Goal: Transaction & Acquisition: Book appointment/travel/reservation

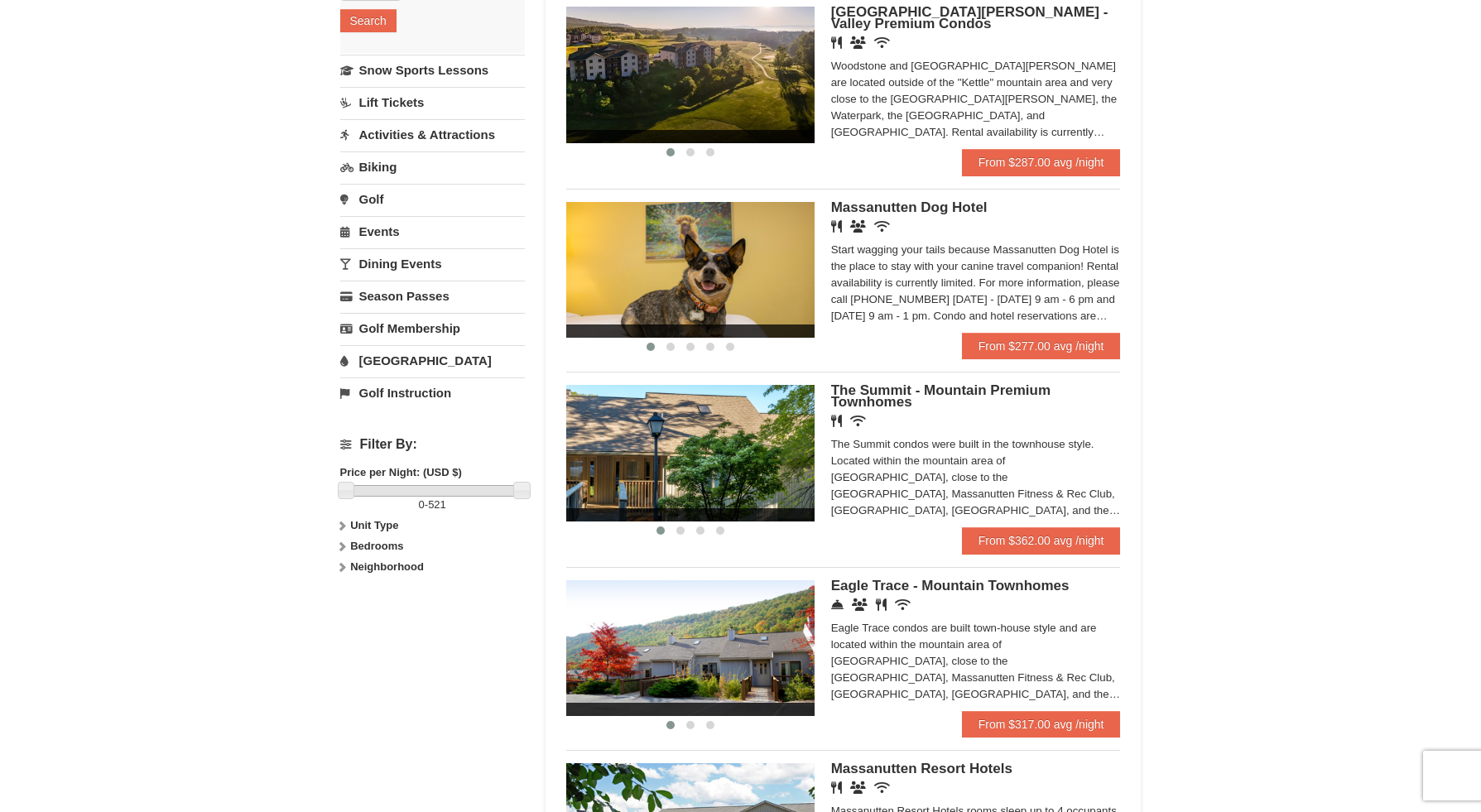
scroll to position [354, 0]
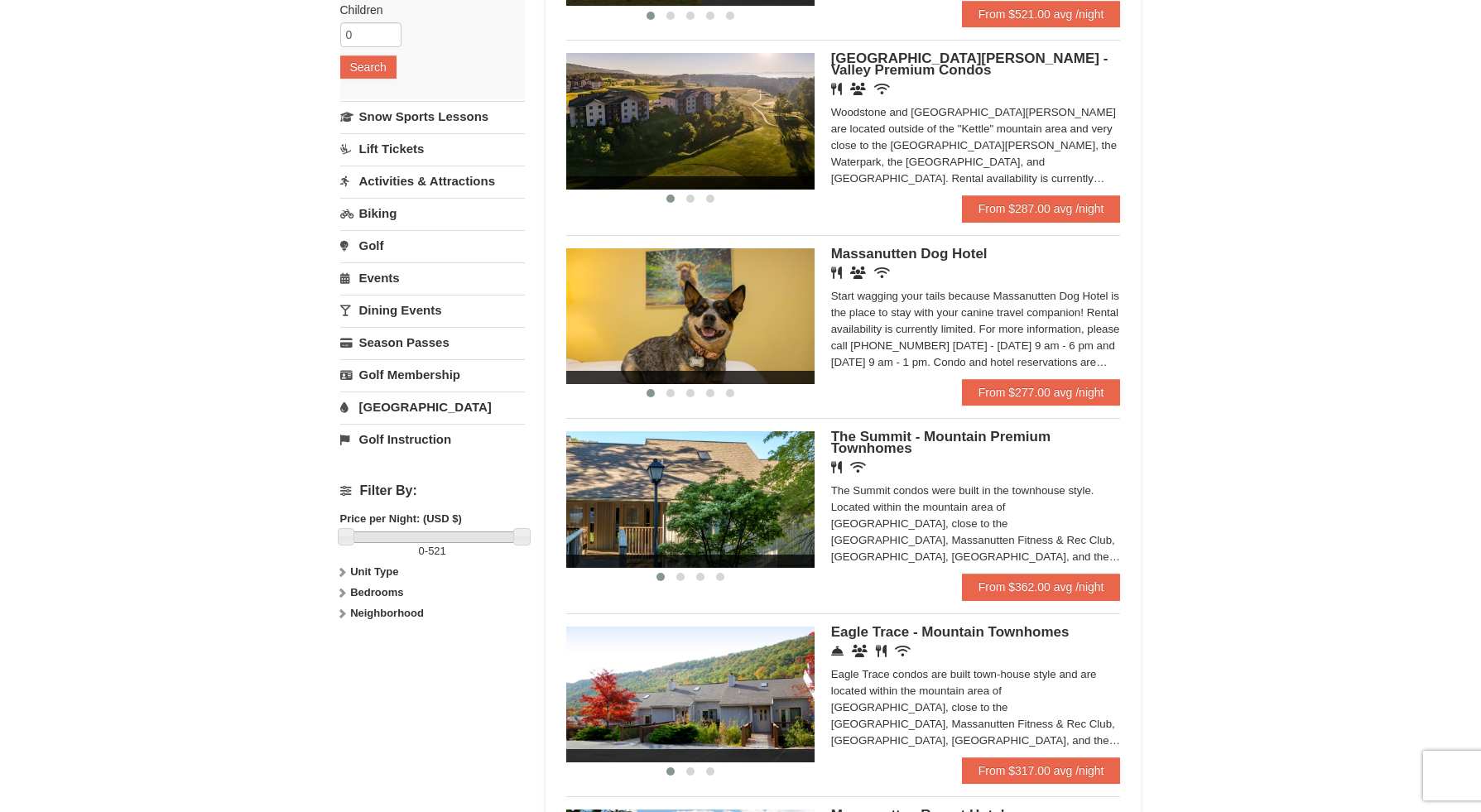
click at [969, 365] on div "Start wagging your tails because Massanutten Dog Hotel is the place to stay wit…" at bounding box center [976, 329] width 290 height 83
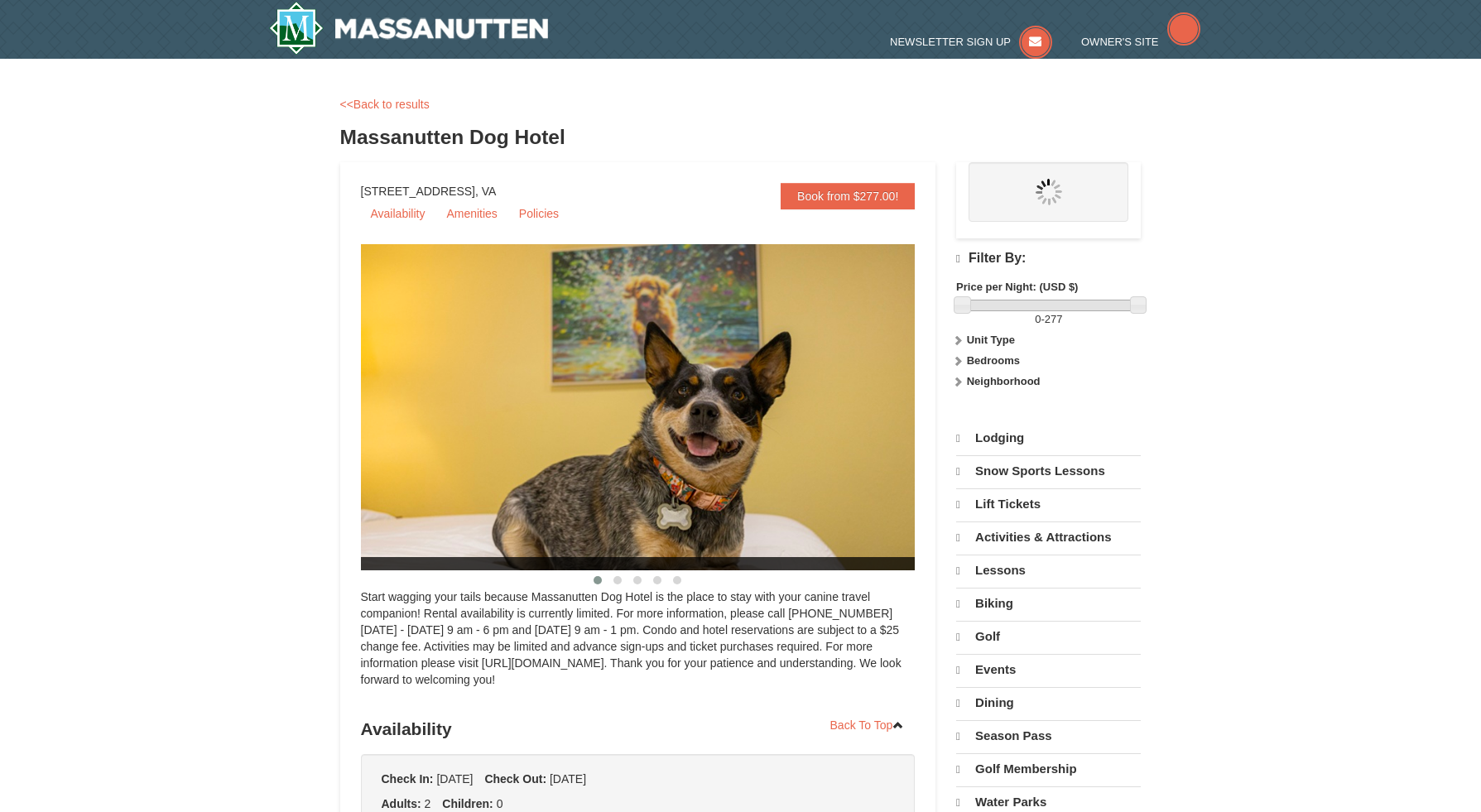
select select "10"
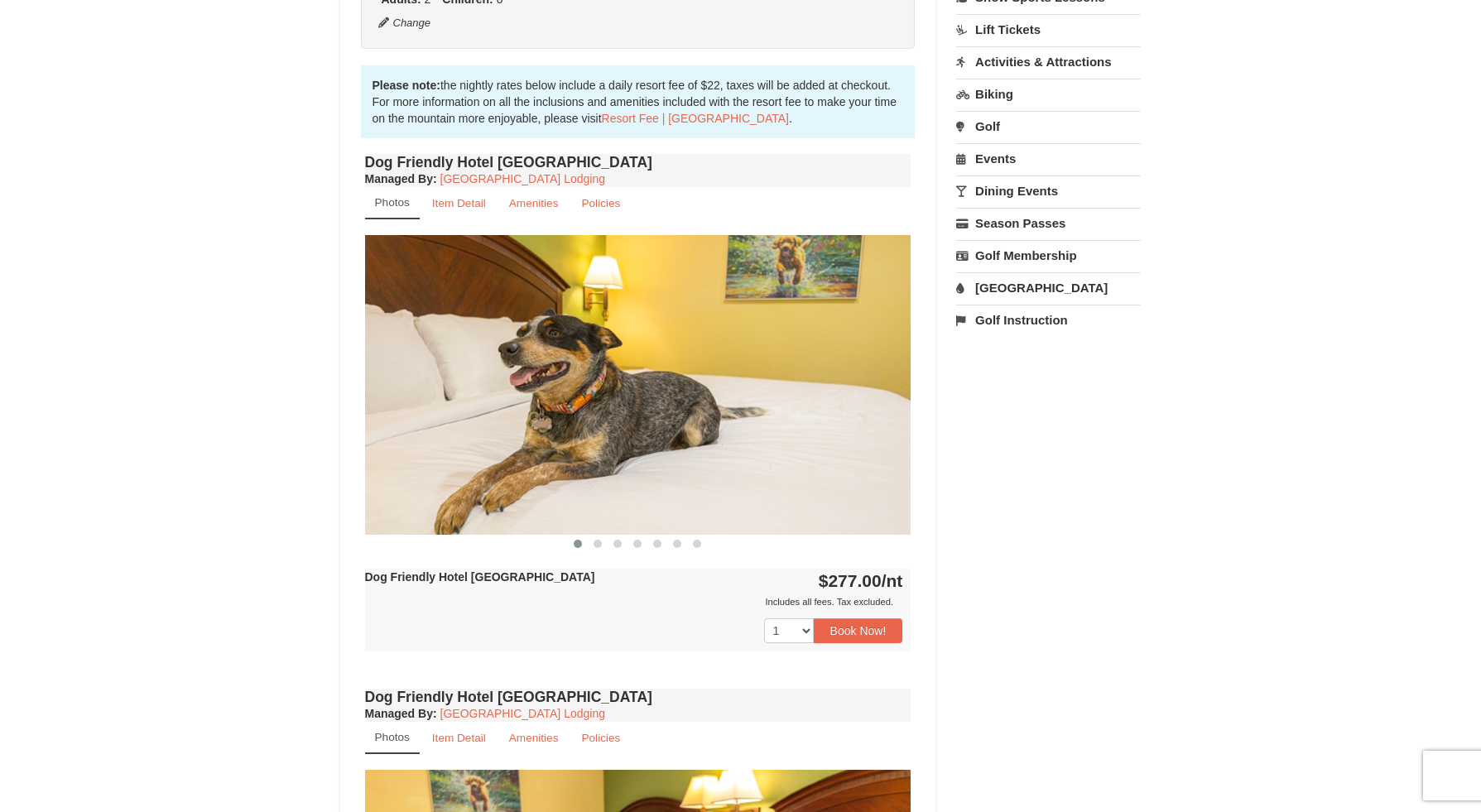
scroll to position [548, 0]
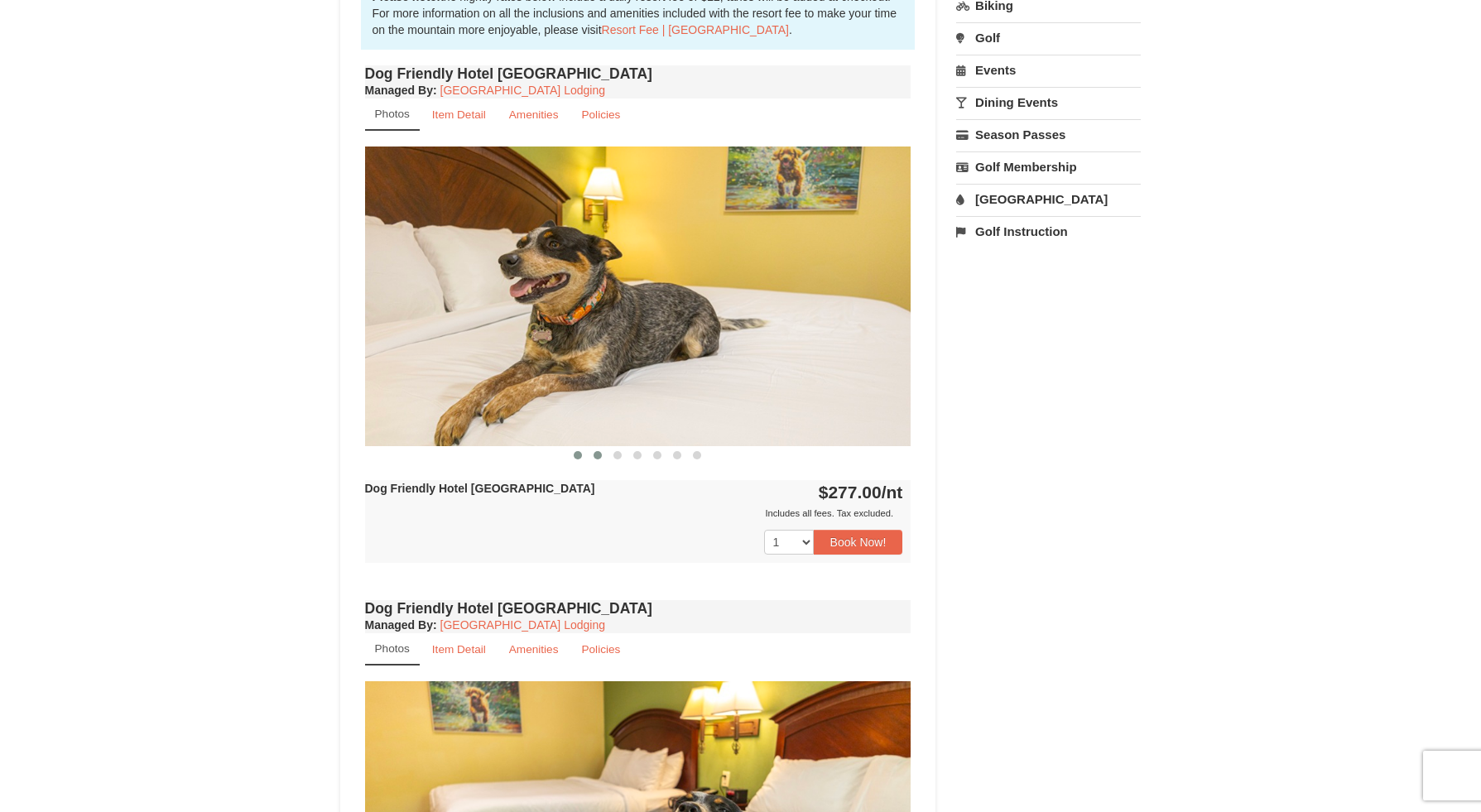
click at [593, 464] on button at bounding box center [597, 455] width 20 height 17
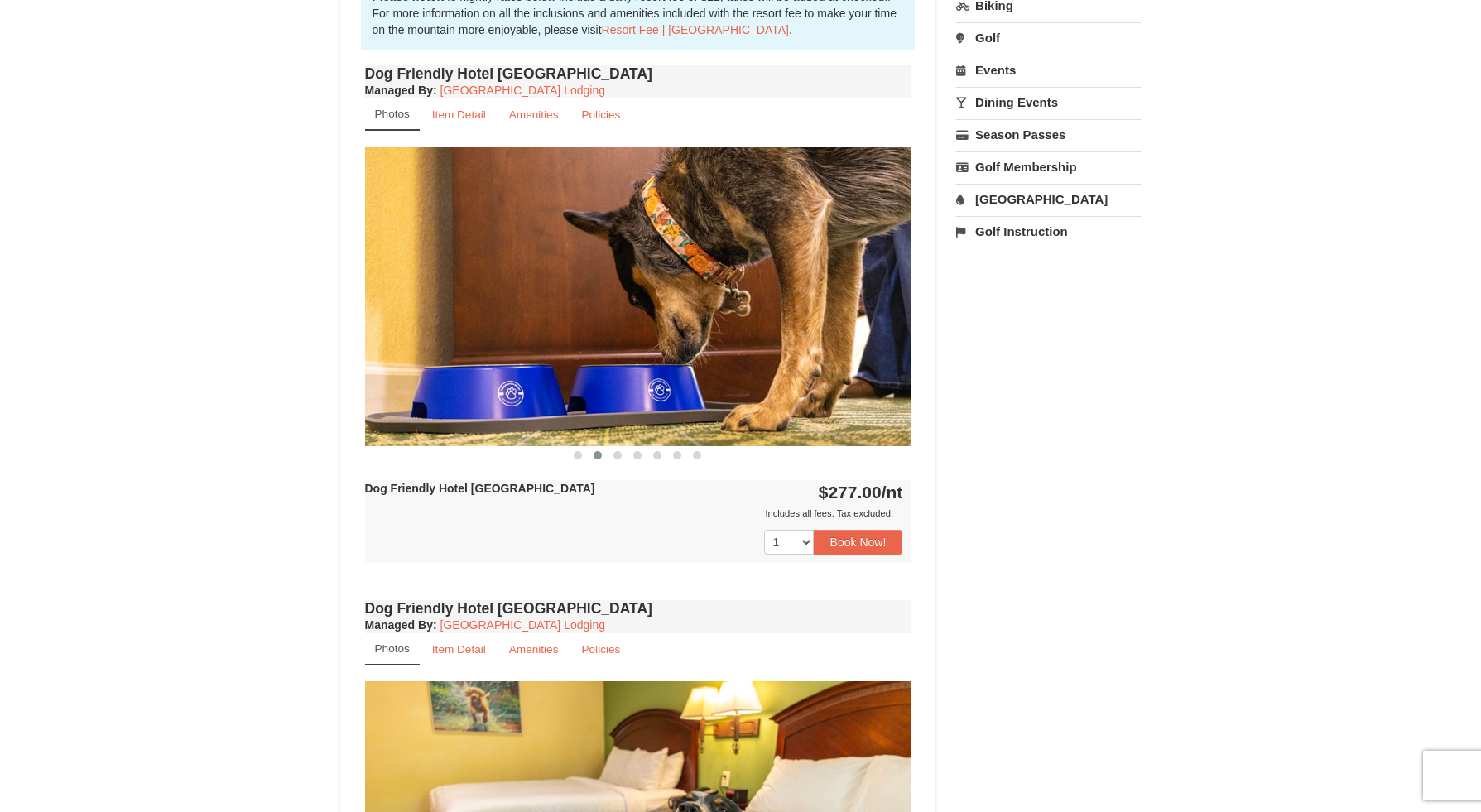
scroll to position [552, 0]
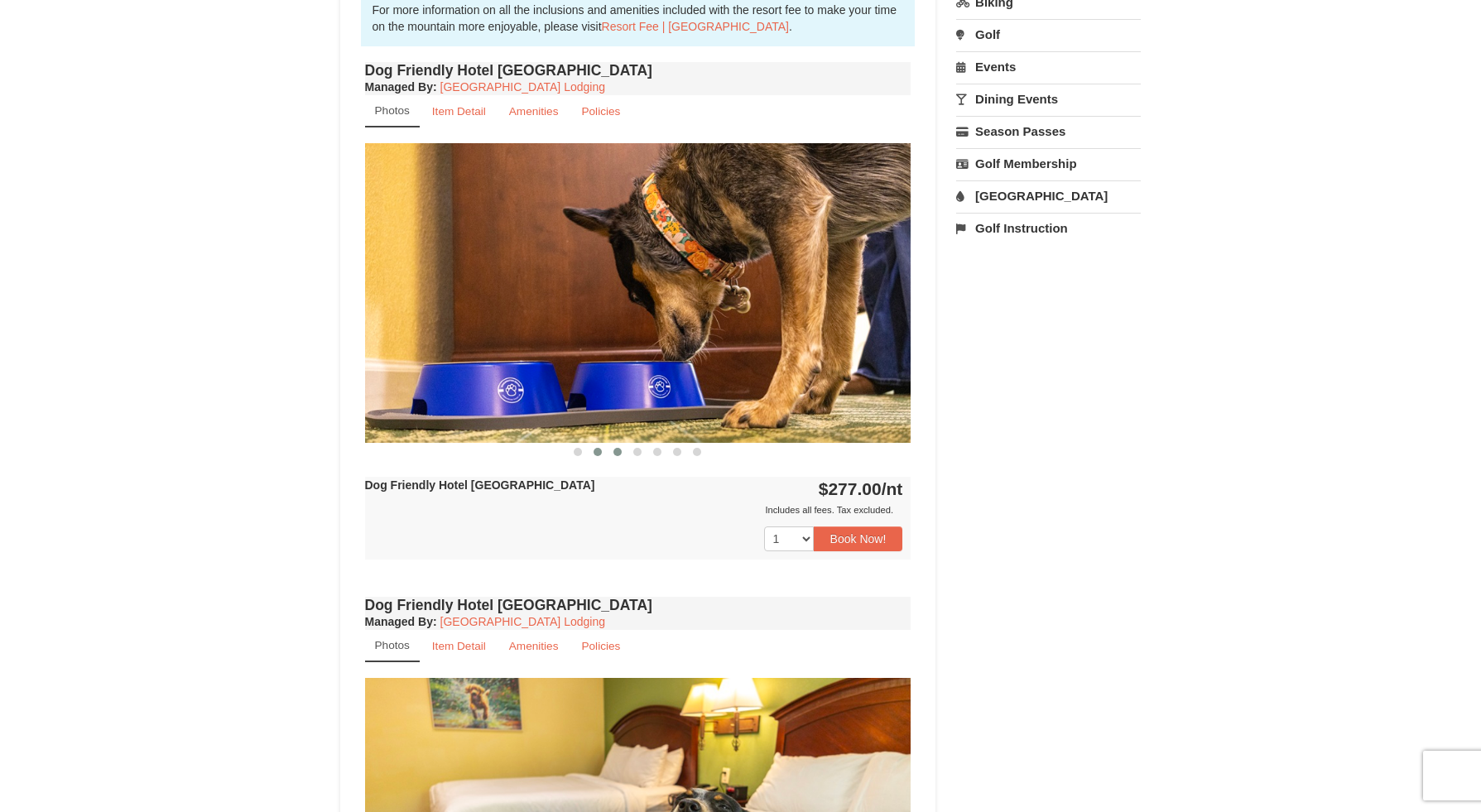
click at [616, 456] on span at bounding box center [617, 452] width 8 height 8
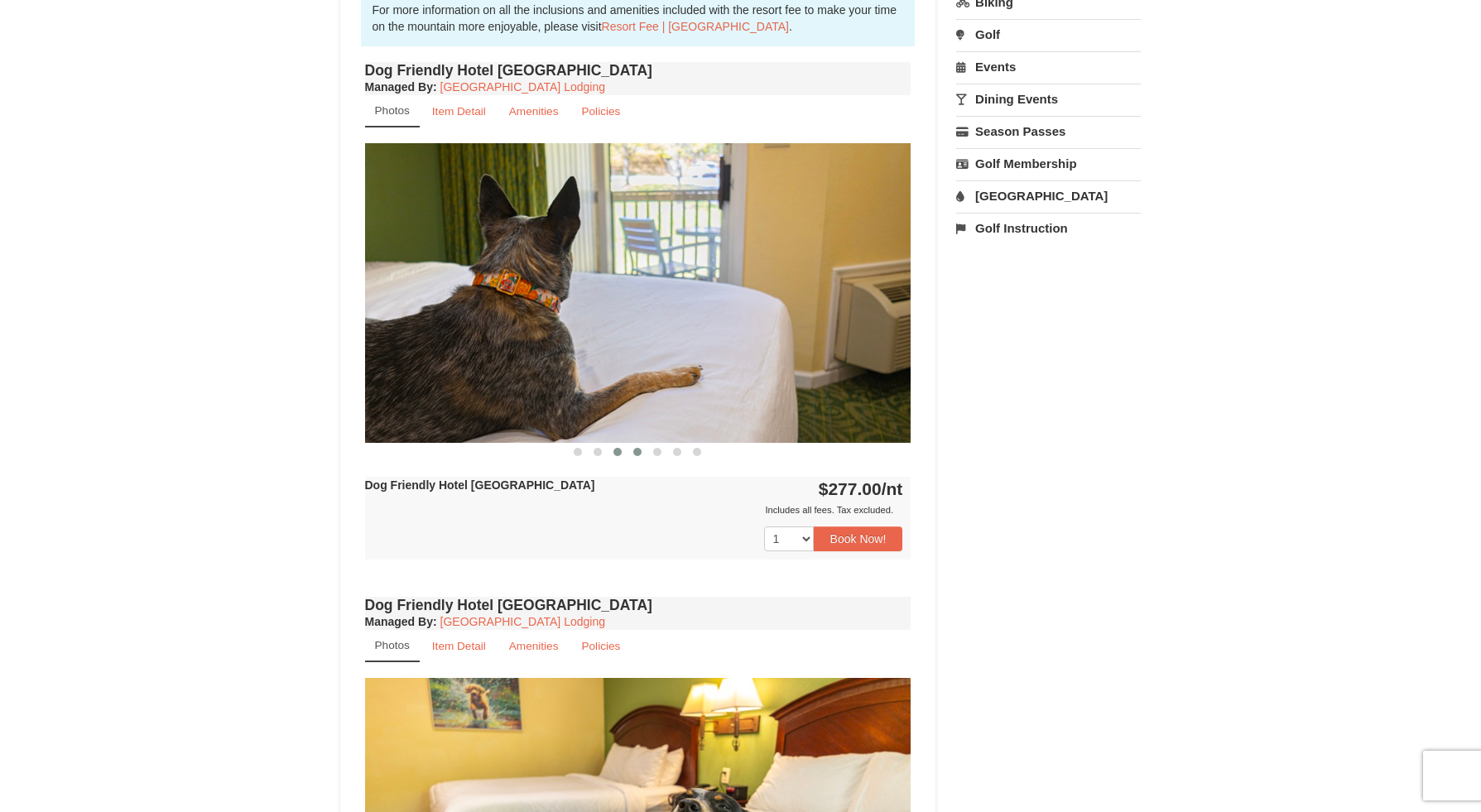
click at [642, 460] on button at bounding box center [637, 452] width 20 height 17
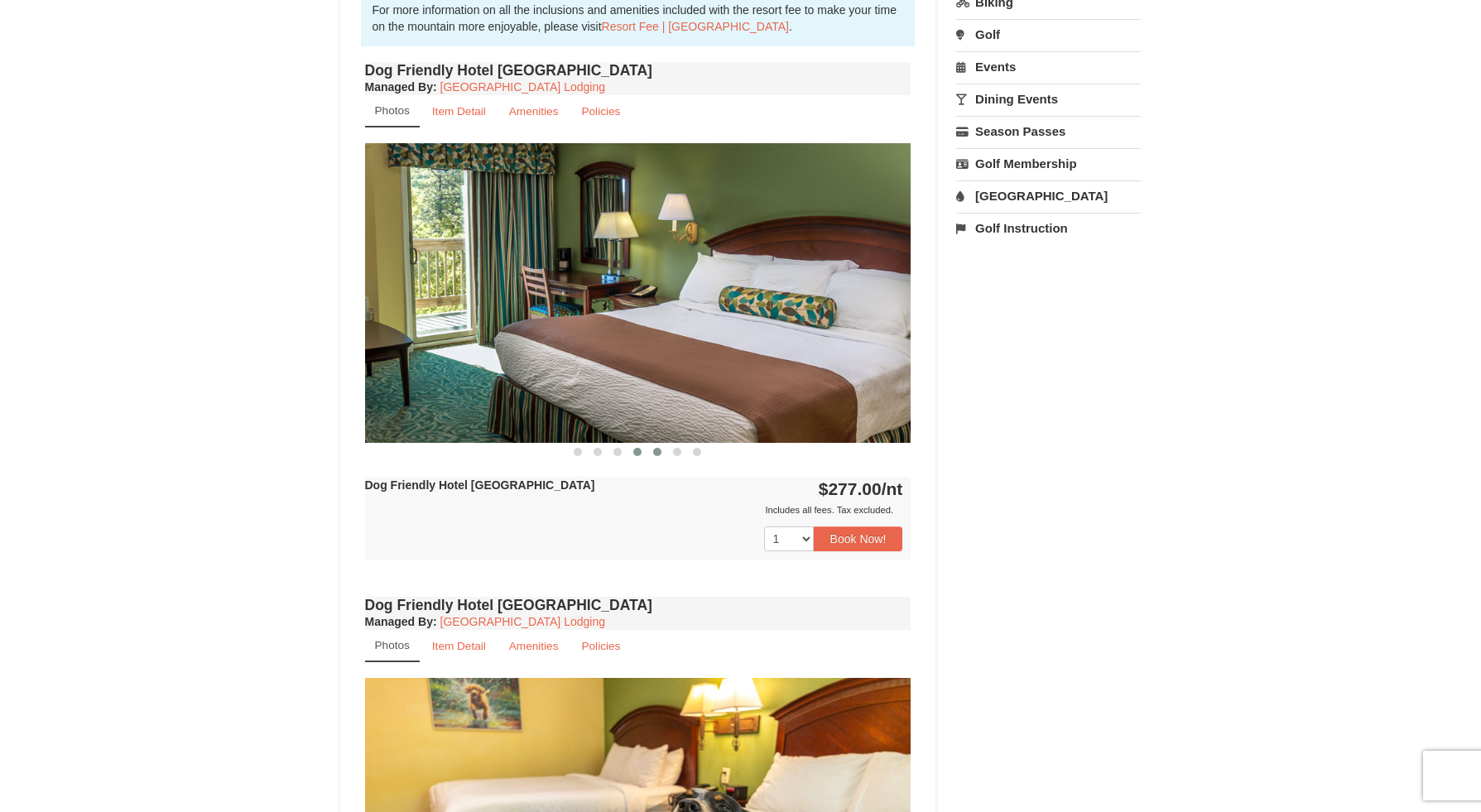
click at [662, 460] on button at bounding box center [657, 452] width 20 height 17
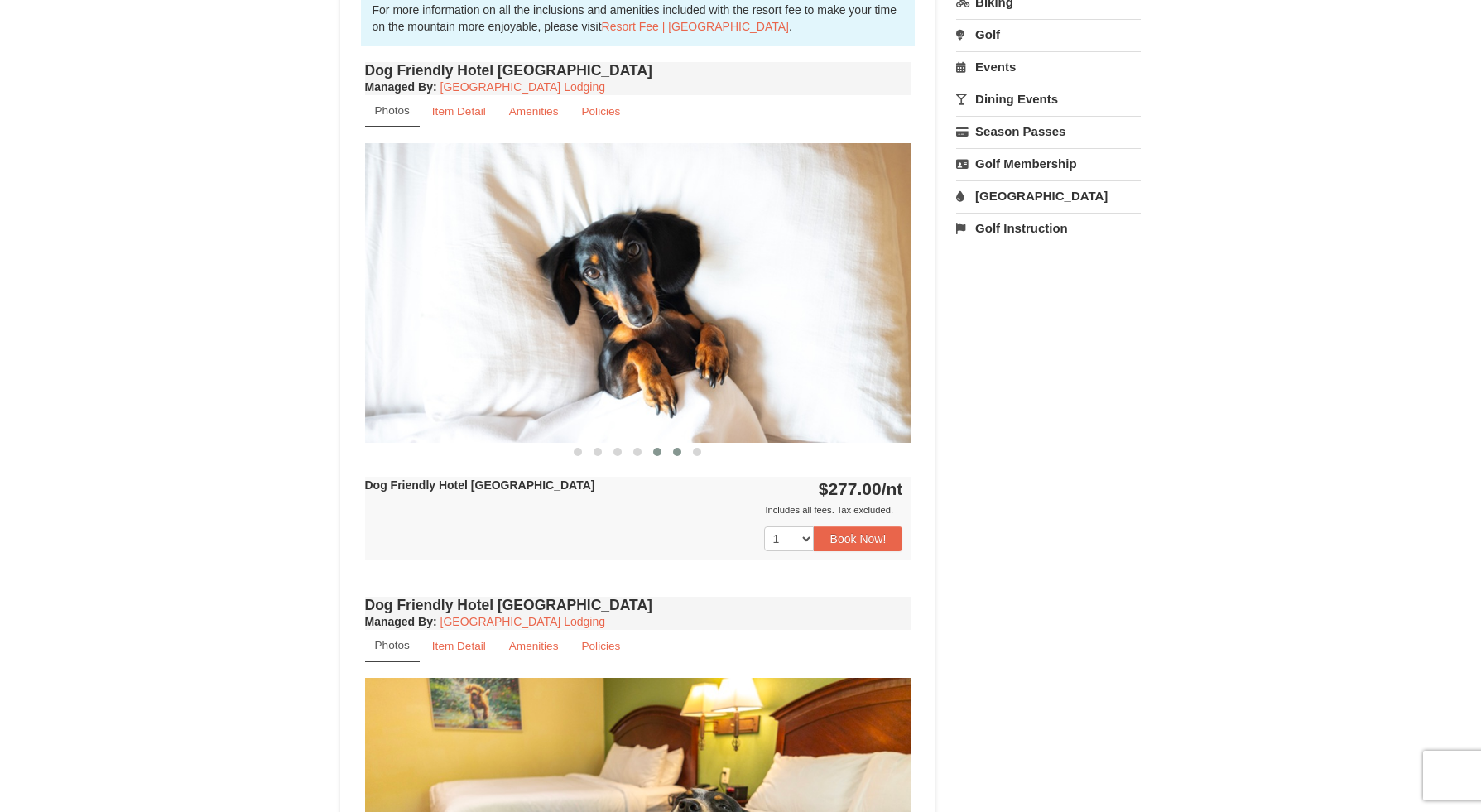
click at [683, 460] on button at bounding box center [677, 452] width 20 height 17
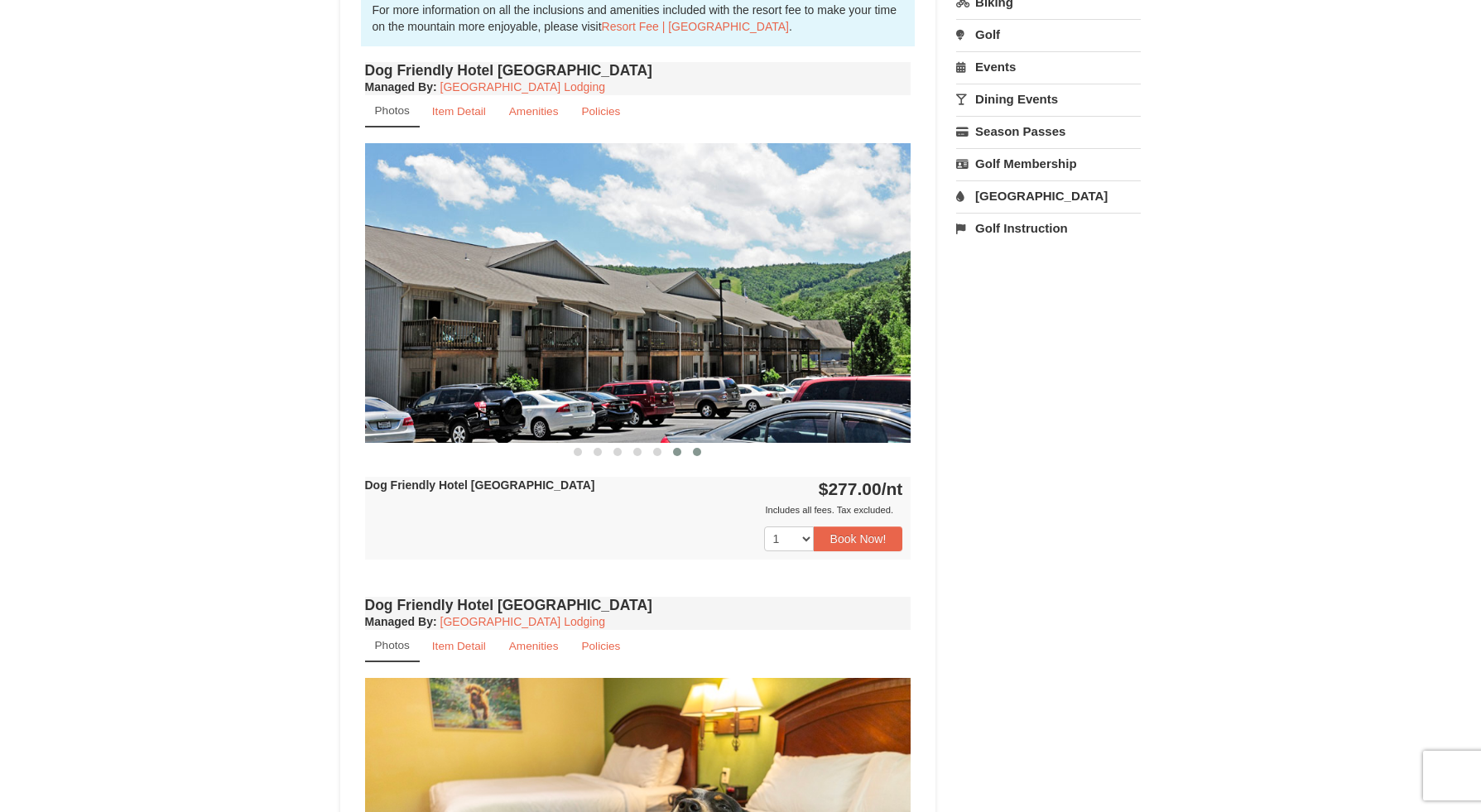
click at [696, 456] on span at bounding box center [697, 452] width 8 height 8
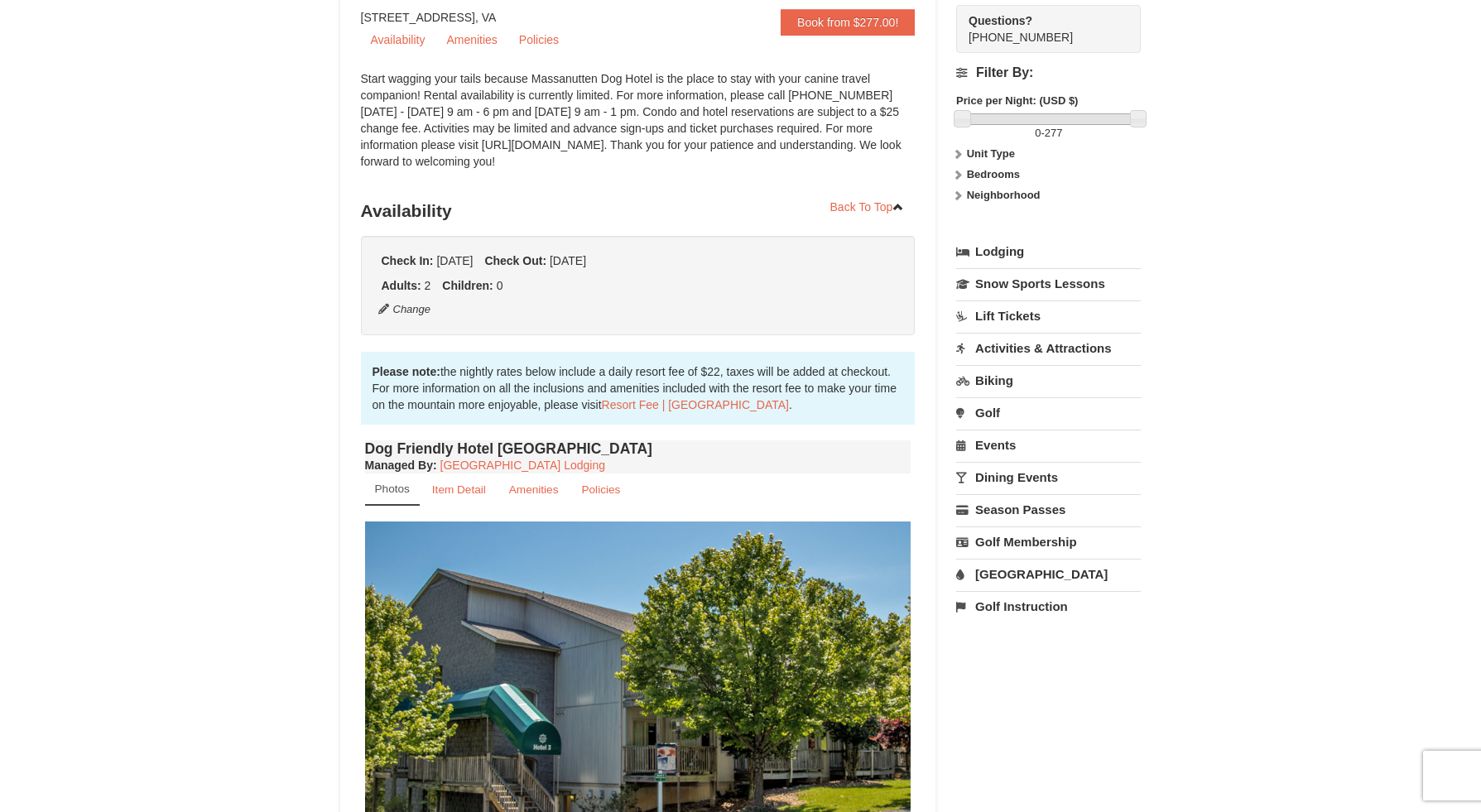
scroll to position [22, 0]
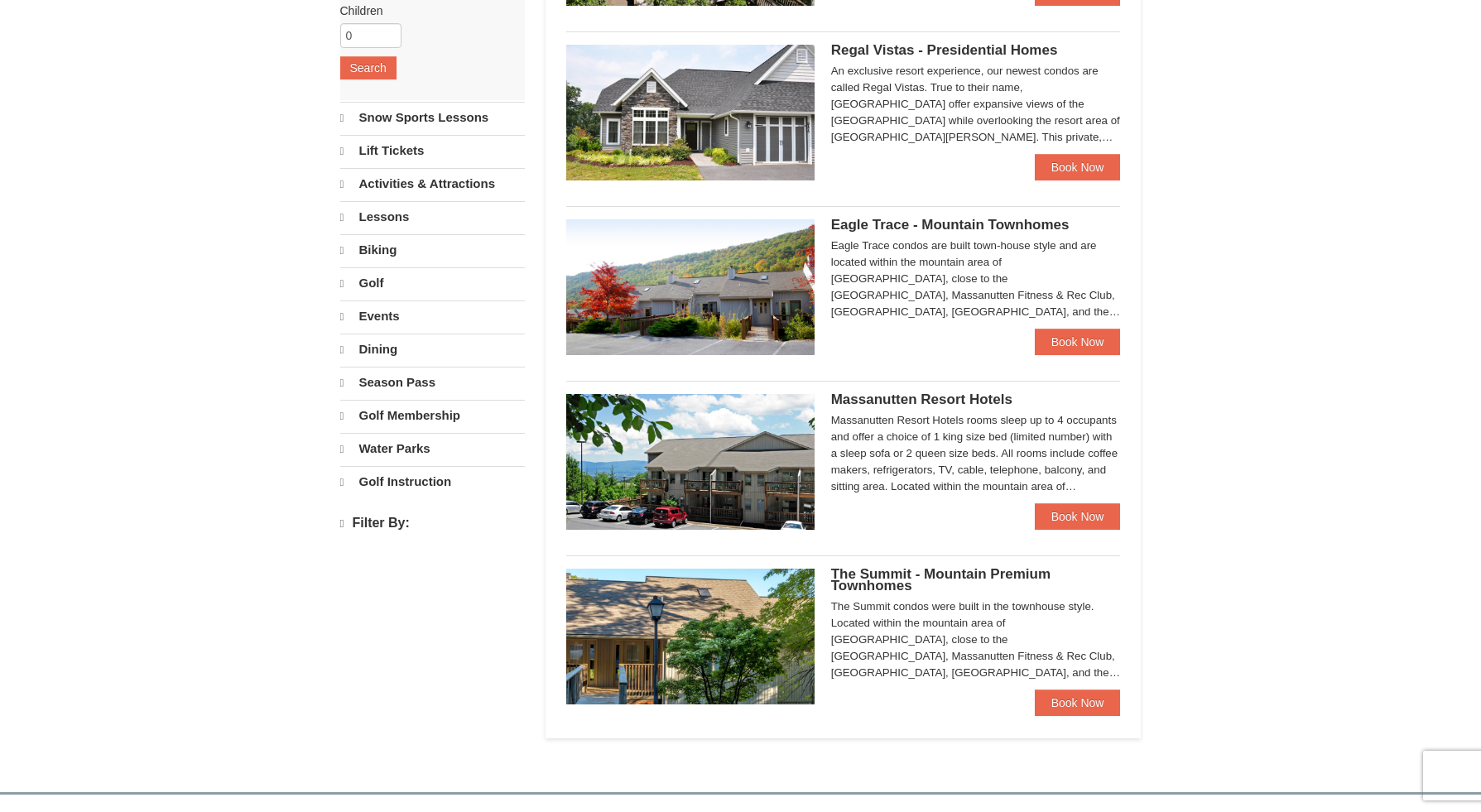
scroll to position [309, 0]
select select "10"
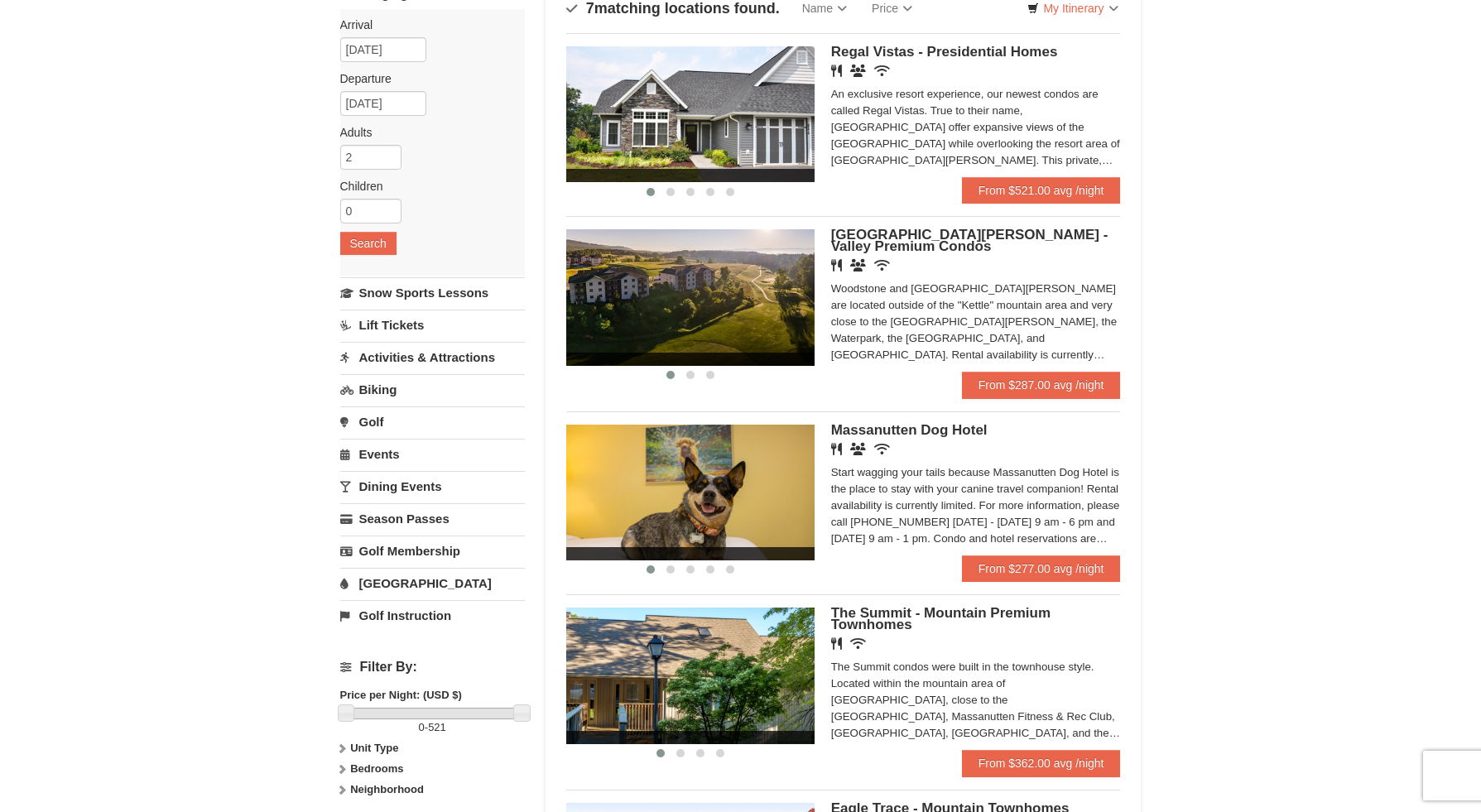
scroll to position [157, 0]
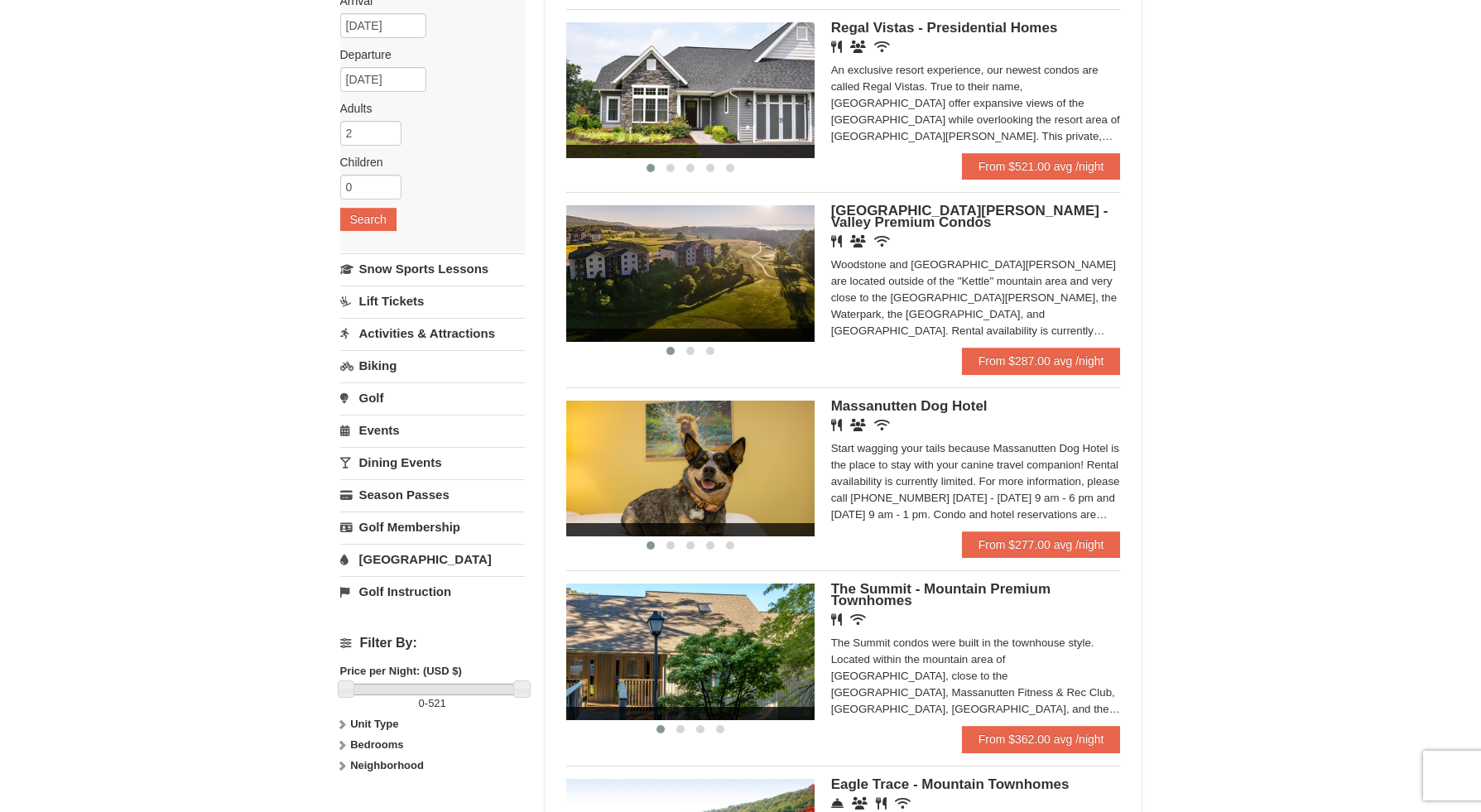
click at [414, 308] on link "Lift Tickets" at bounding box center [432, 300] width 185 height 31
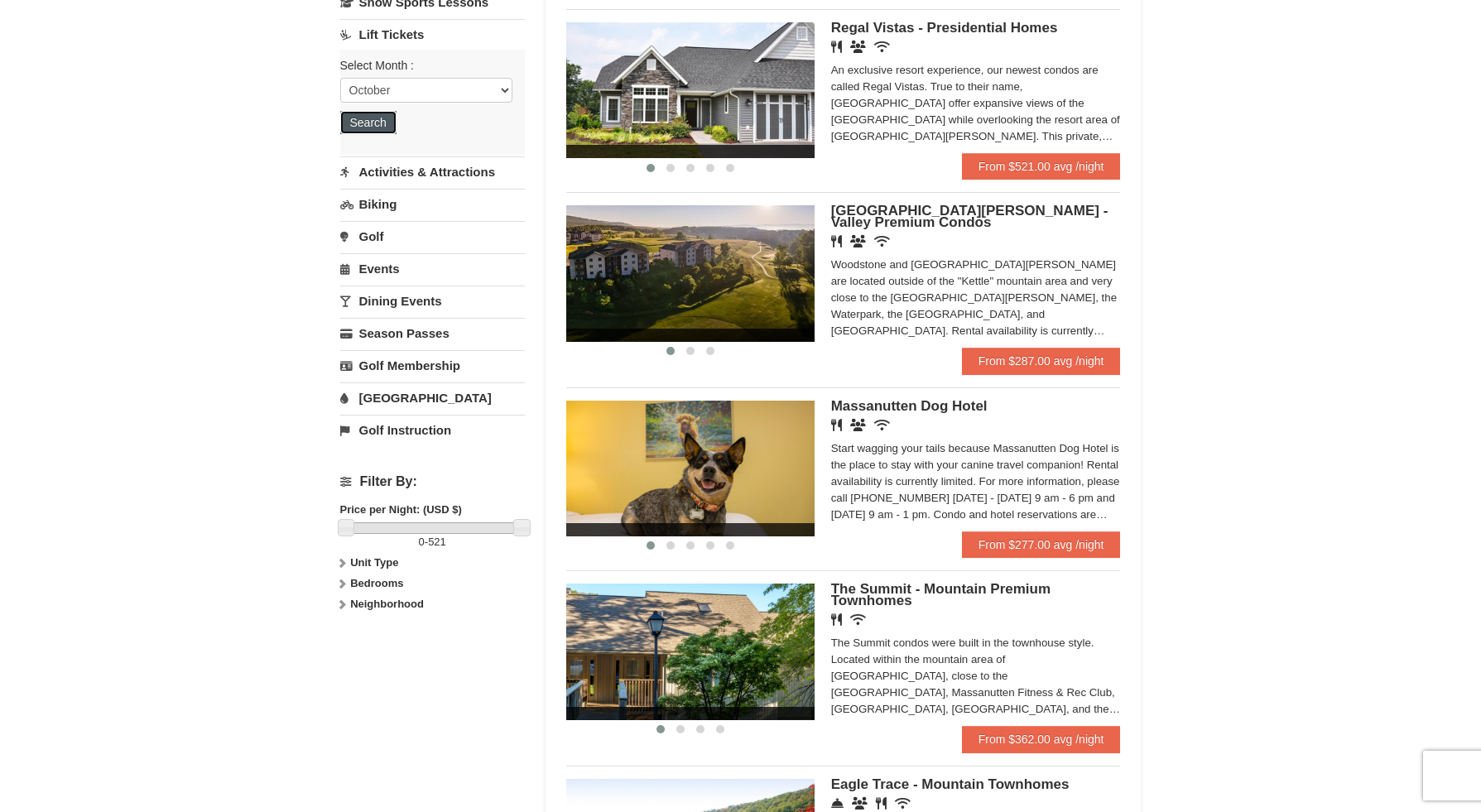
click at [379, 124] on button "Search" at bounding box center [368, 123] width 56 height 23
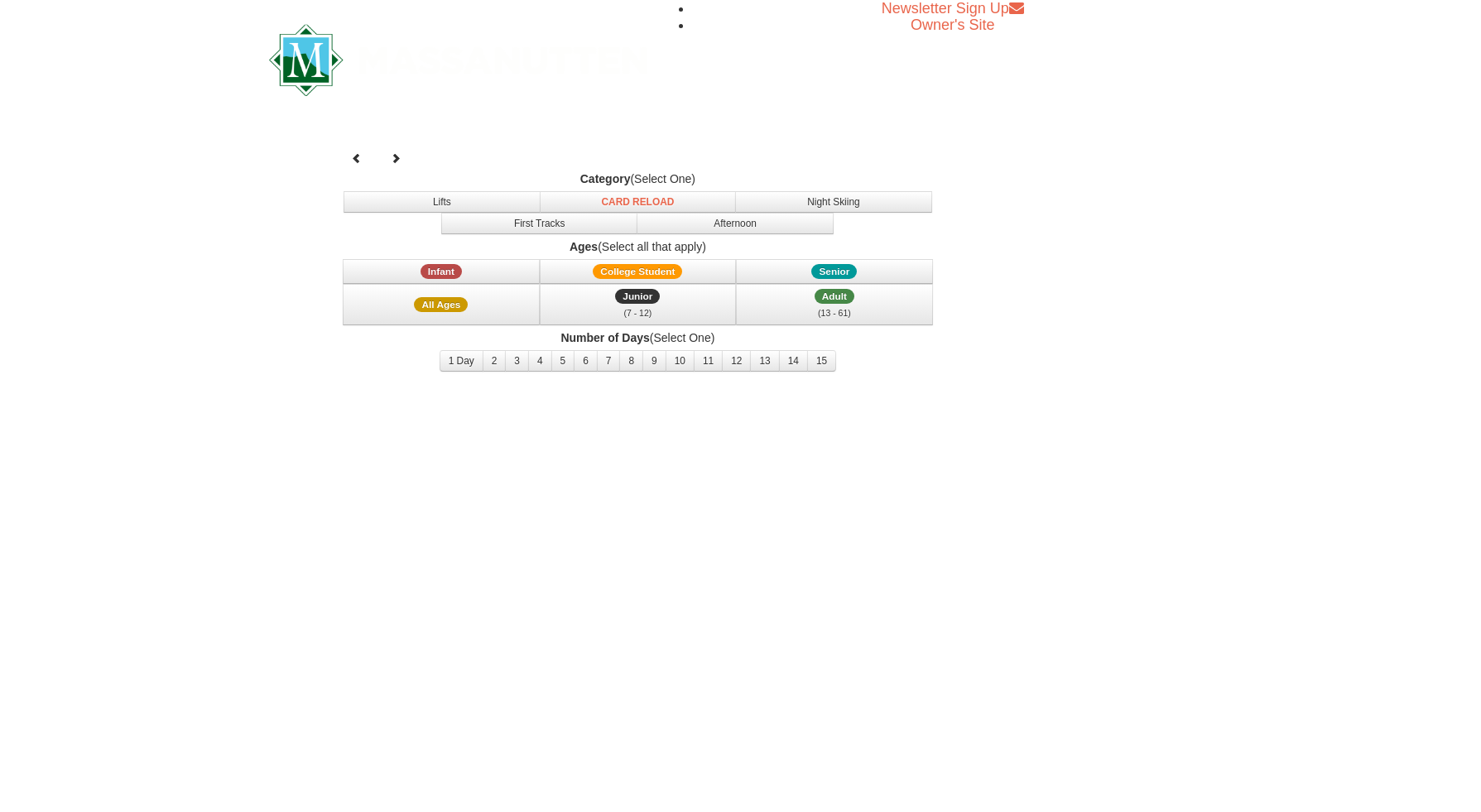
select select "10"
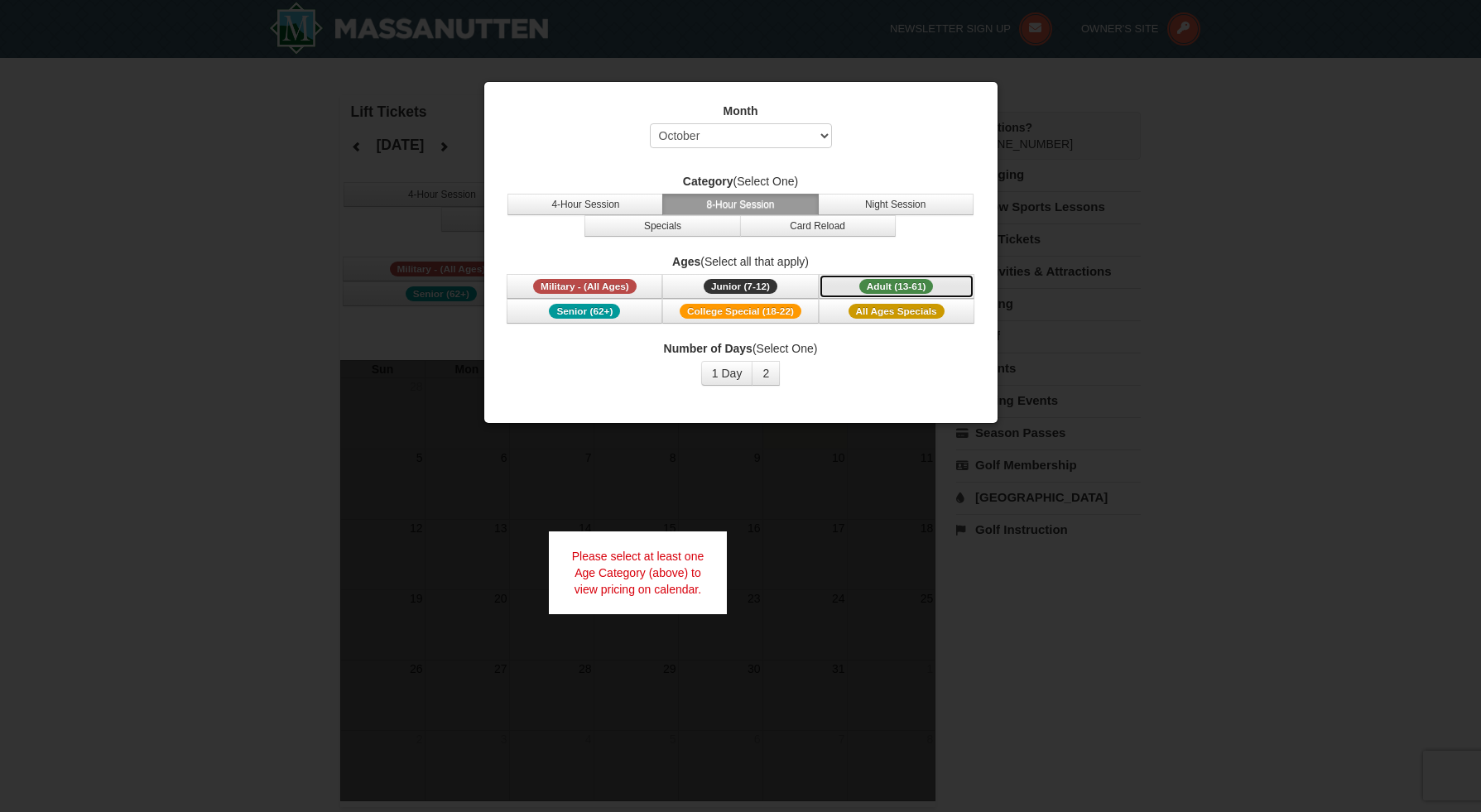
click at [889, 286] on span "Adult (13-61)" at bounding box center [897, 286] width 75 height 15
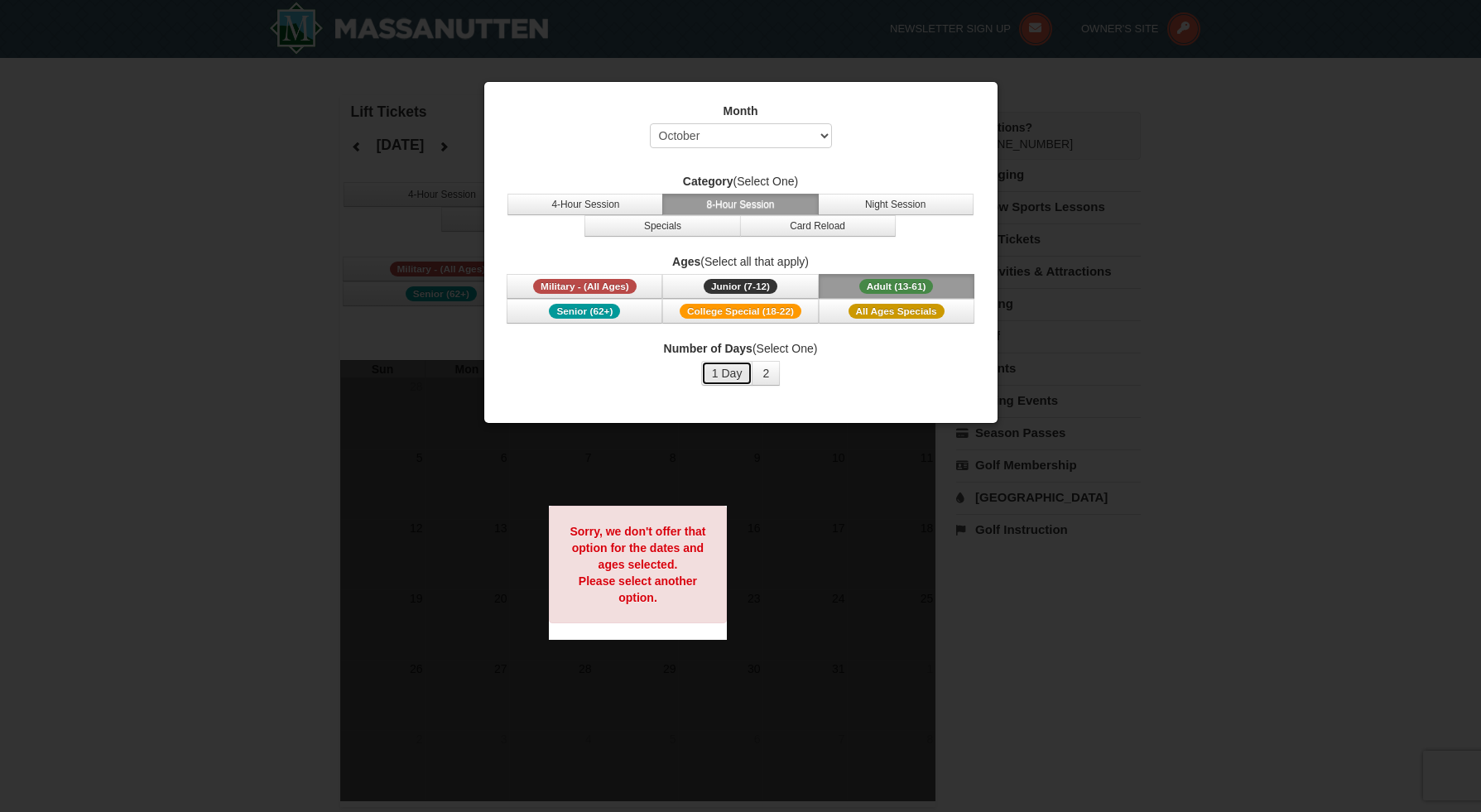
click at [731, 386] on button "1 Day" at bounding box center [727, 373] width 52 height 25
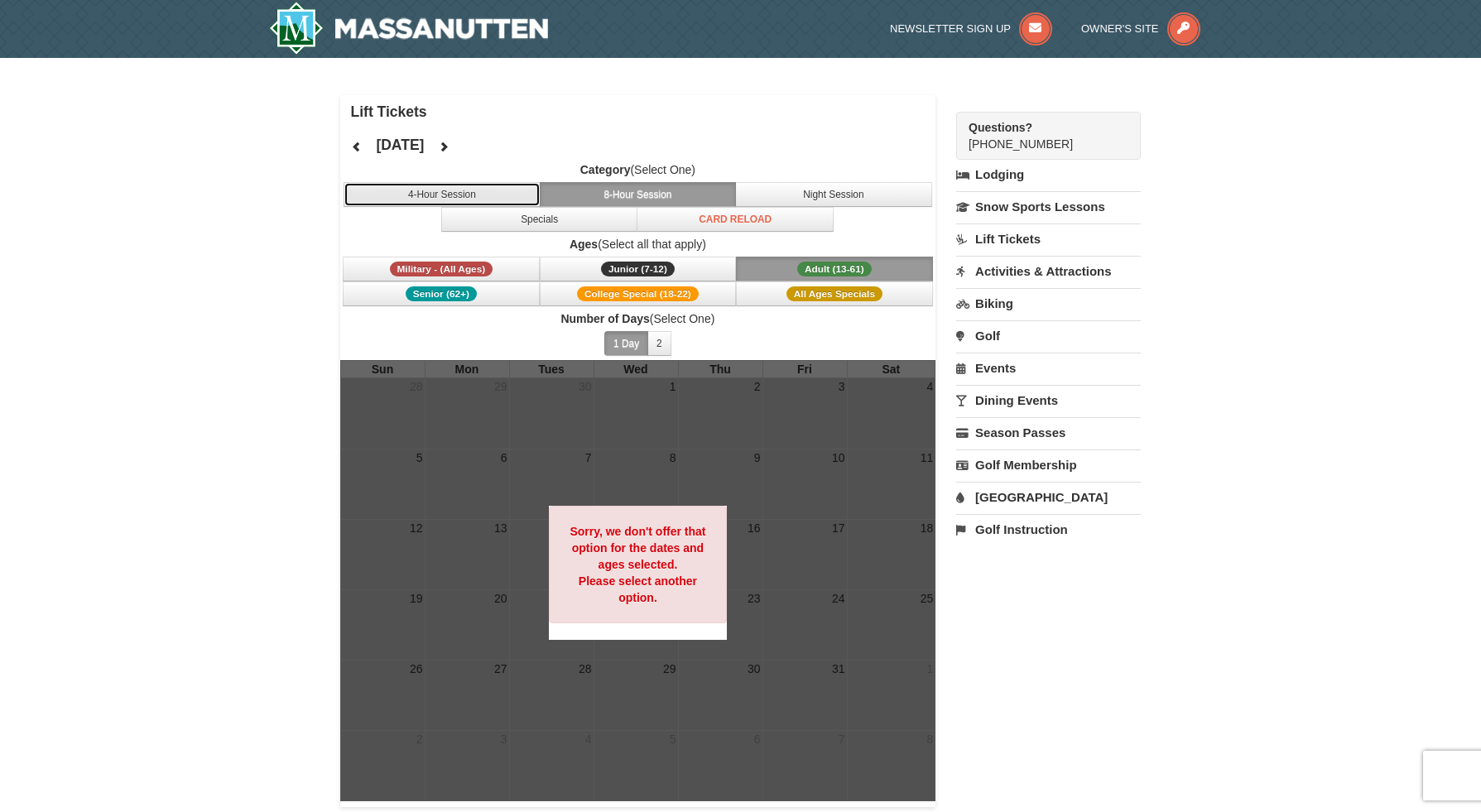
click at [466, 197] on button "4-Hour Session" at bounding box center [441, 195] width 197 height 25
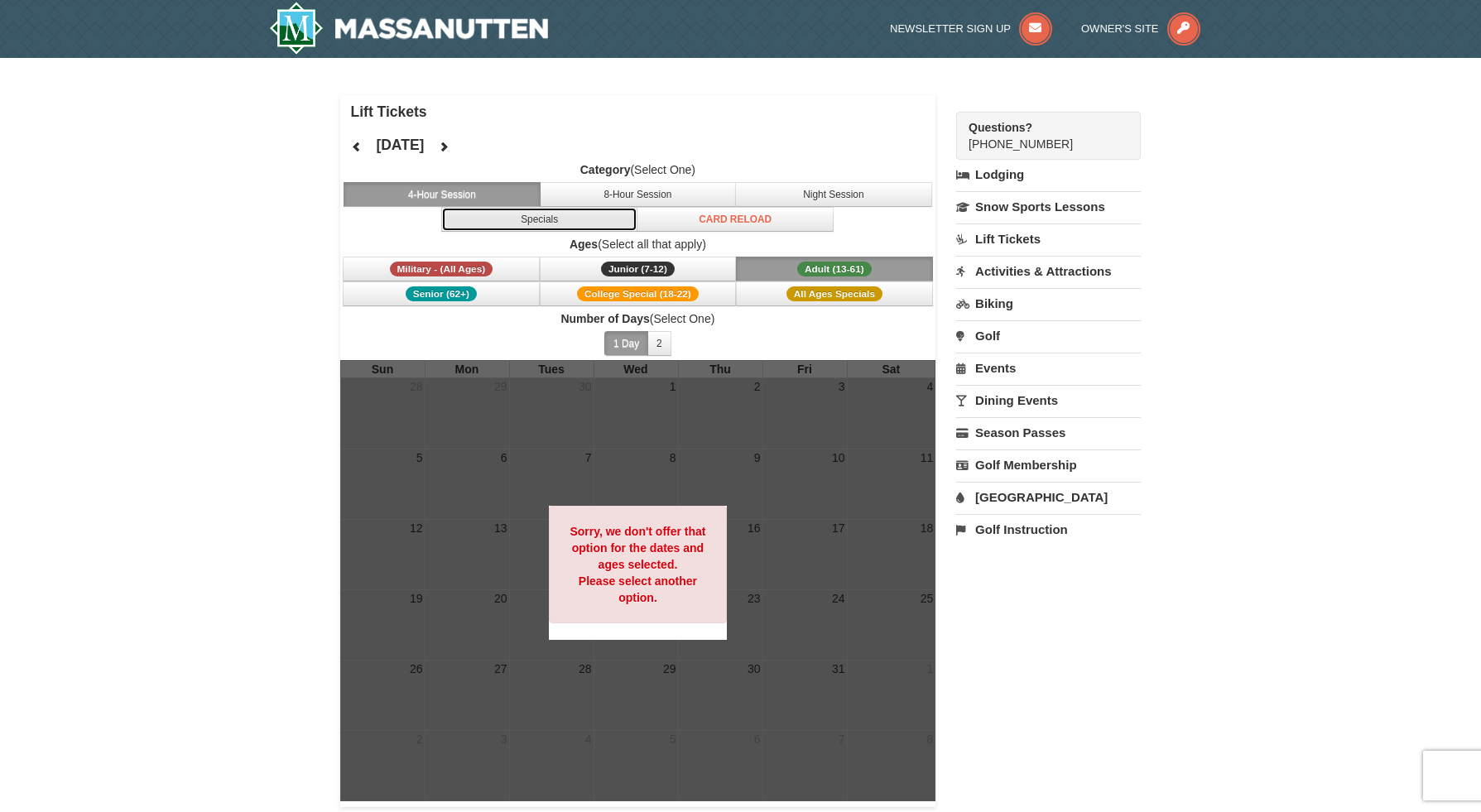
click at [583, 220] on button "Specials" at bounding box center [539, 219] width 197 height 25
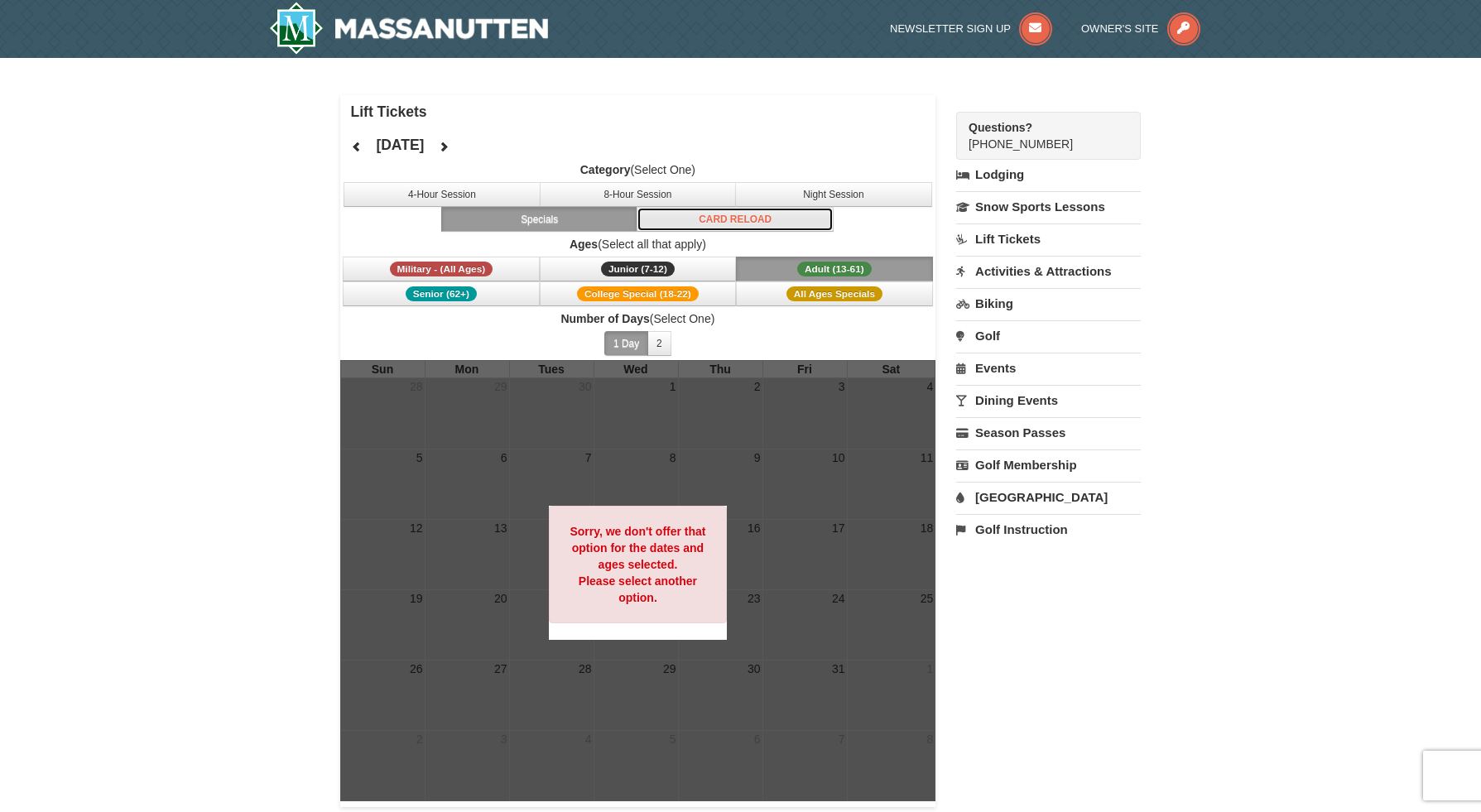
click at [772, 221] on button "Card Reload" at bounding box center [734, 219] width 197 height 25
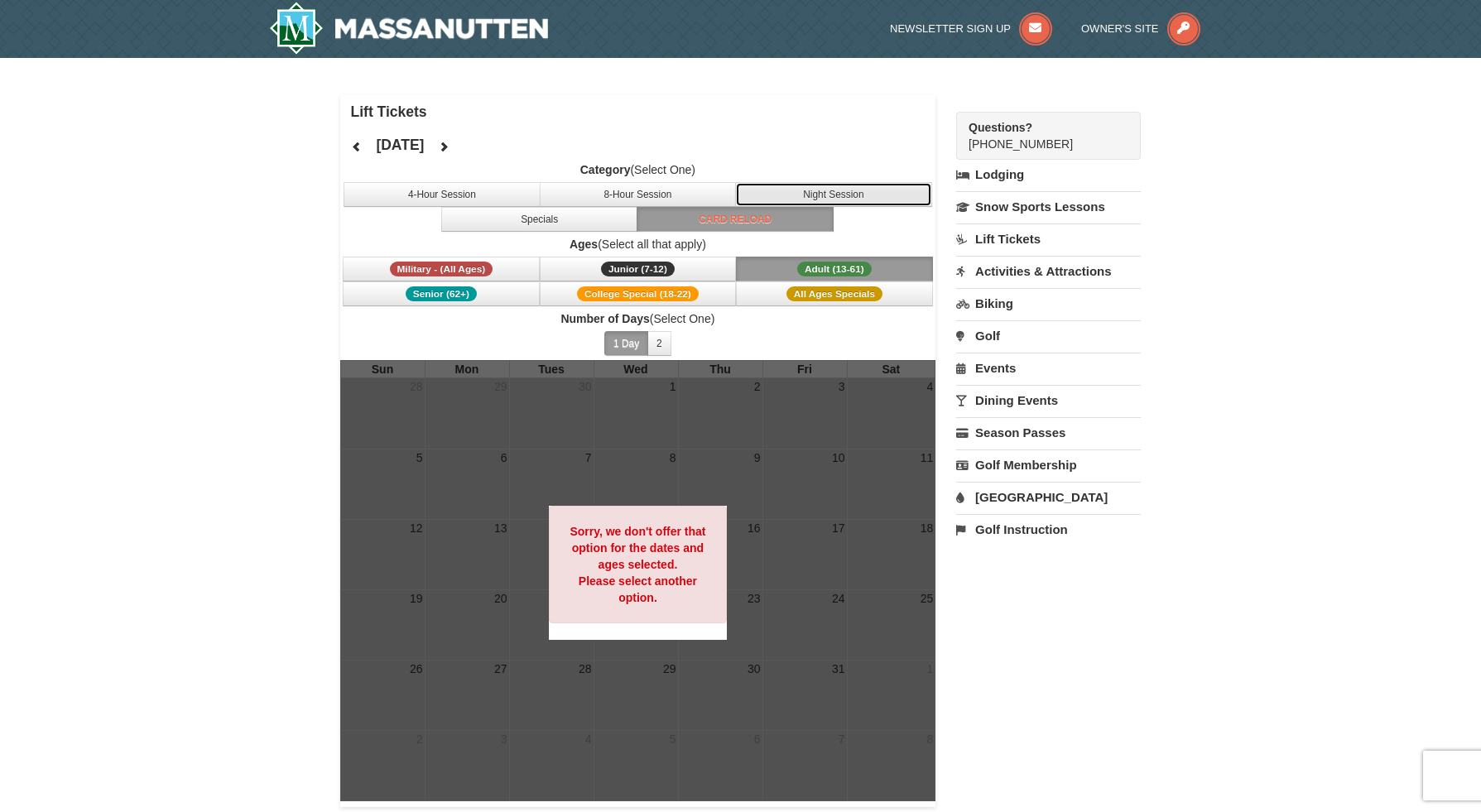
click at [841, 197] on button "Night Session" at bounding box center [833, 195] width 197 height 25
click at [1019, 270] on link "Activities & Attractions" at bounding box center [1049, 270] width 185 height 31
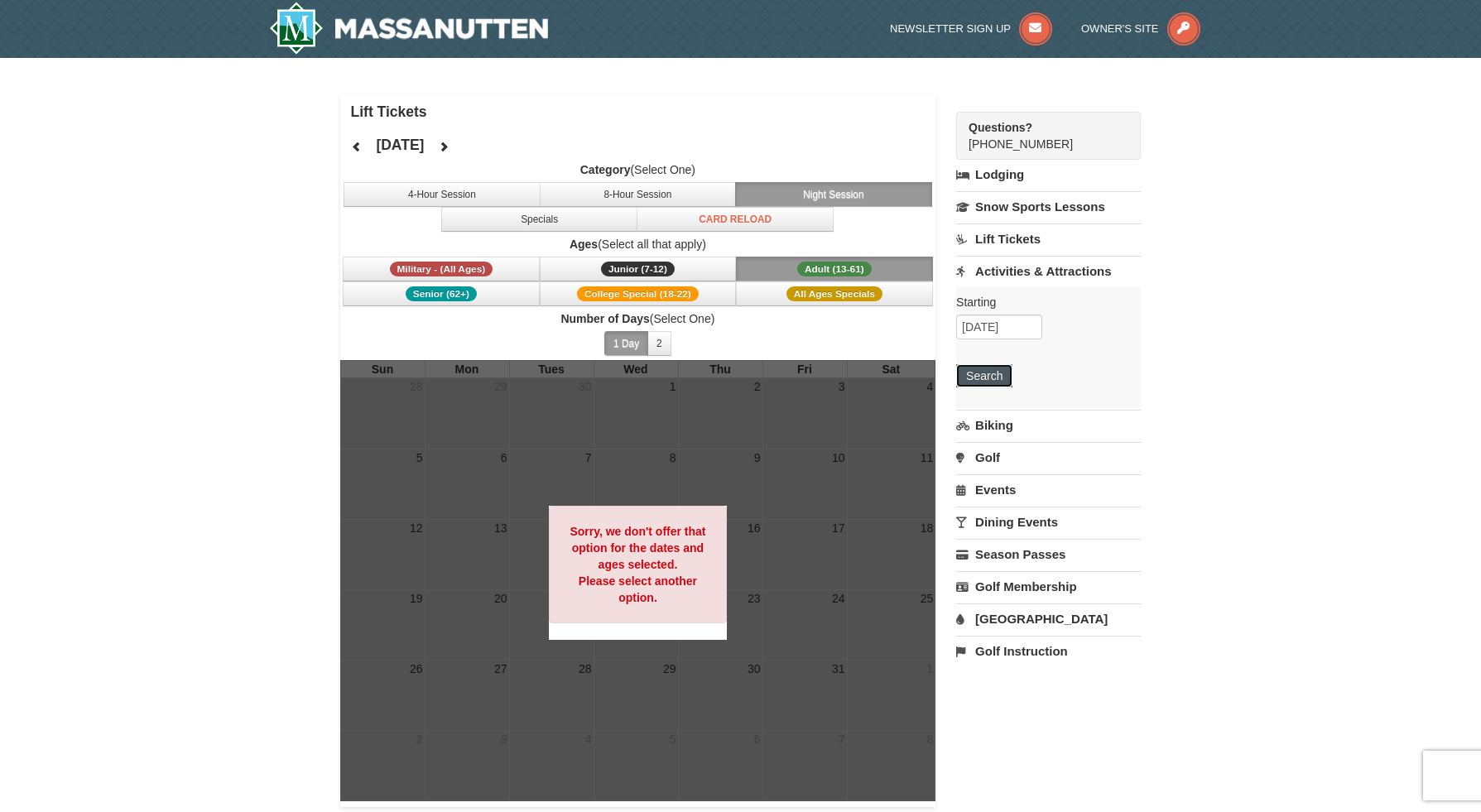
click at [991, 377] on button "Search" at bounding box center [985, 376] width 56 height 23
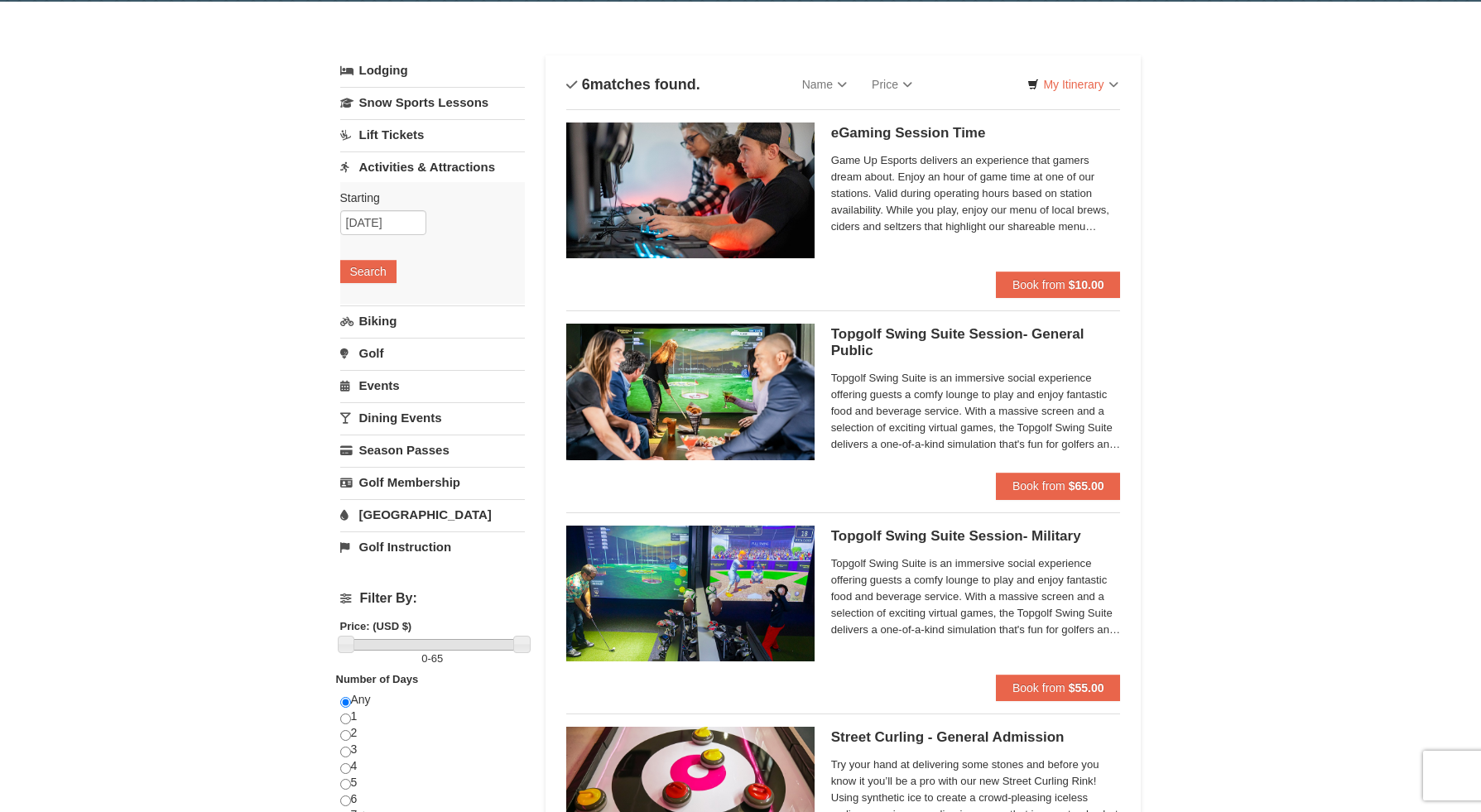
scroll to position [36, 0]
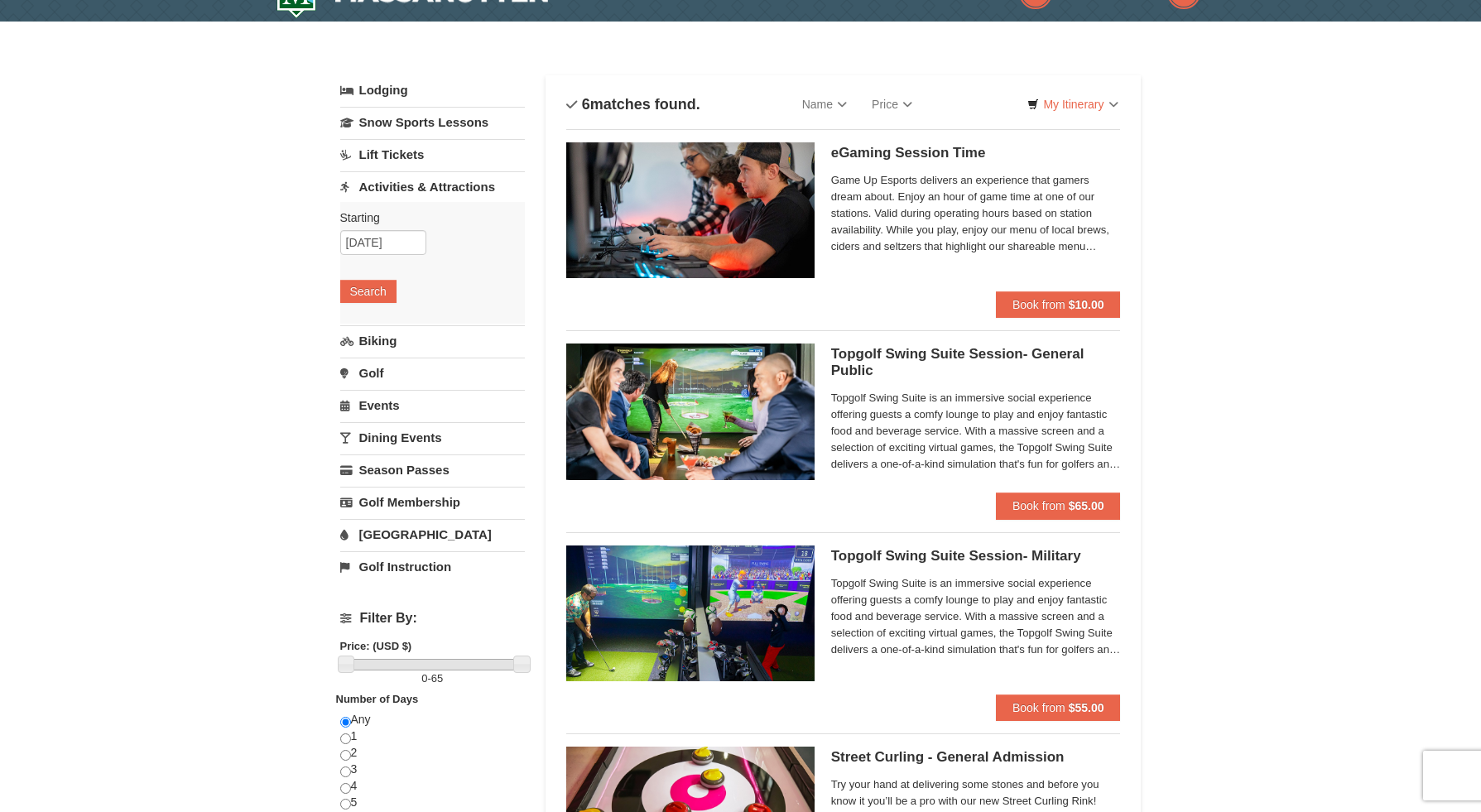
click at [400, 562] on link "Golf Instruction" at bounding box center [432, 566] width 185 height 31
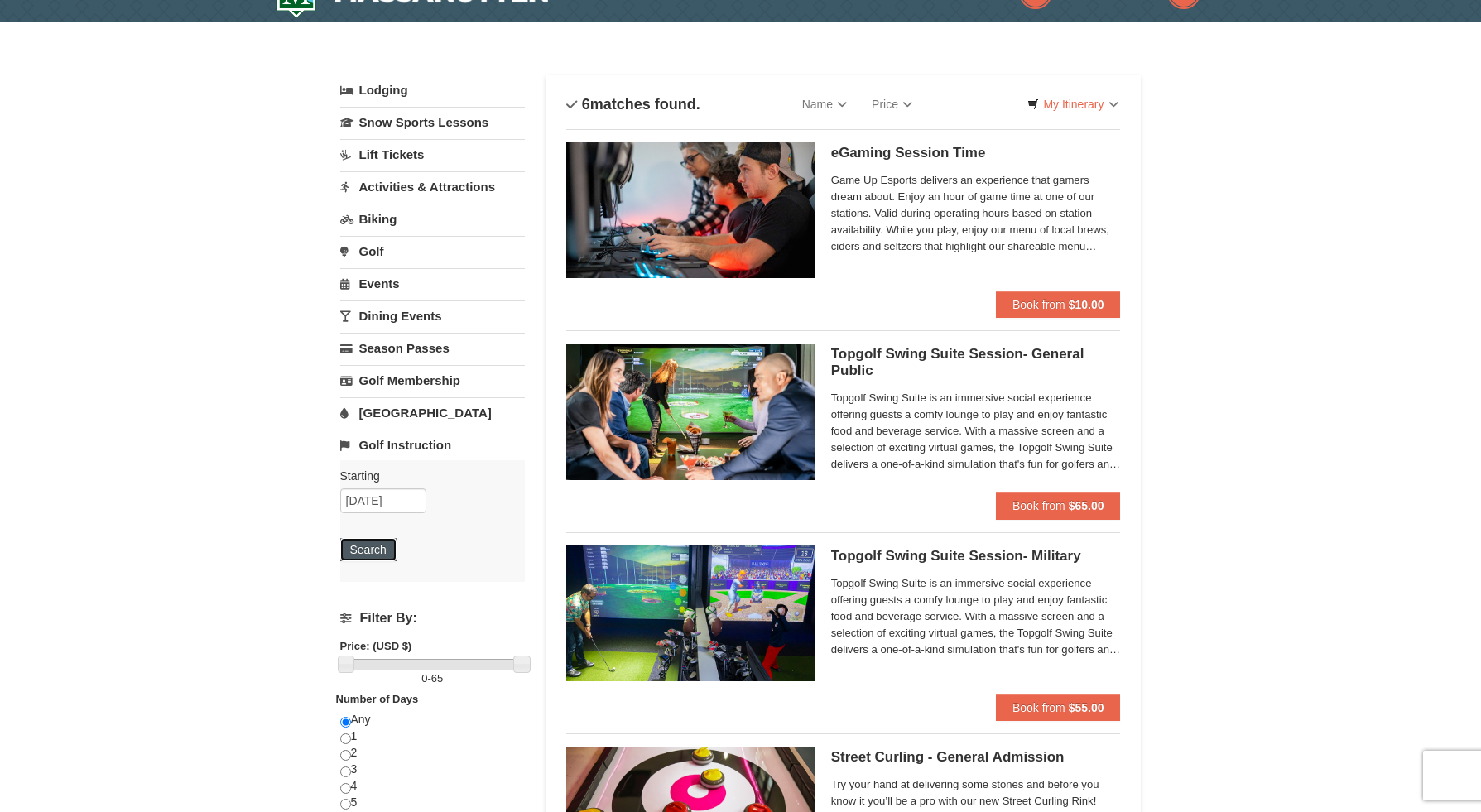
click at [380, 547] on button "Search" at bounding box center [368, 550] width 56 height 23
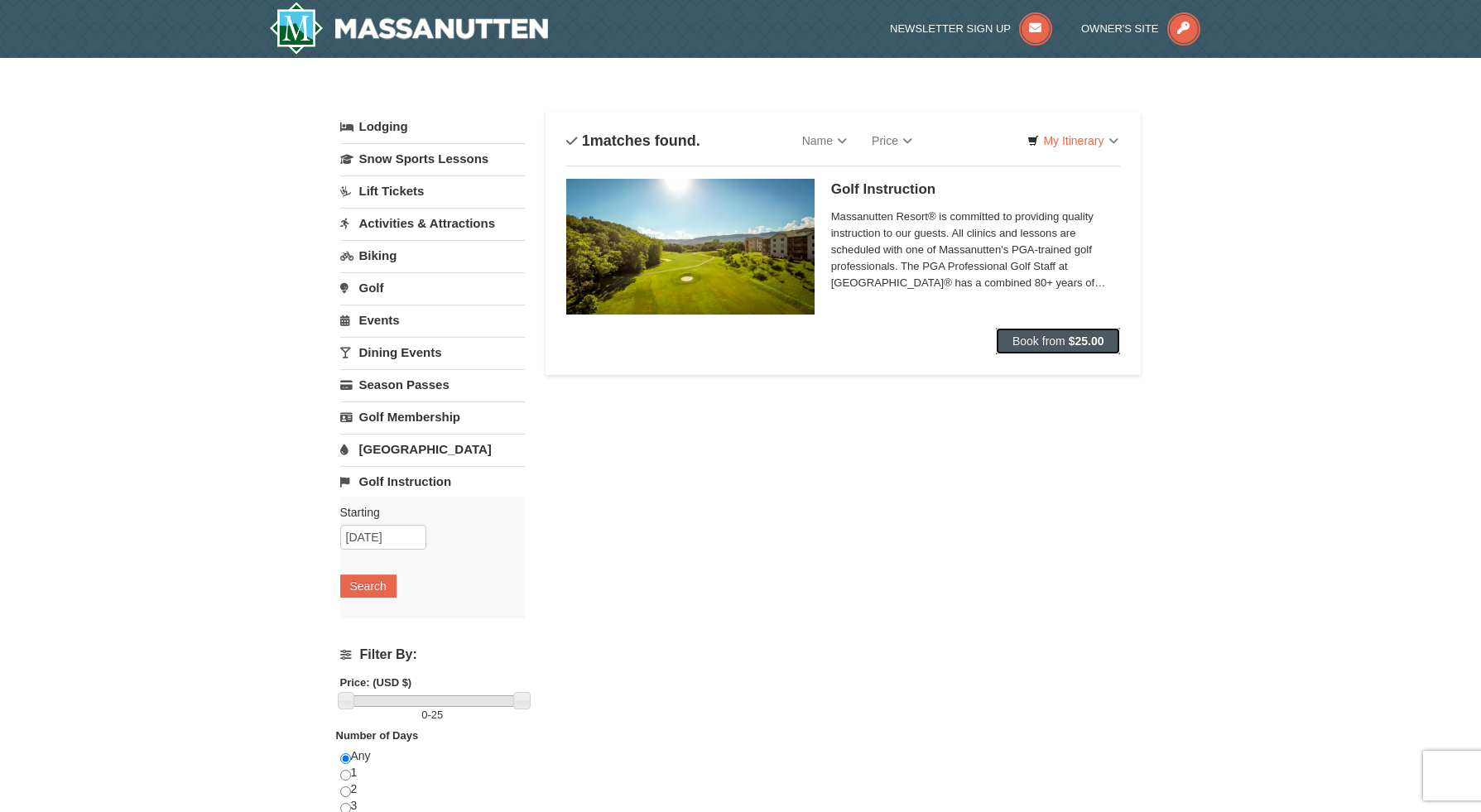
click at [1071, 343] on strong "$25.00" at bounding box center [1086, 341] width 36 height 13
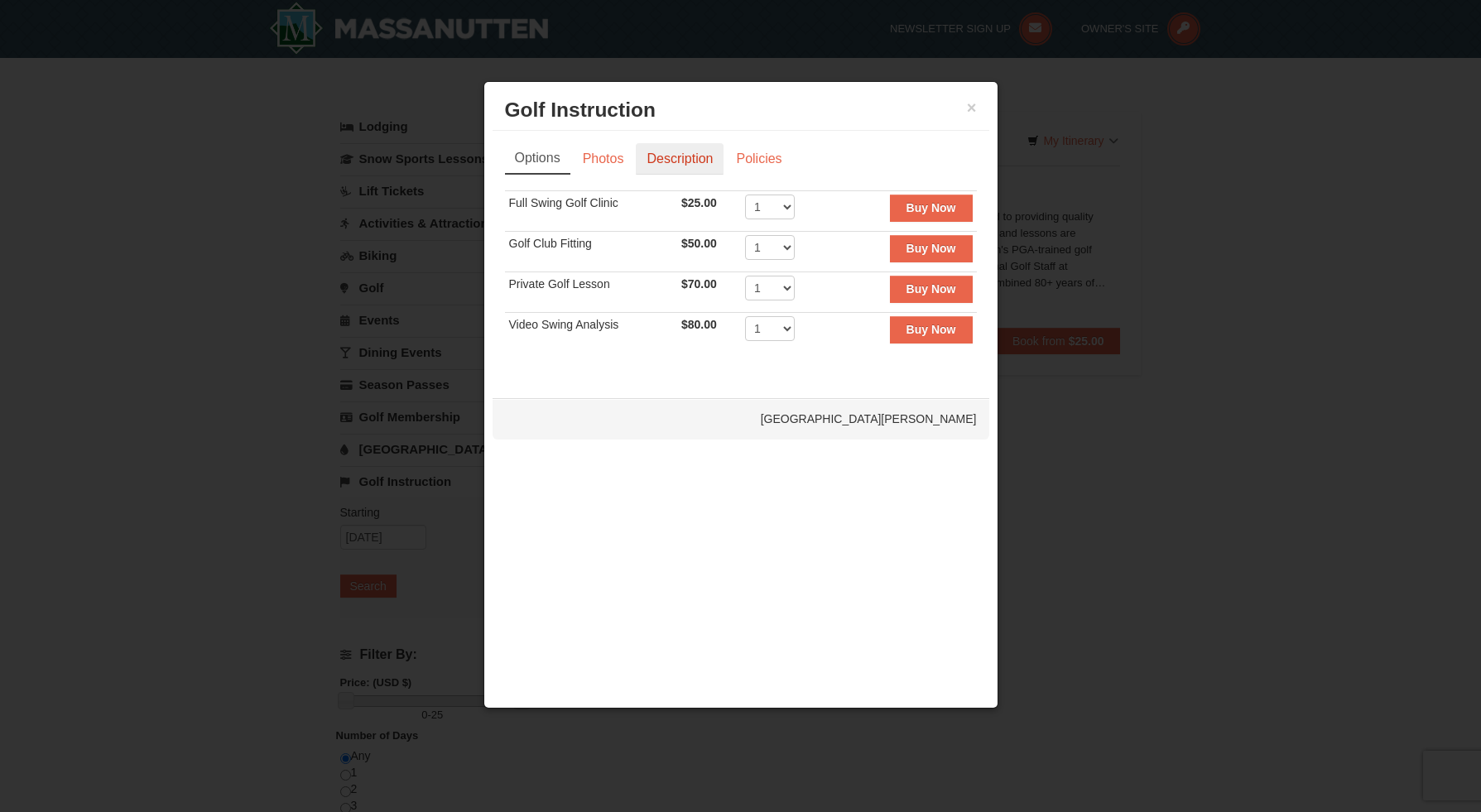
click at [660, 161] on link "Description" at bounding box center [680, 159] width 88 height 32
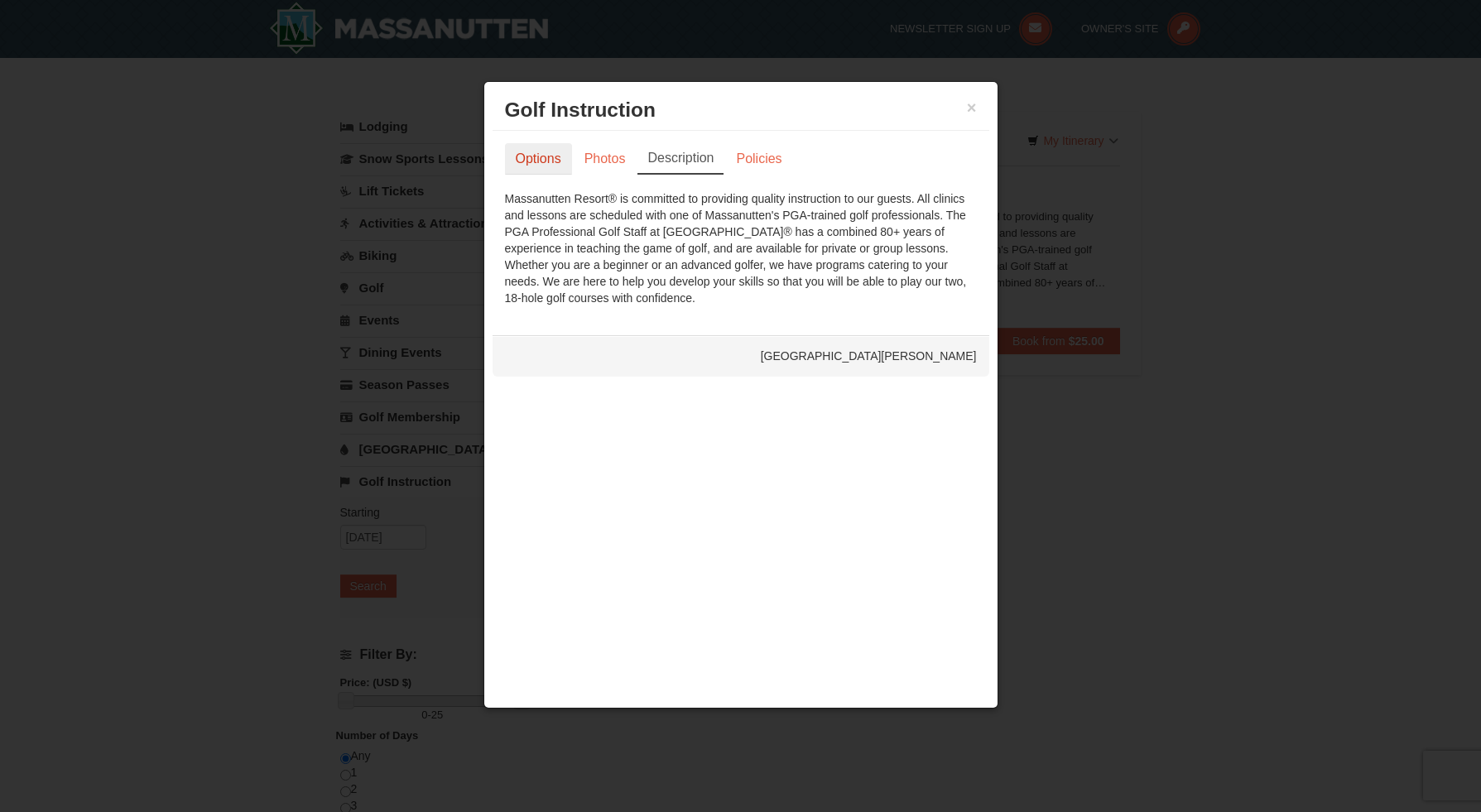
click at [536, 156] on link "Options" at bounding box center [538, 159] width 67 height 32
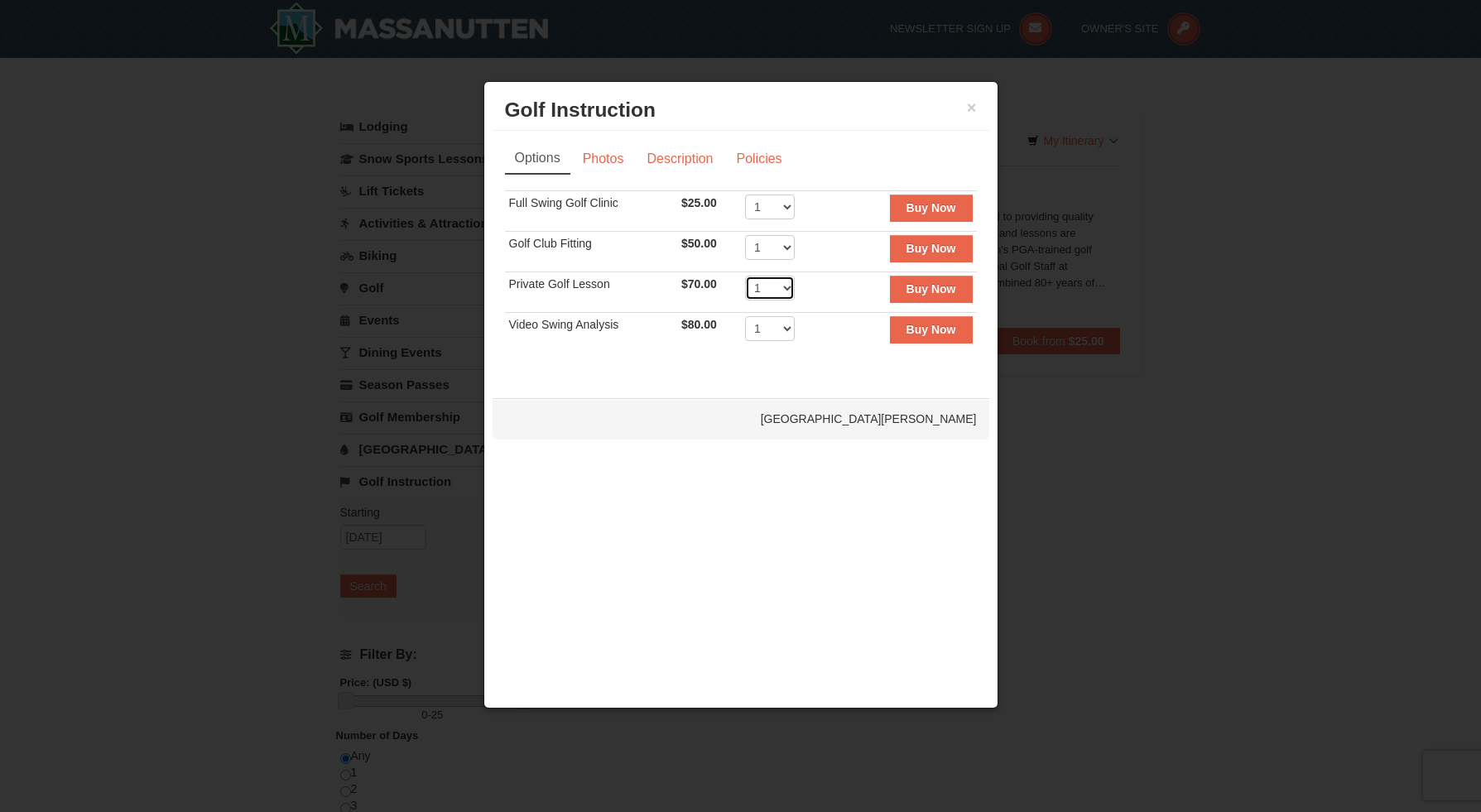
click at [772, 283] on select "1 2 3 4 5 6 7 8 9 10 11 12 13 14 15 16 17 18 19 20" at bounding box center [770, 288] width 50 height 25
click at [754, 275] on select "1 2 3 4 5 6 7 8 9 10 11 12 13 14 15 16 17 18 19 20" at bounding box center [770, 288] width 50 height 25
click at [957, 301] on button "Buy Now" at bounding box center [932, 289] width 83 height 27
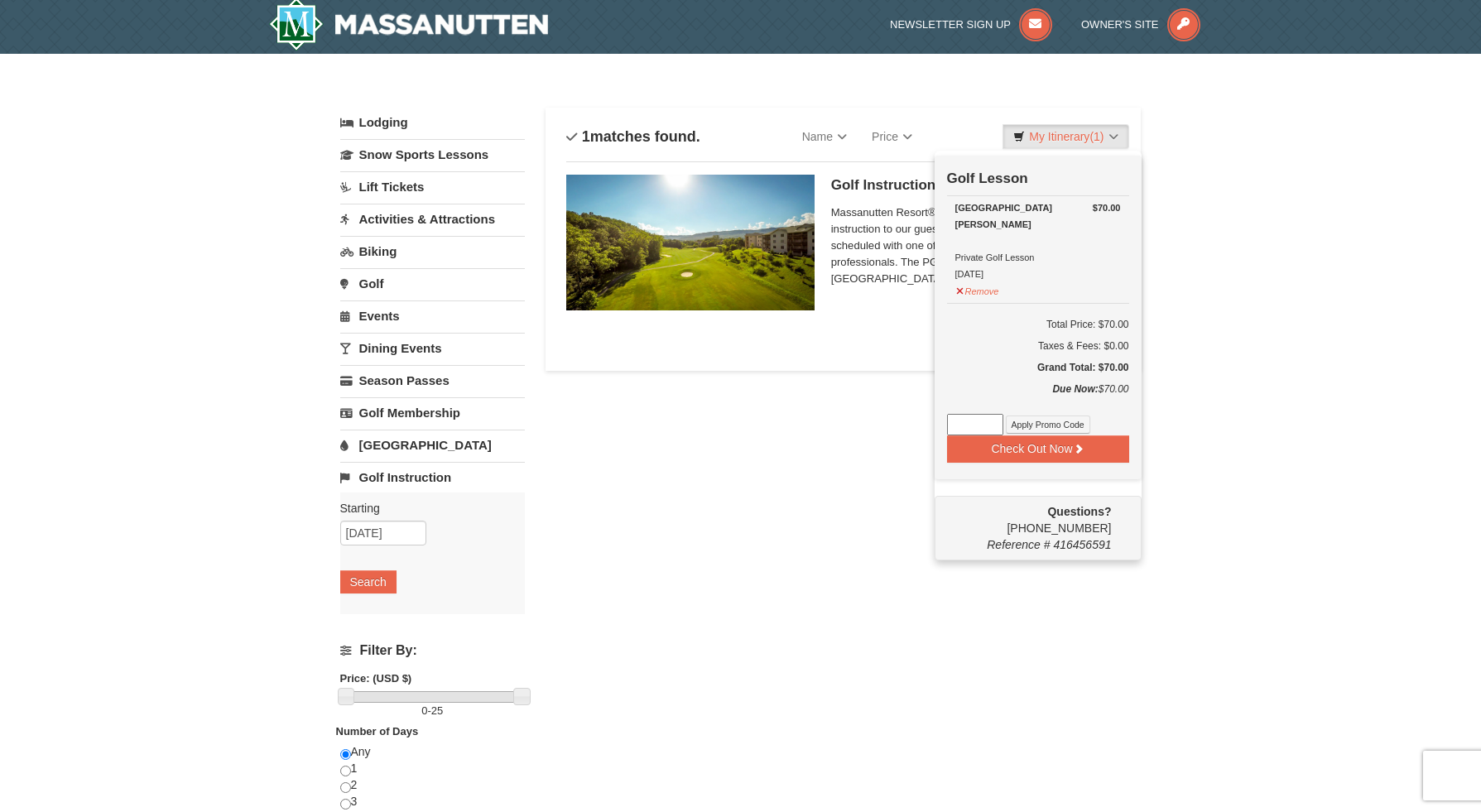
scroll to position [5, 0]
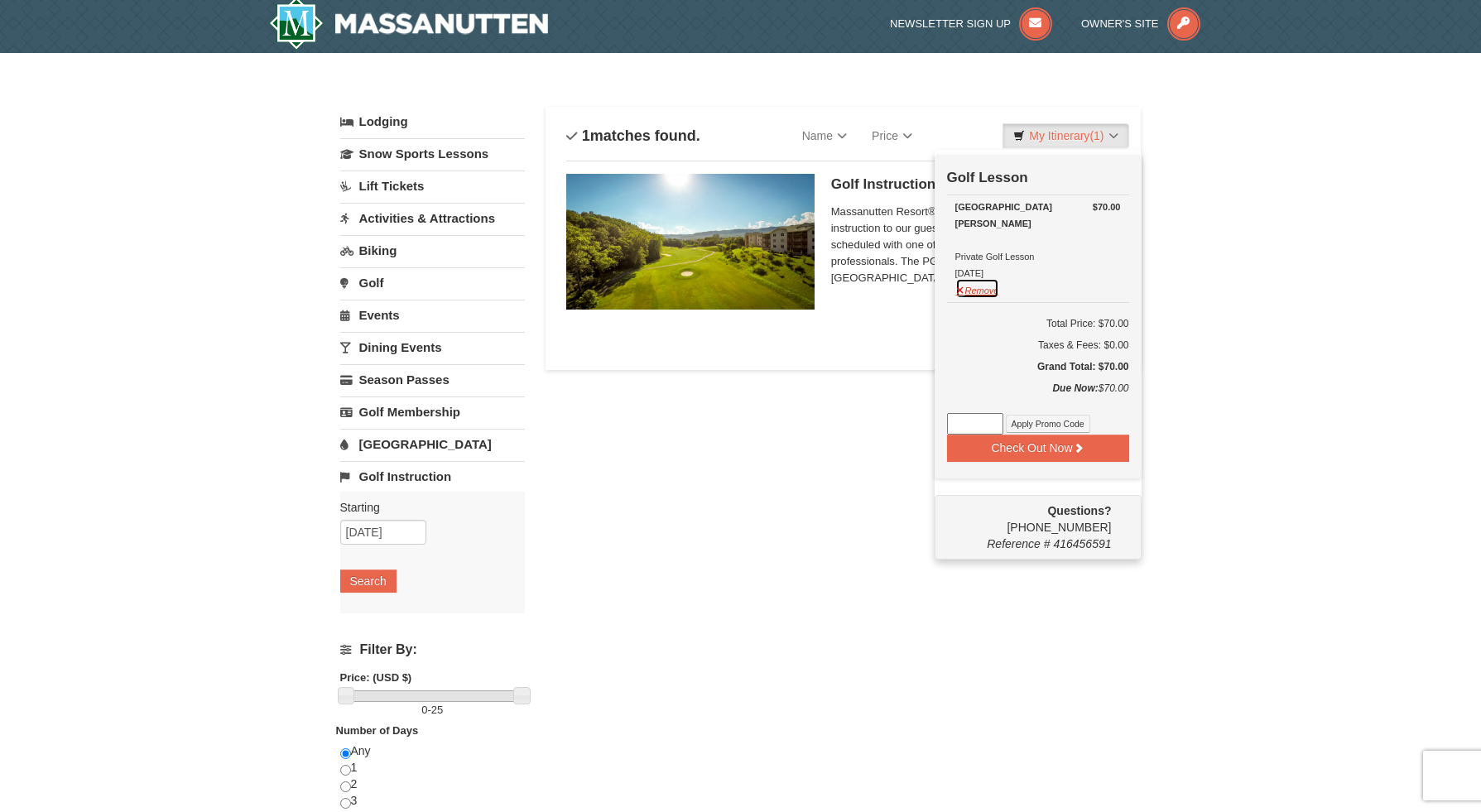
click at [979, 288] on button "Remove" at bounding box center [978, 288] width 45 height 21
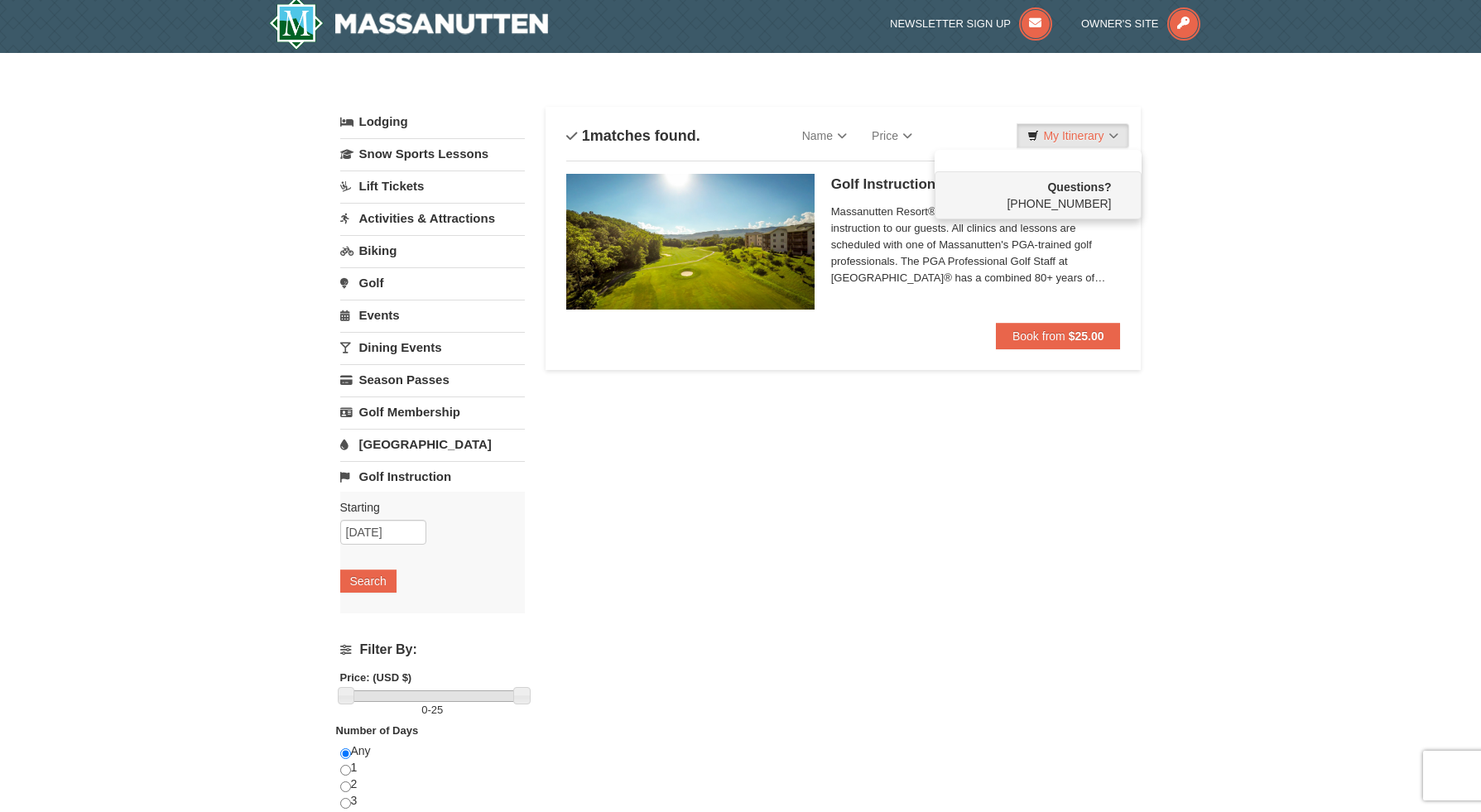
click at [855, 328] on div "Golf Instruction Woodstone Meadows Golf Course Massanutten Resort® is committed…" at bounding box center [844, 248] width 555 height 175
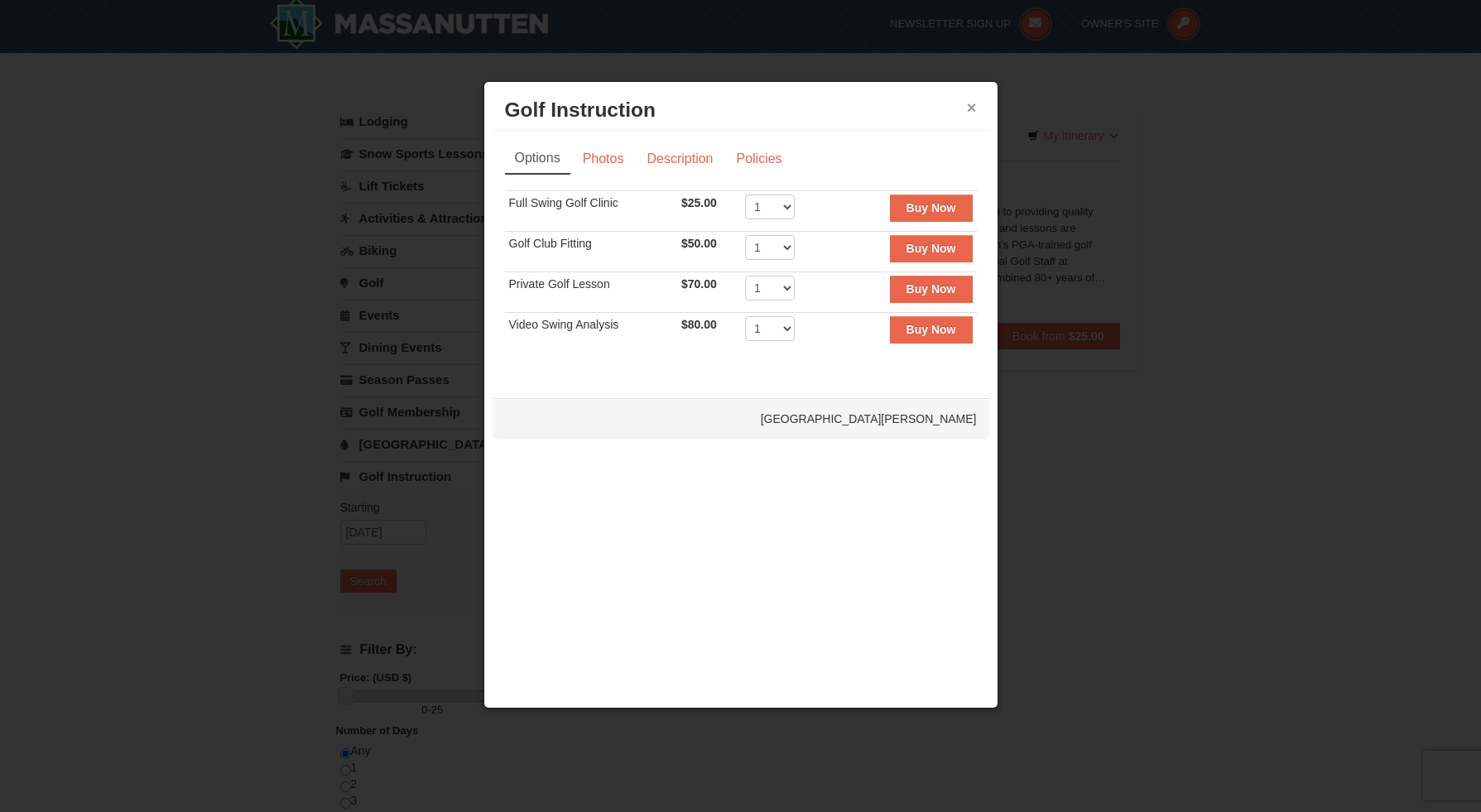
click at [971, 109] on button "×" at bounding box center [972, 108] width 10 height 17
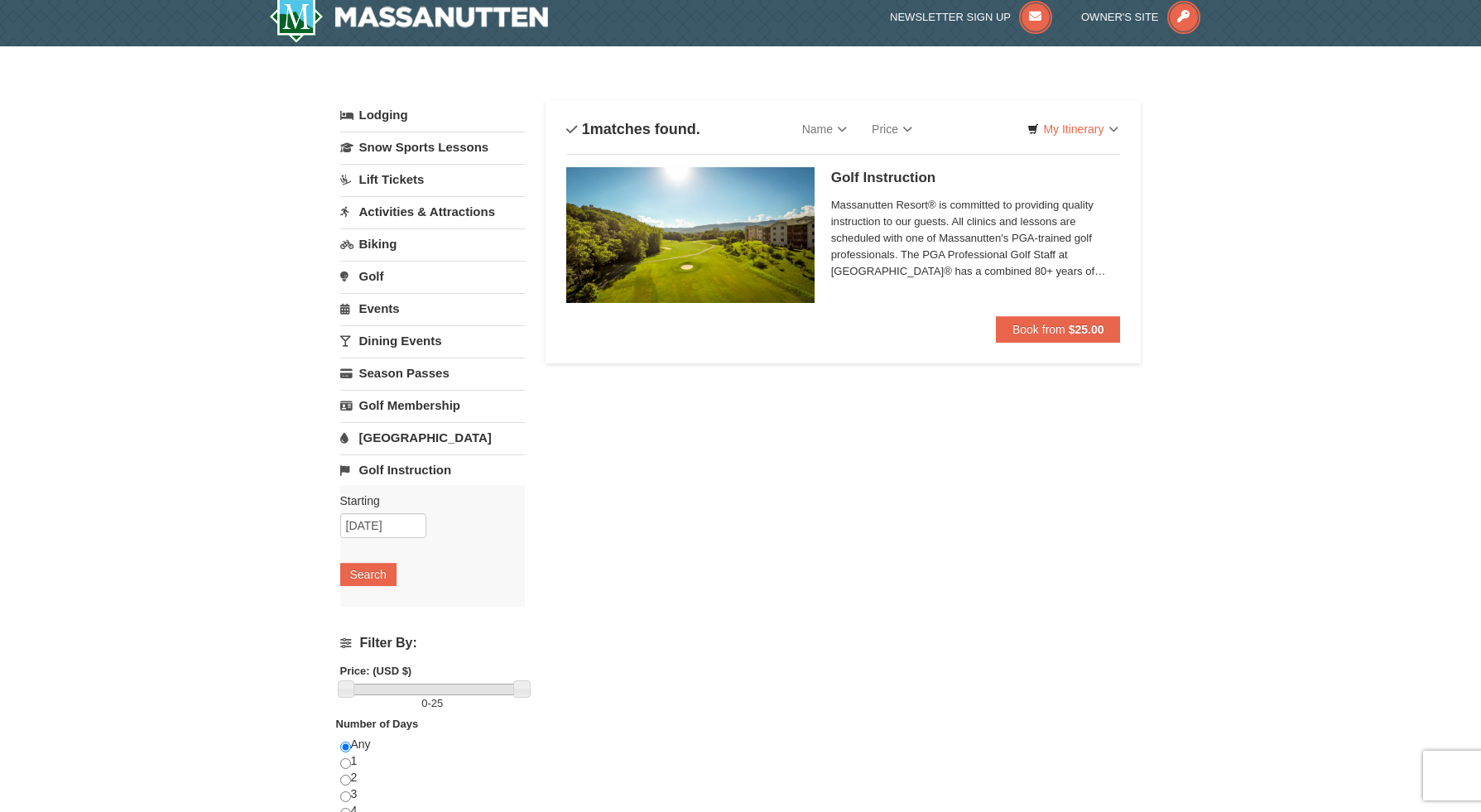
scroll to position [0, 0]
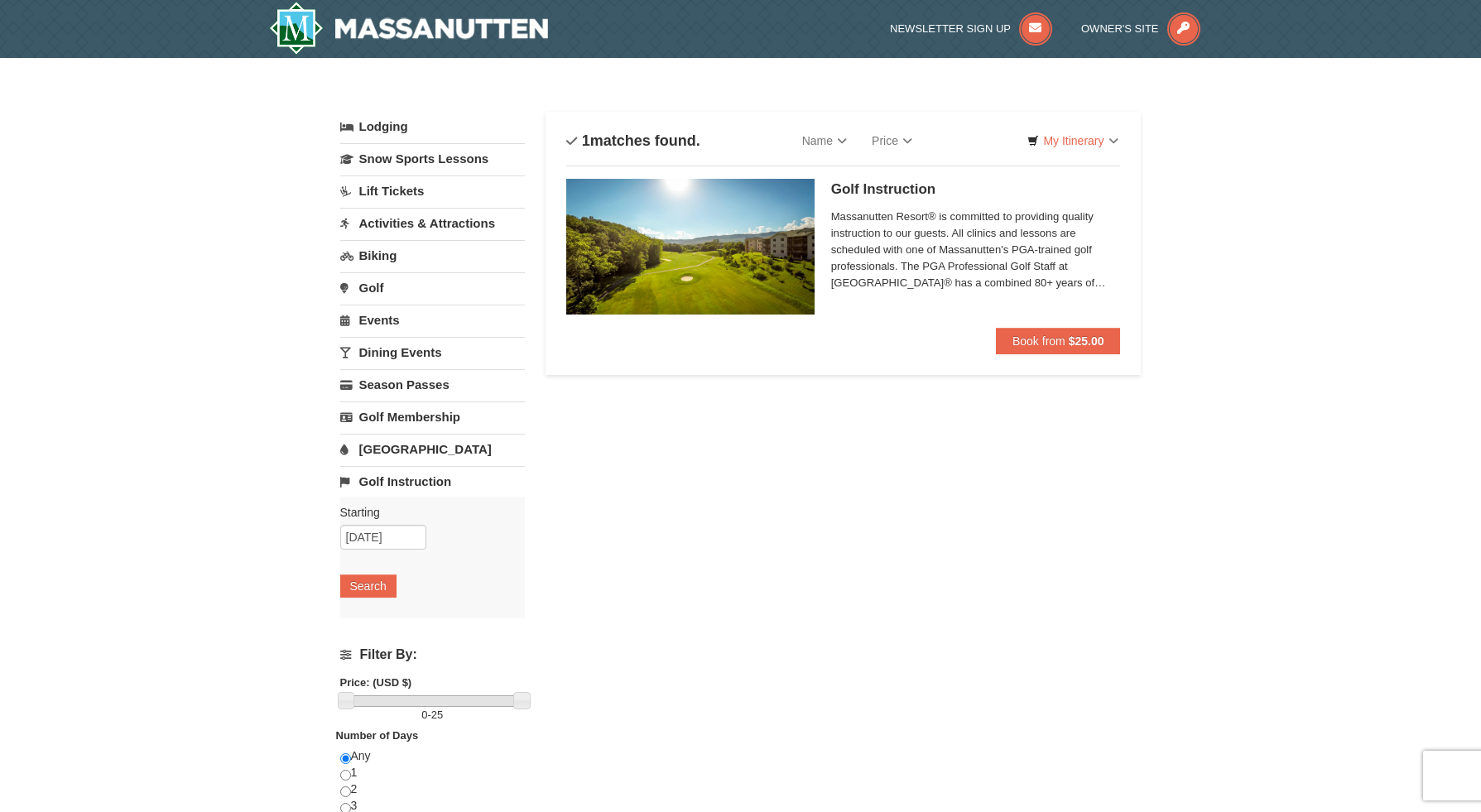
click at [378, 315] on link "Events" at bounding box center [432, 319] width 185 height 31
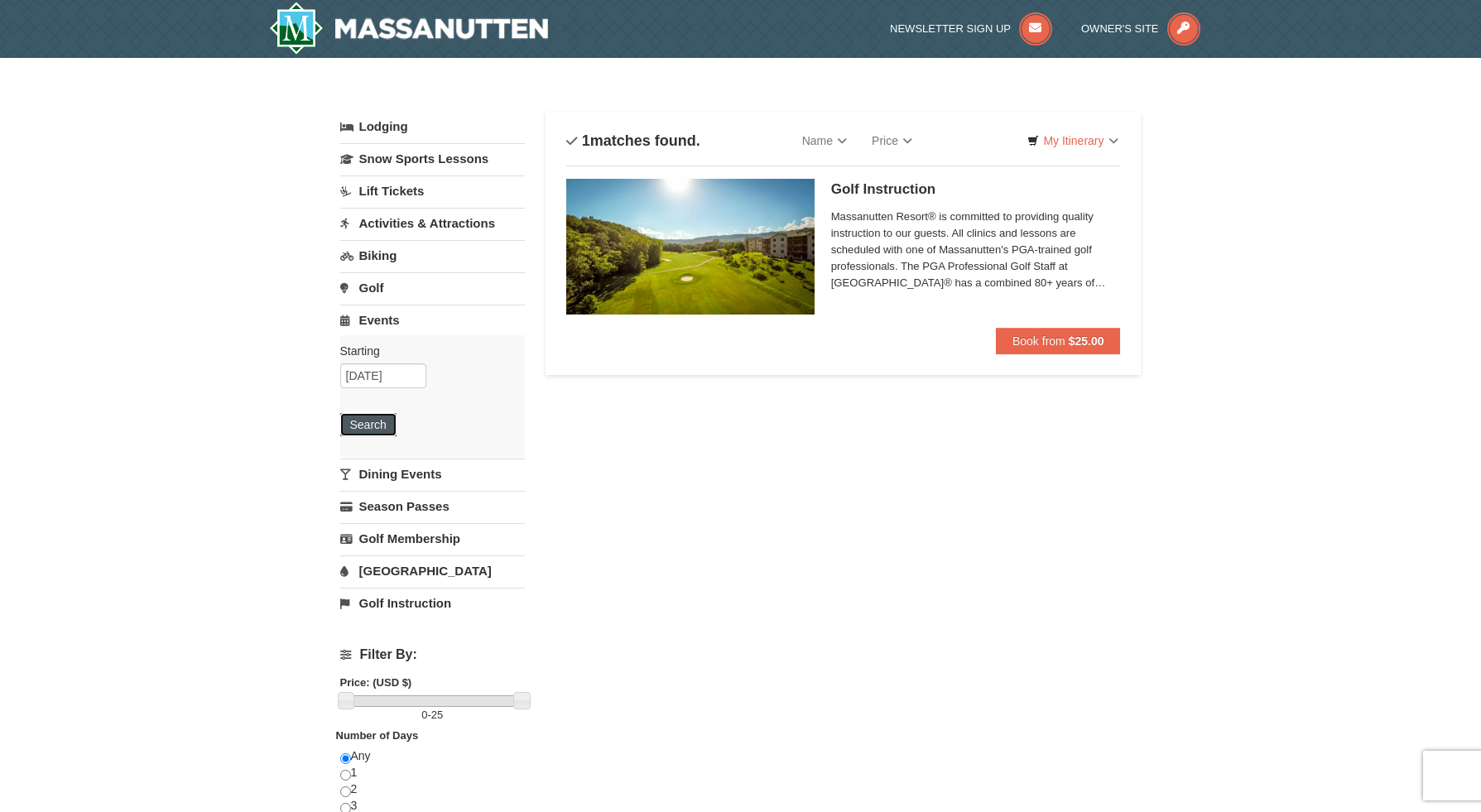
click at [378, 420] on button "Search" at bounding box center [368, 425] width 56 height 23
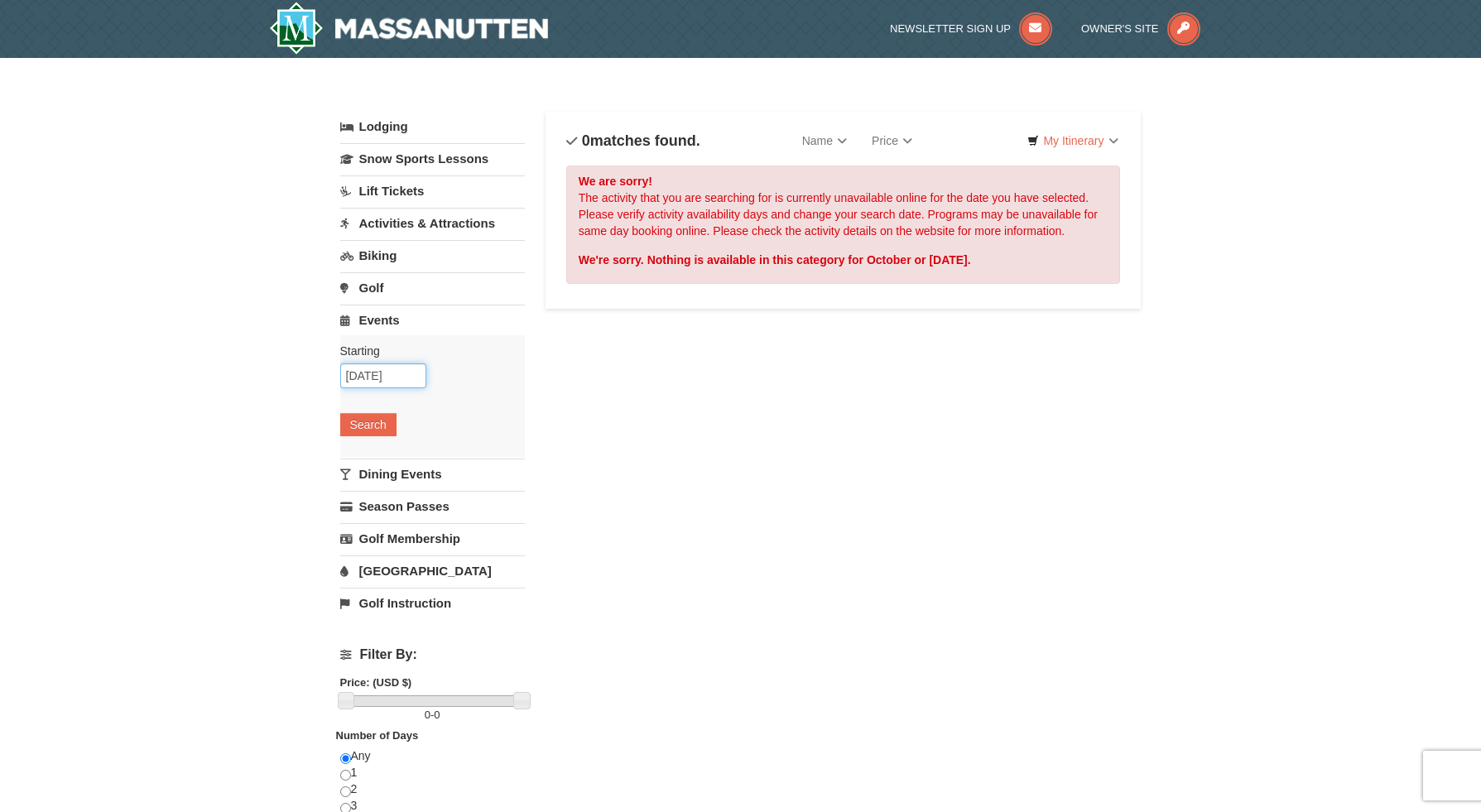
click at [386, 382] on input "[DATE]" at bounding box center [383, 376] width 86 height 25
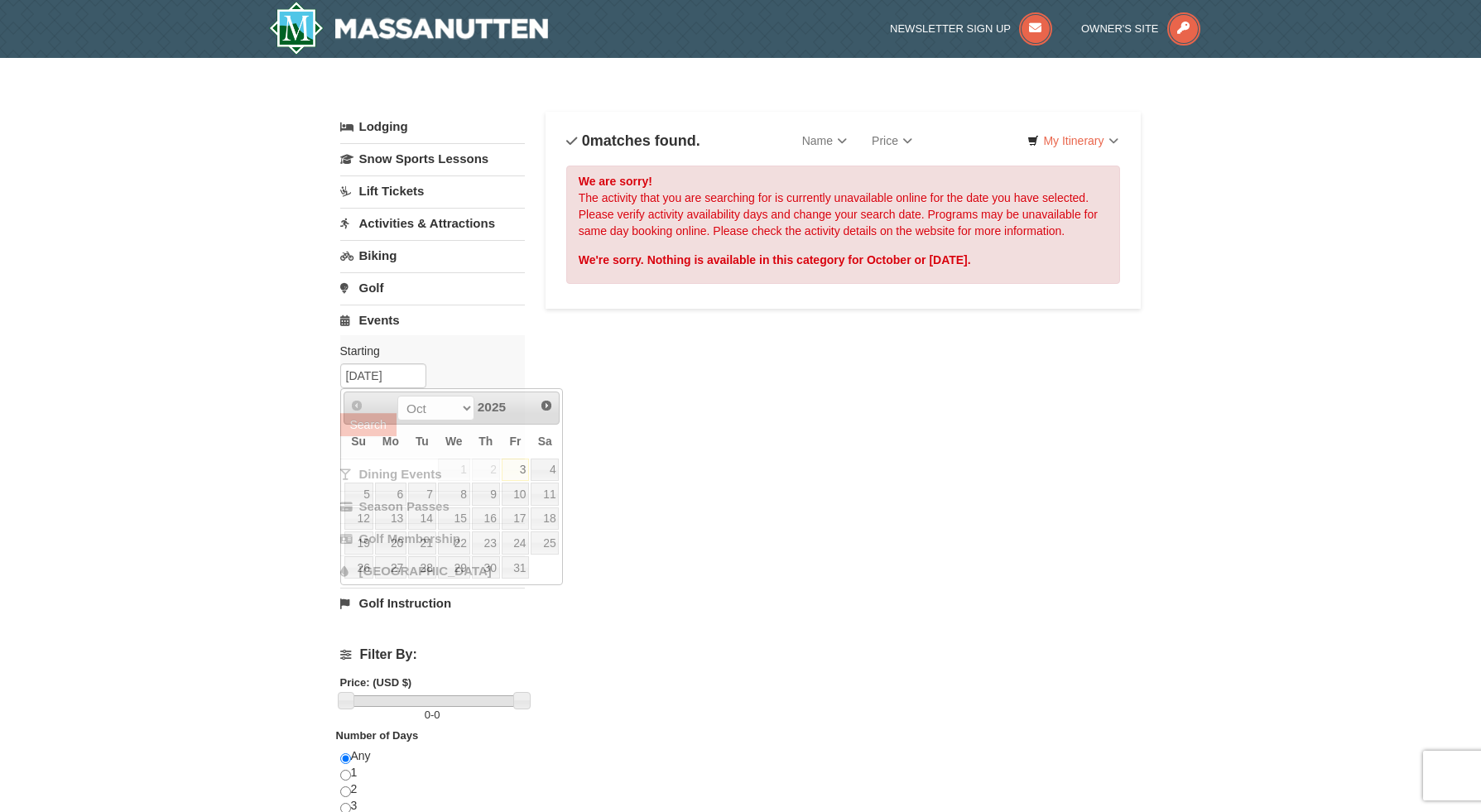
click at [368, 289] on link "Golf" at bounding box center [432, 287] width 185 height 31
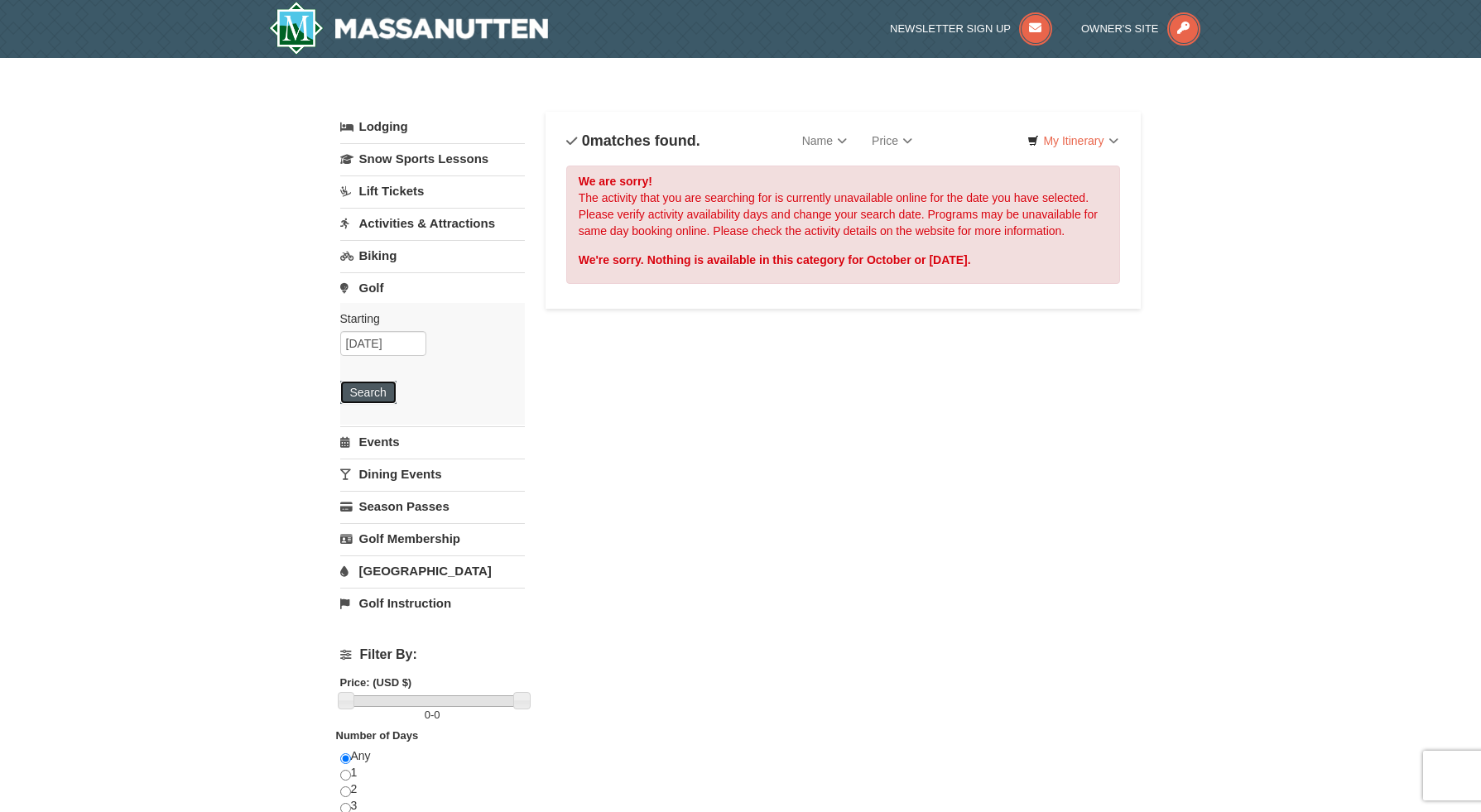
click at [379, 397] on button "Search" at bounding box center [368, 392] width 56 height 23
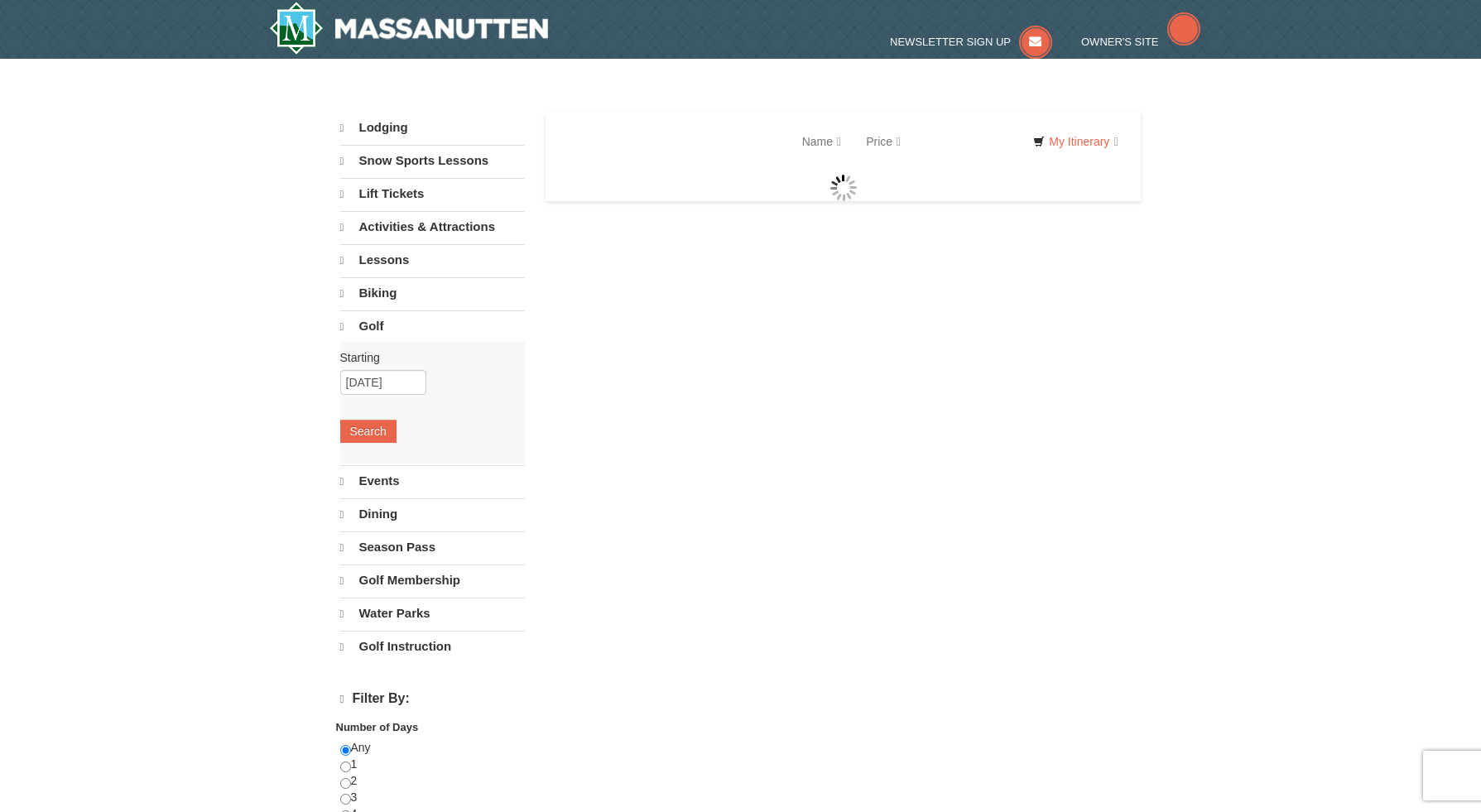
select select "10"
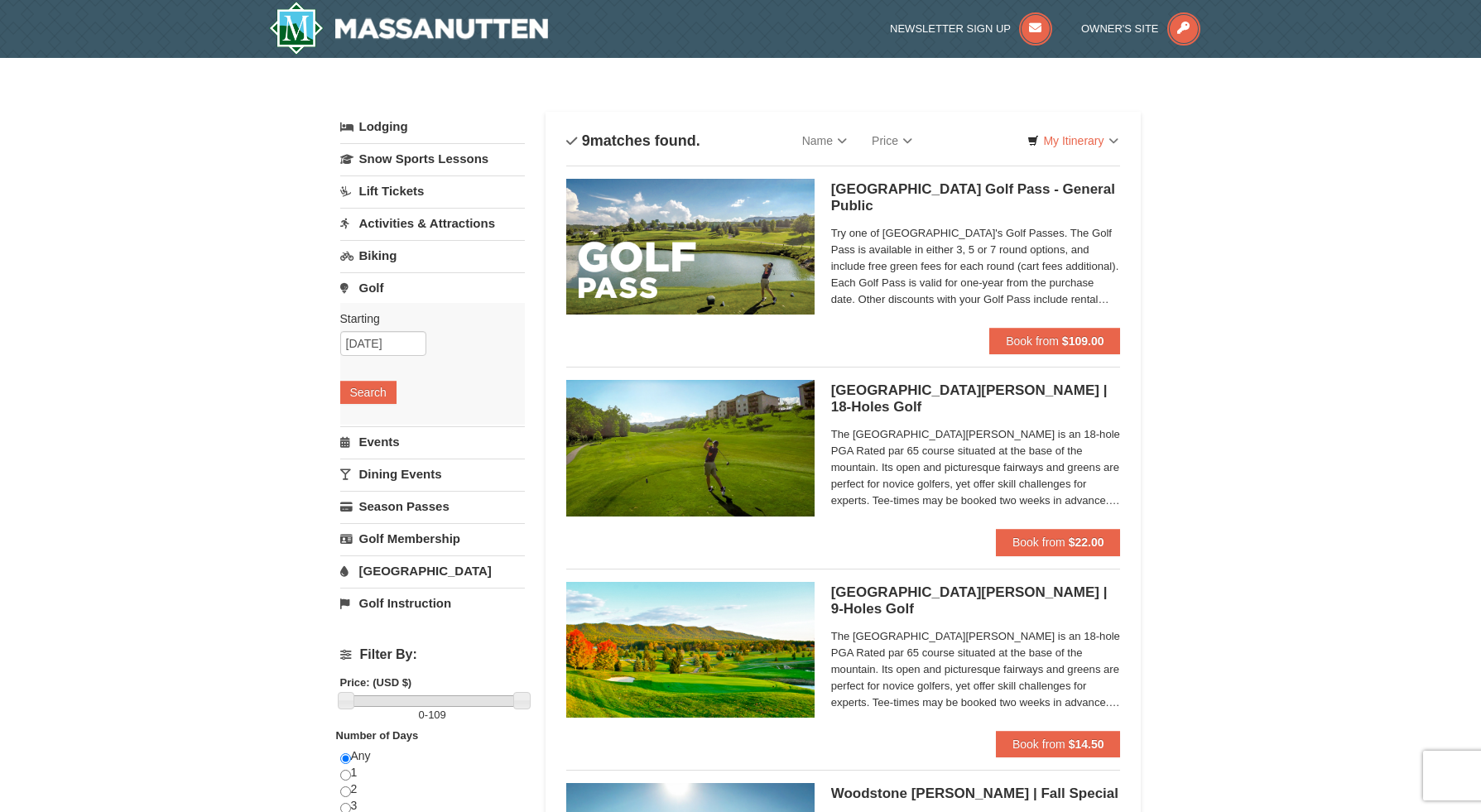
click at [446, 221] on link "Activities & Attractions" at bounding box center [432, 222] width 185 height 31
click at [381, 321] on button "Search" at bounding box center [368, 328] width 56 height 23
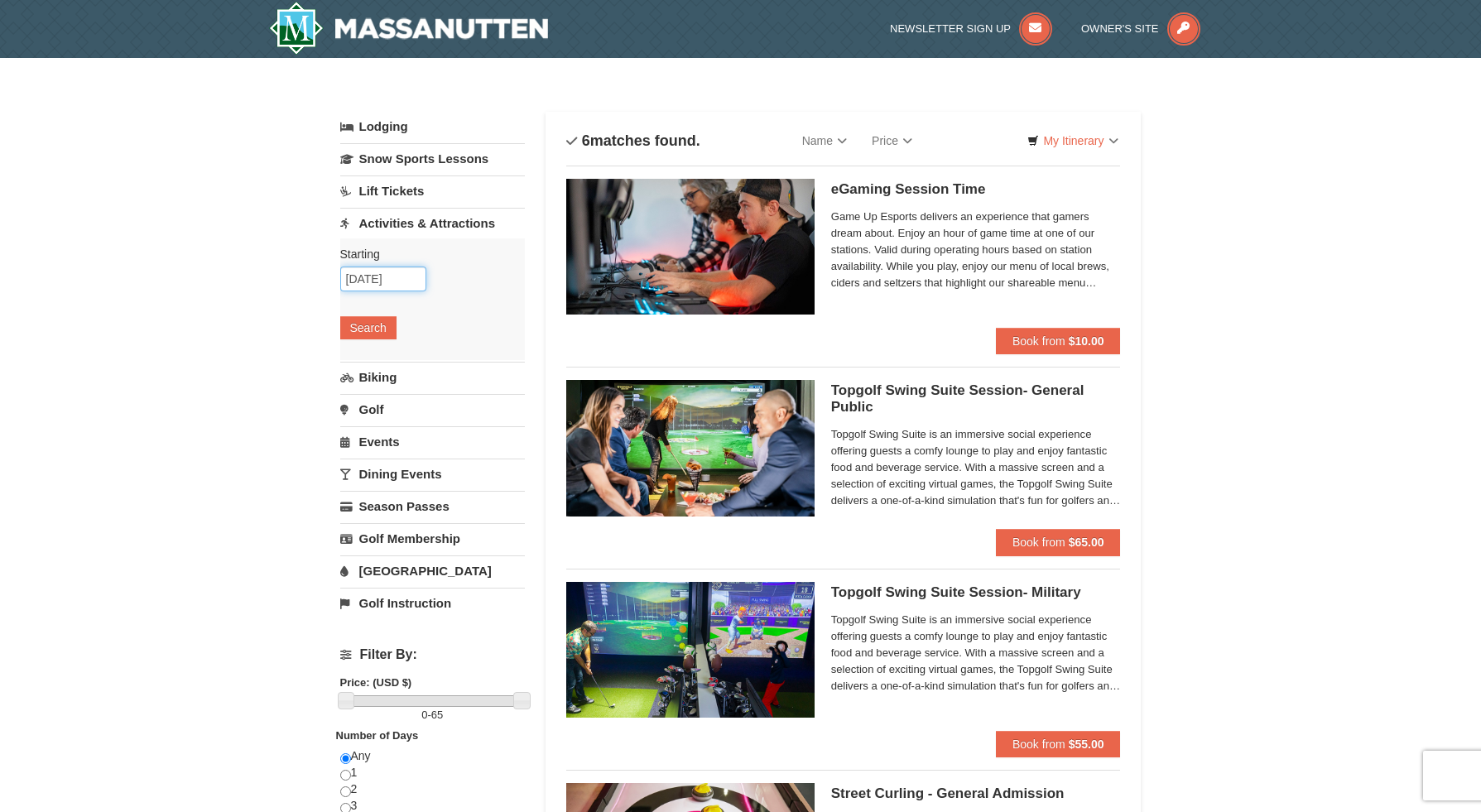
click at [402, 275] on input "[DATE]" at bounding box center [383, 279] width 86 height 25
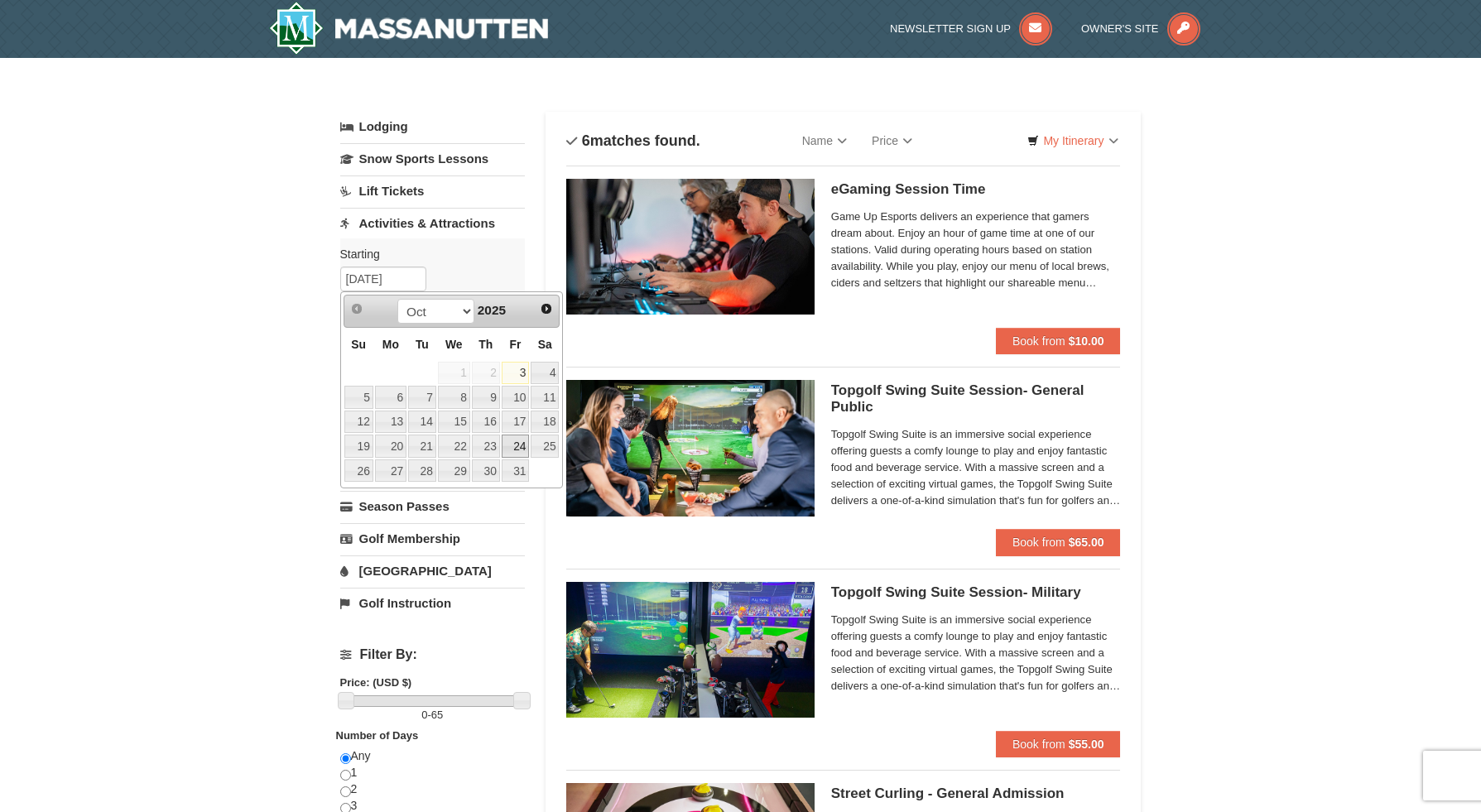
click at [521, 447] on link "24" at bounding box center [516, 446] width 28 height 23
type input "10/24/2025"
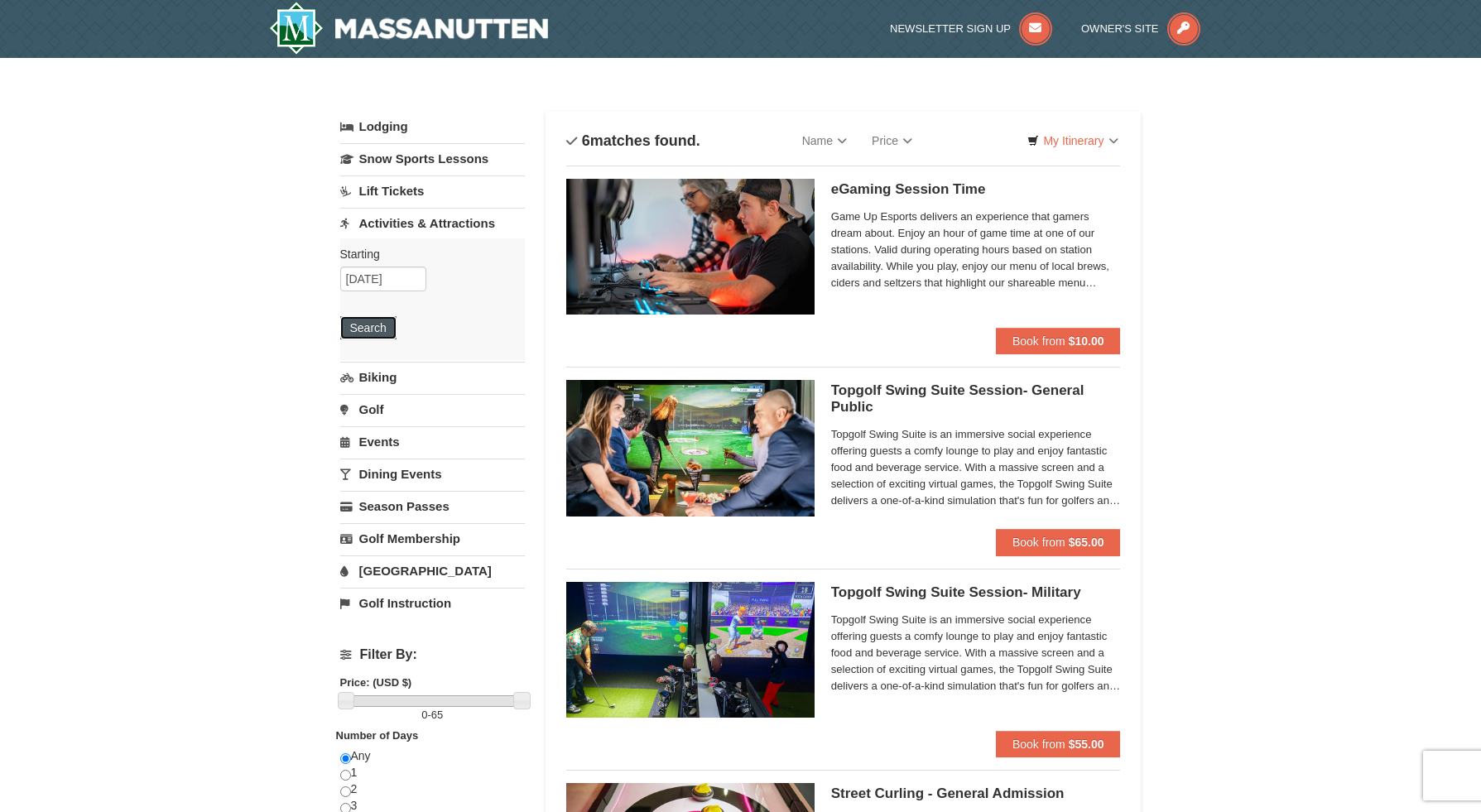
click at [387, 334] on button "Search" at bounding box center [368, 328] width 56 height 23
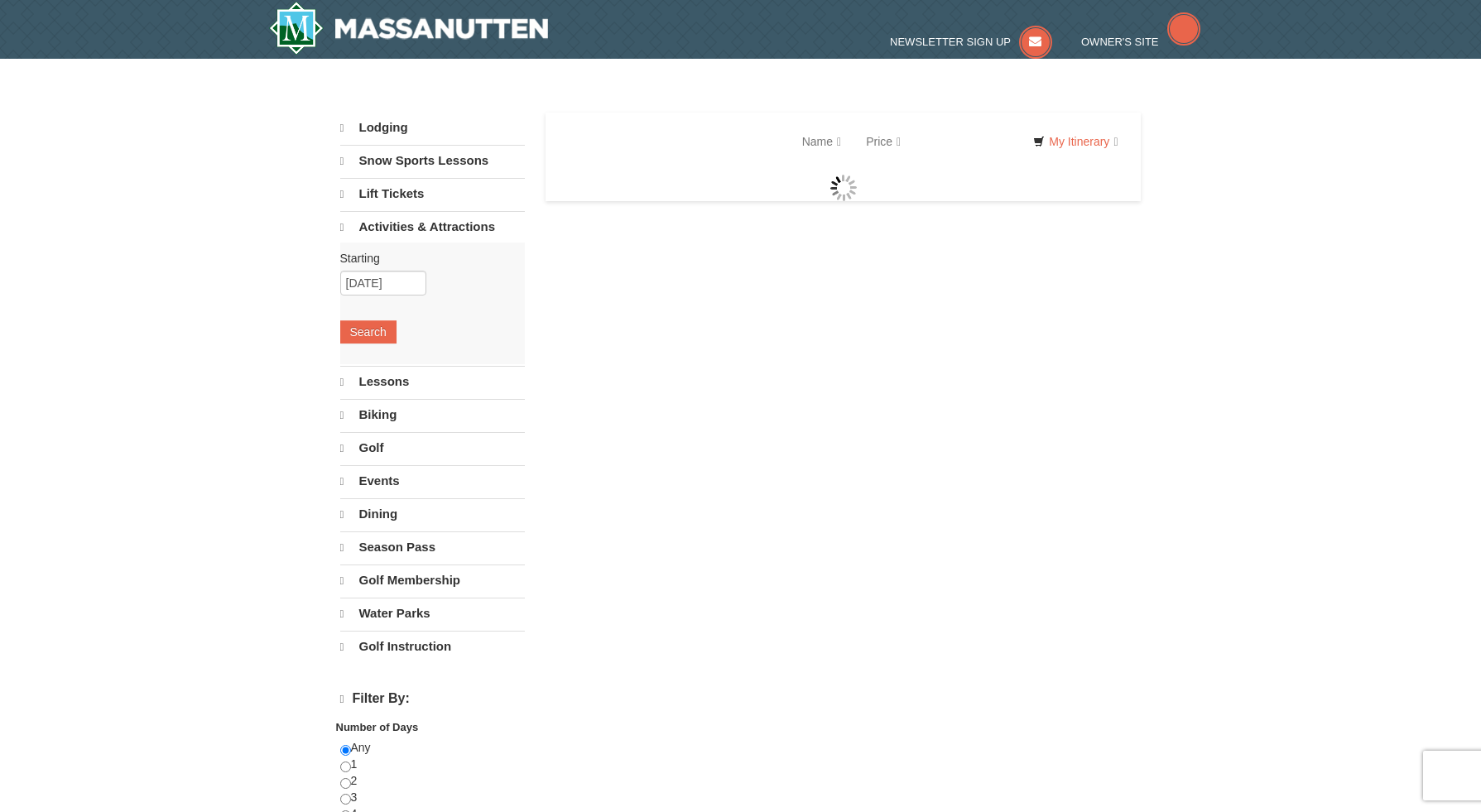
select select "10"
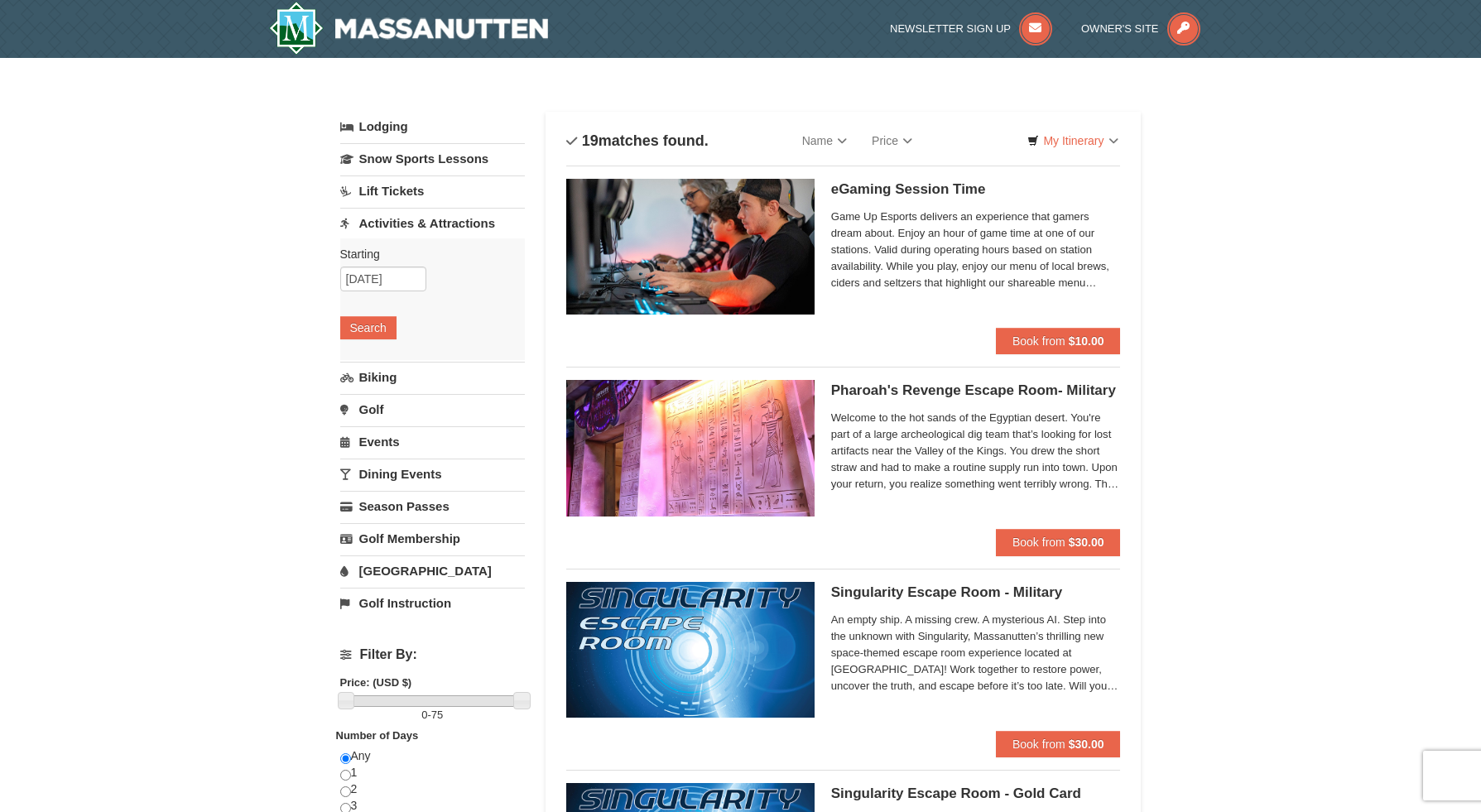
click at [379, 188] on link "Lift Tickets" at bounding box center [432, 191] width 185 height 31
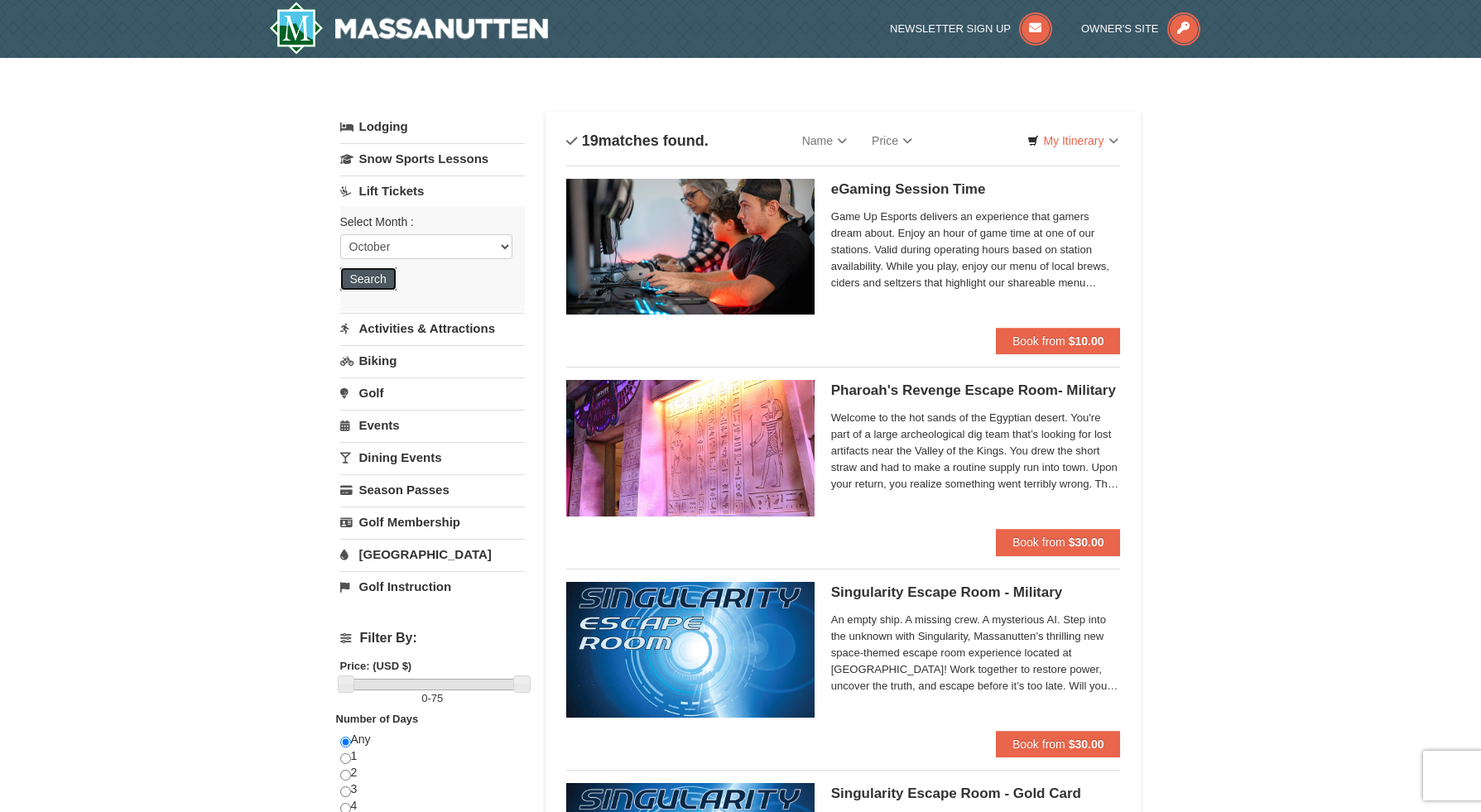
click at [378, 275] on button "Search" at bounding box center [368, 279] width 56 height 23
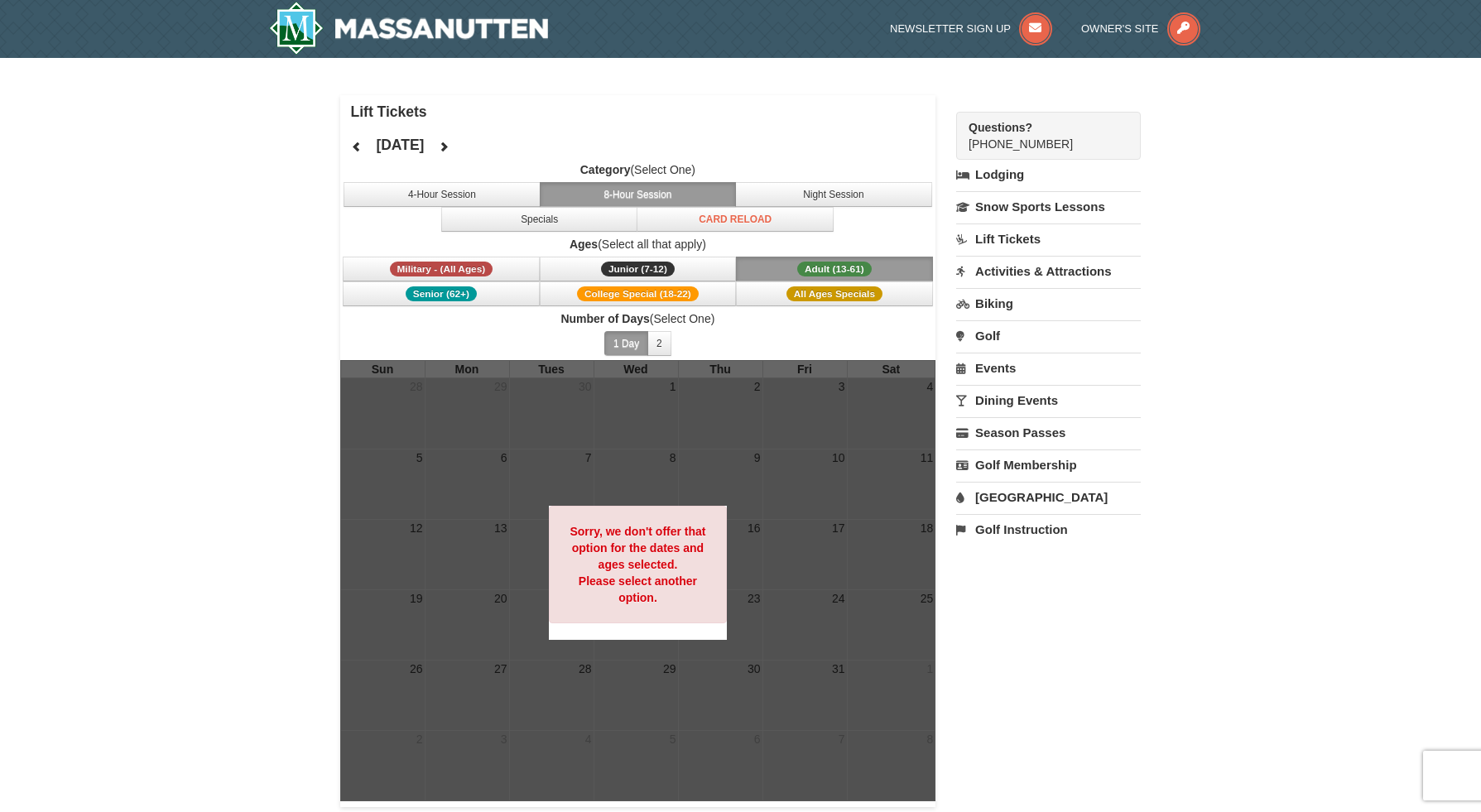
scroll to position [22, 0]
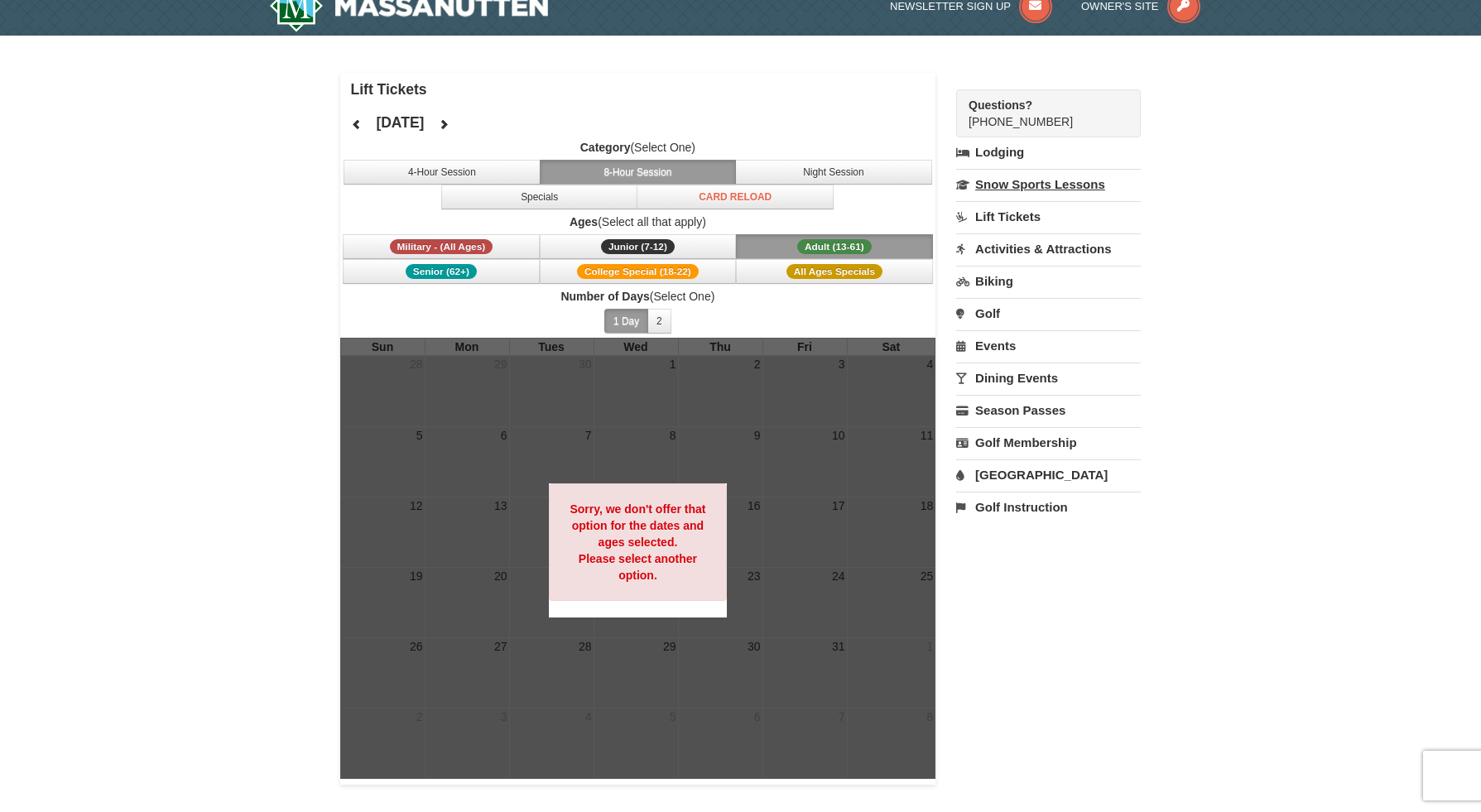
click at [1085, 183] on link "Snow Sports Lessons" at bounding box center [1049, 184] width 185 height 31
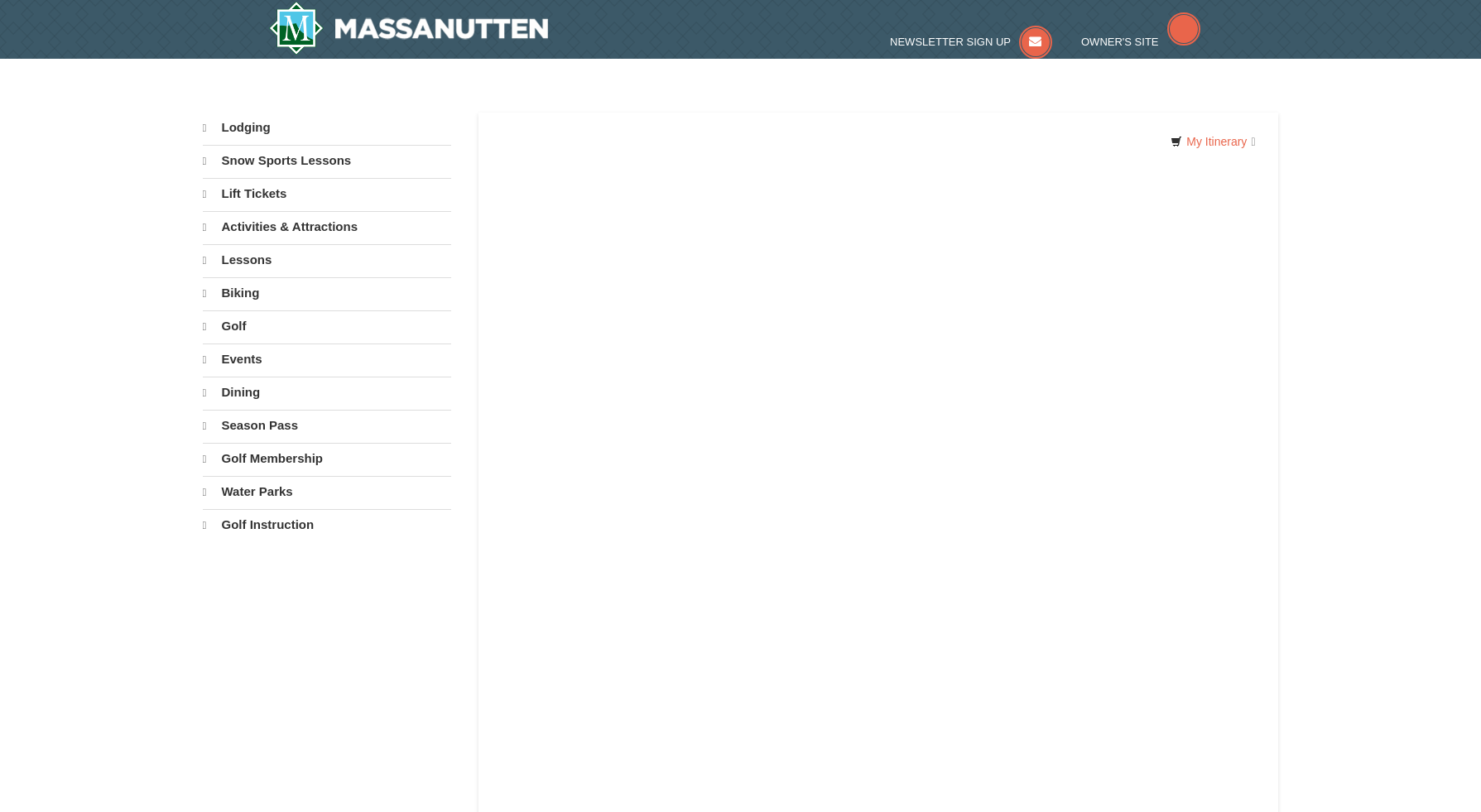
select select "10"
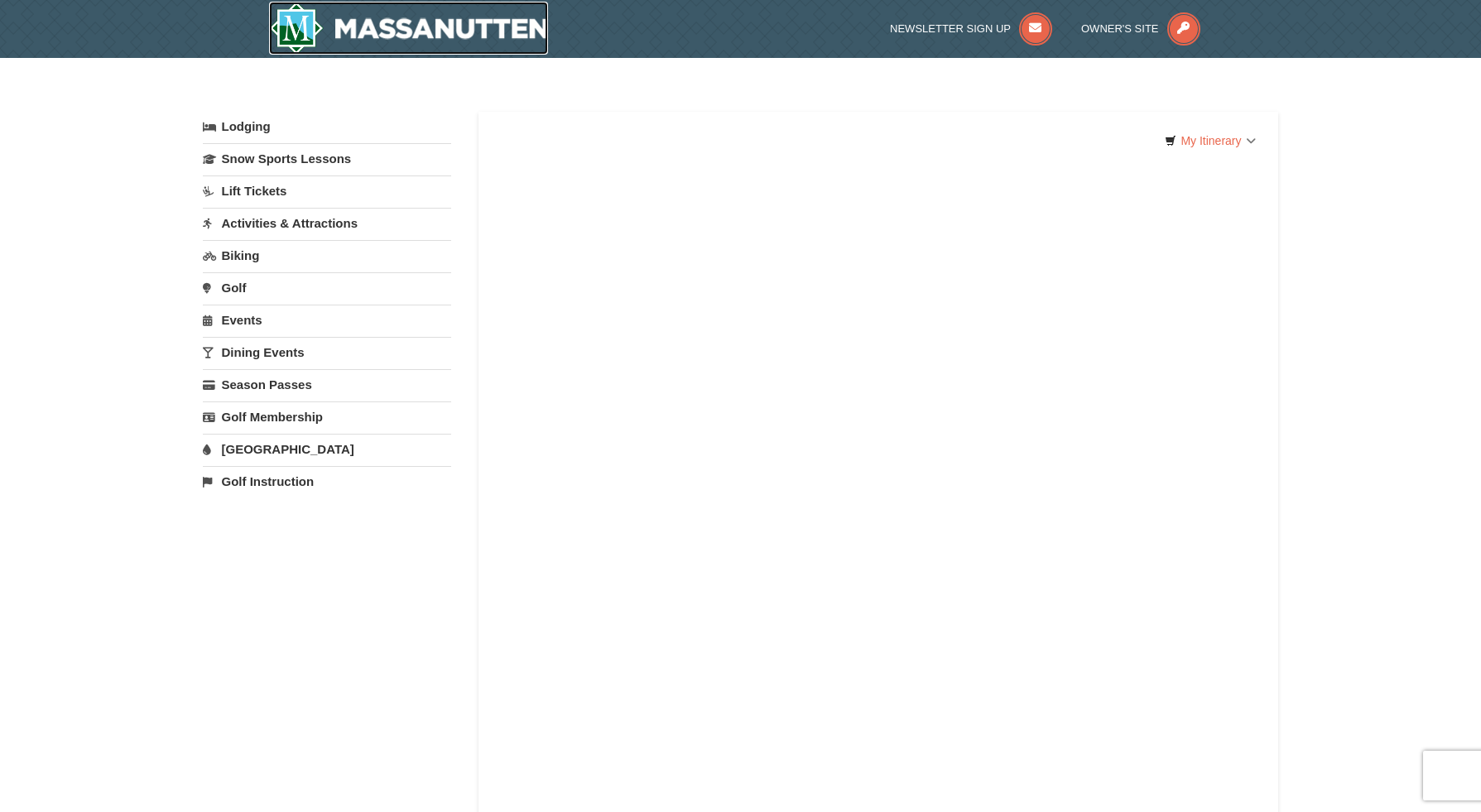
click at [380, 33] on img at bounding box center [408, 28] width 280 height 53
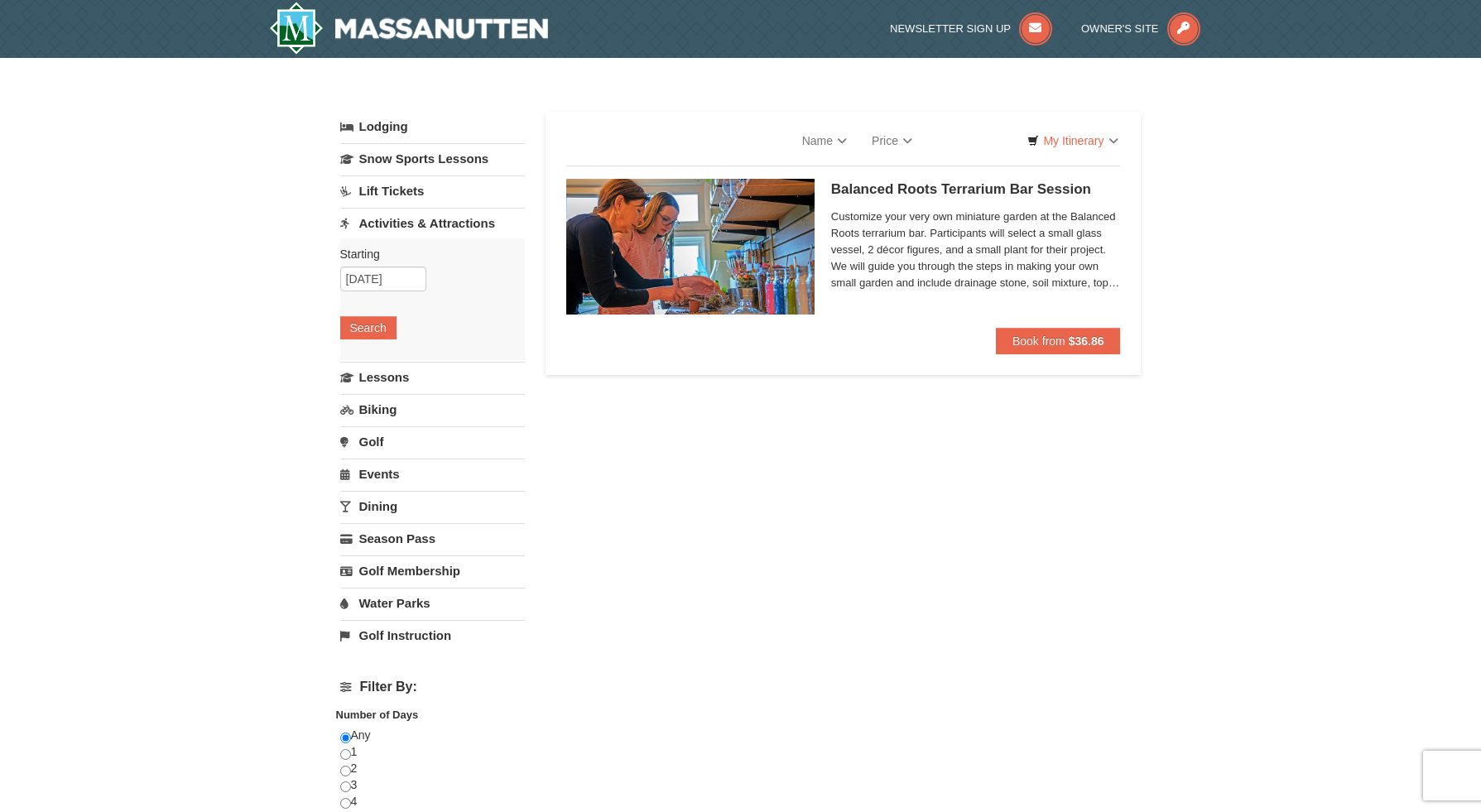
select select "10"
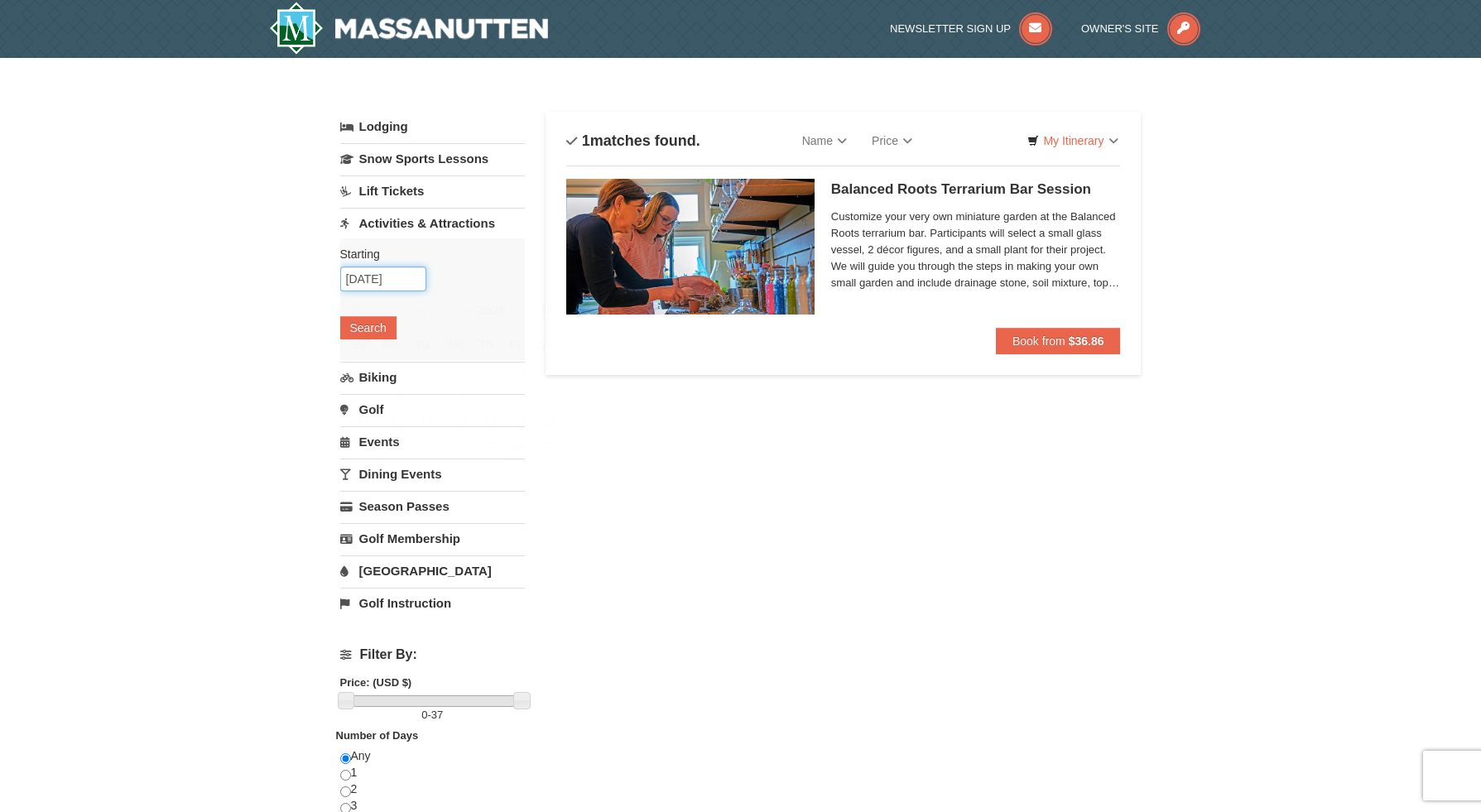
click at [404, 281] on input "10/24/2025" at bounding box center [383, 279] width 86 height 25
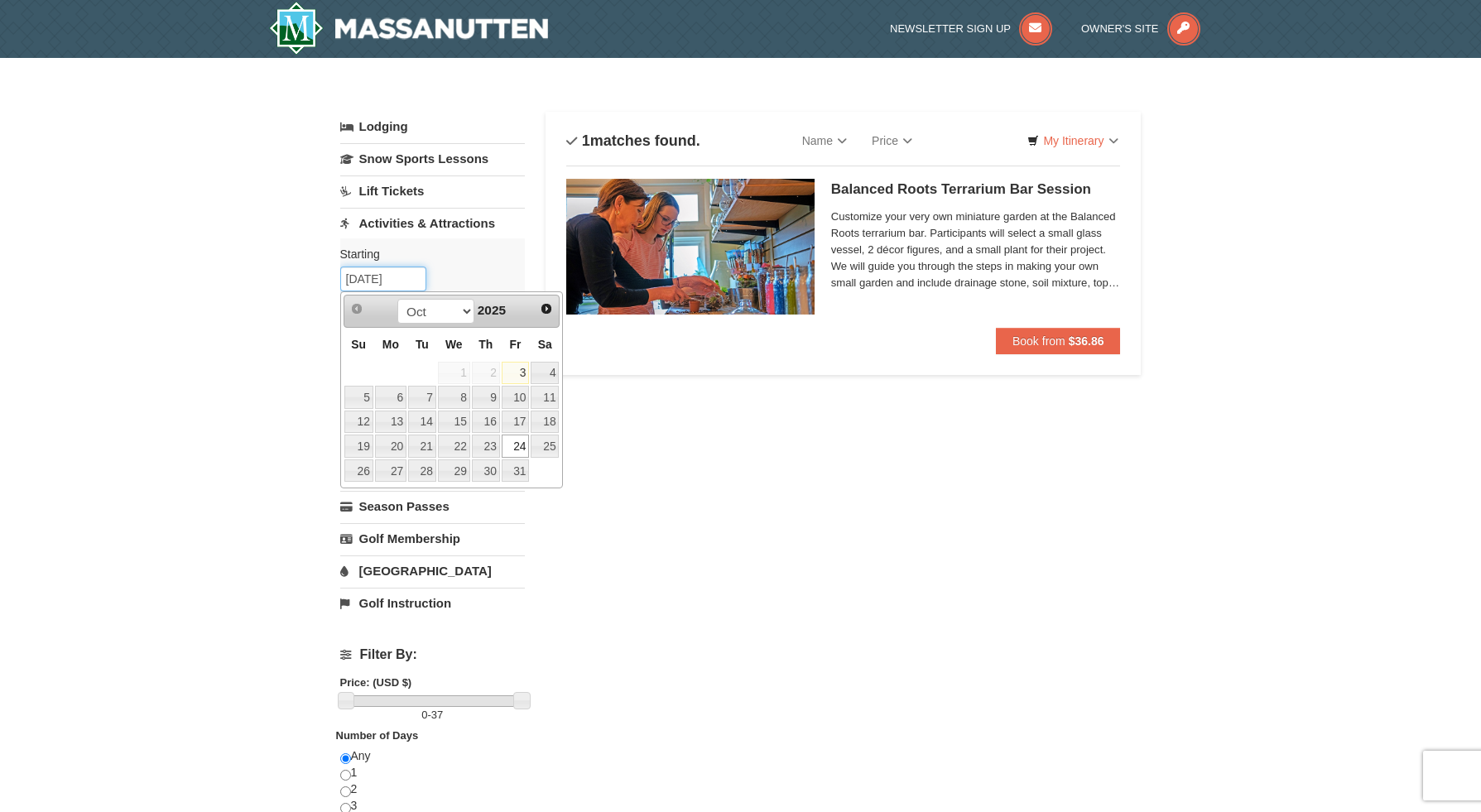
scroll to position [1, 0]
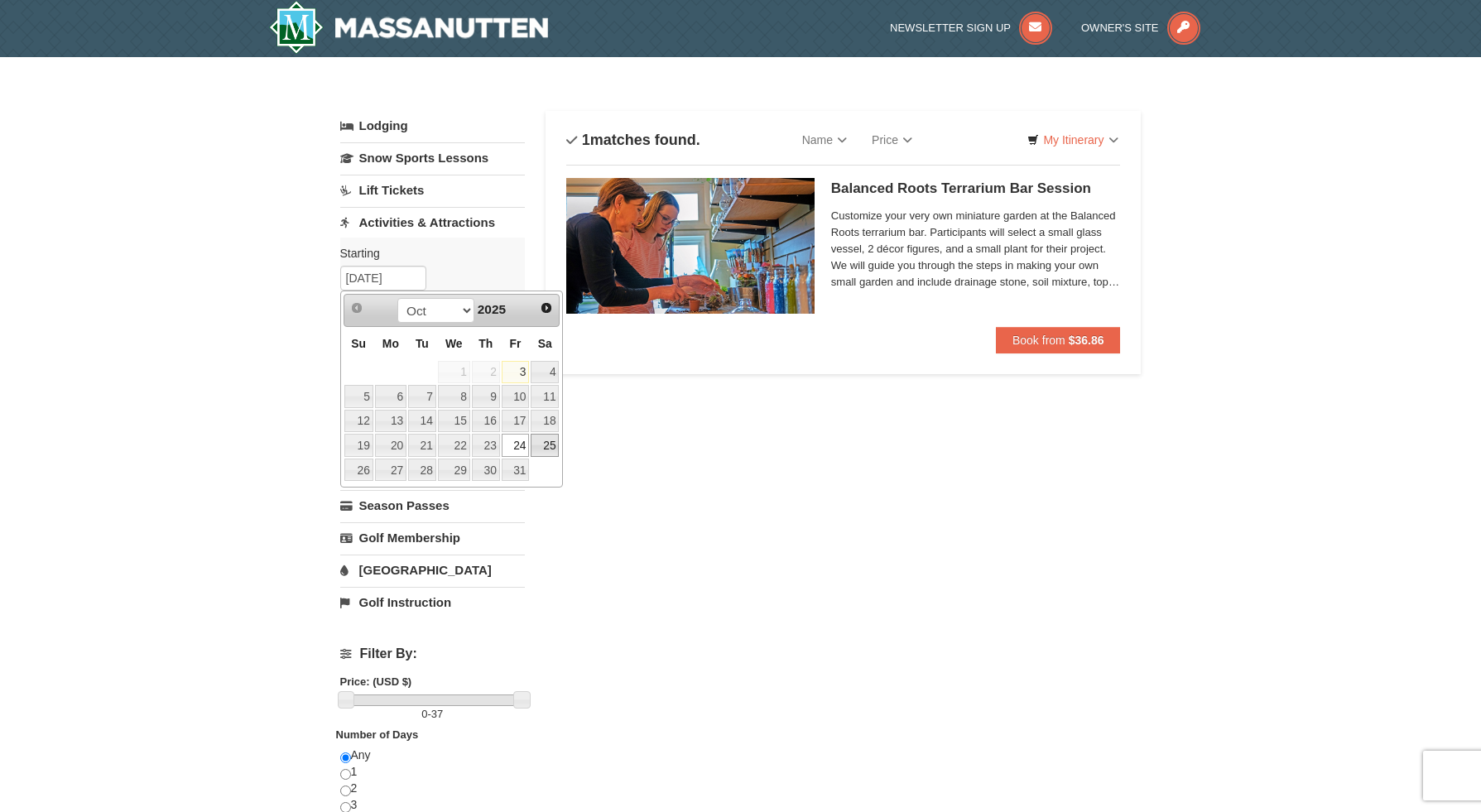
click at [538, 435] on link "25" at bounding box center [545, 445] width 28 height 23
type input "[DATE]"
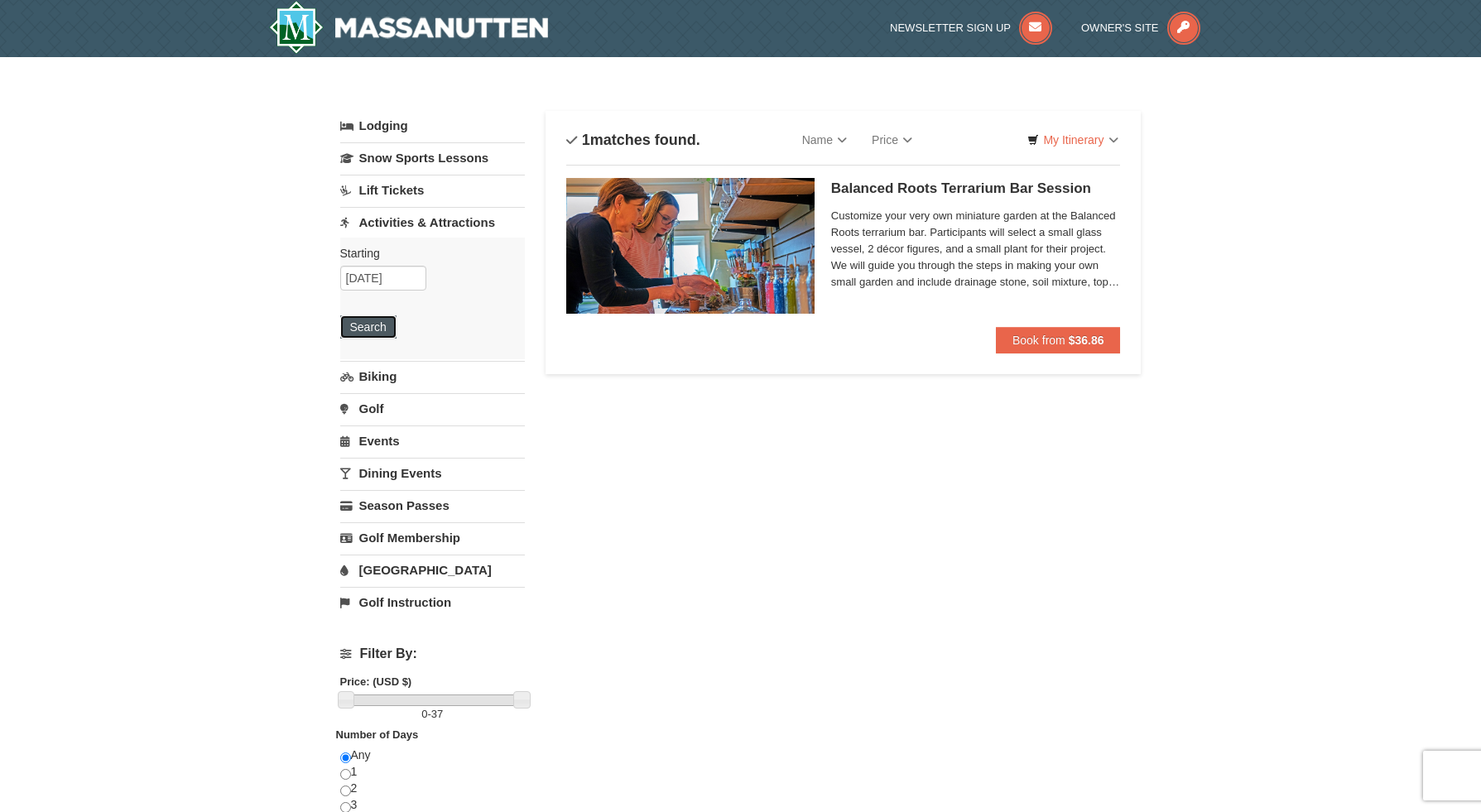
click at [397, 325] on button "Search" at bounding box center [368, 327] width 56 height 23
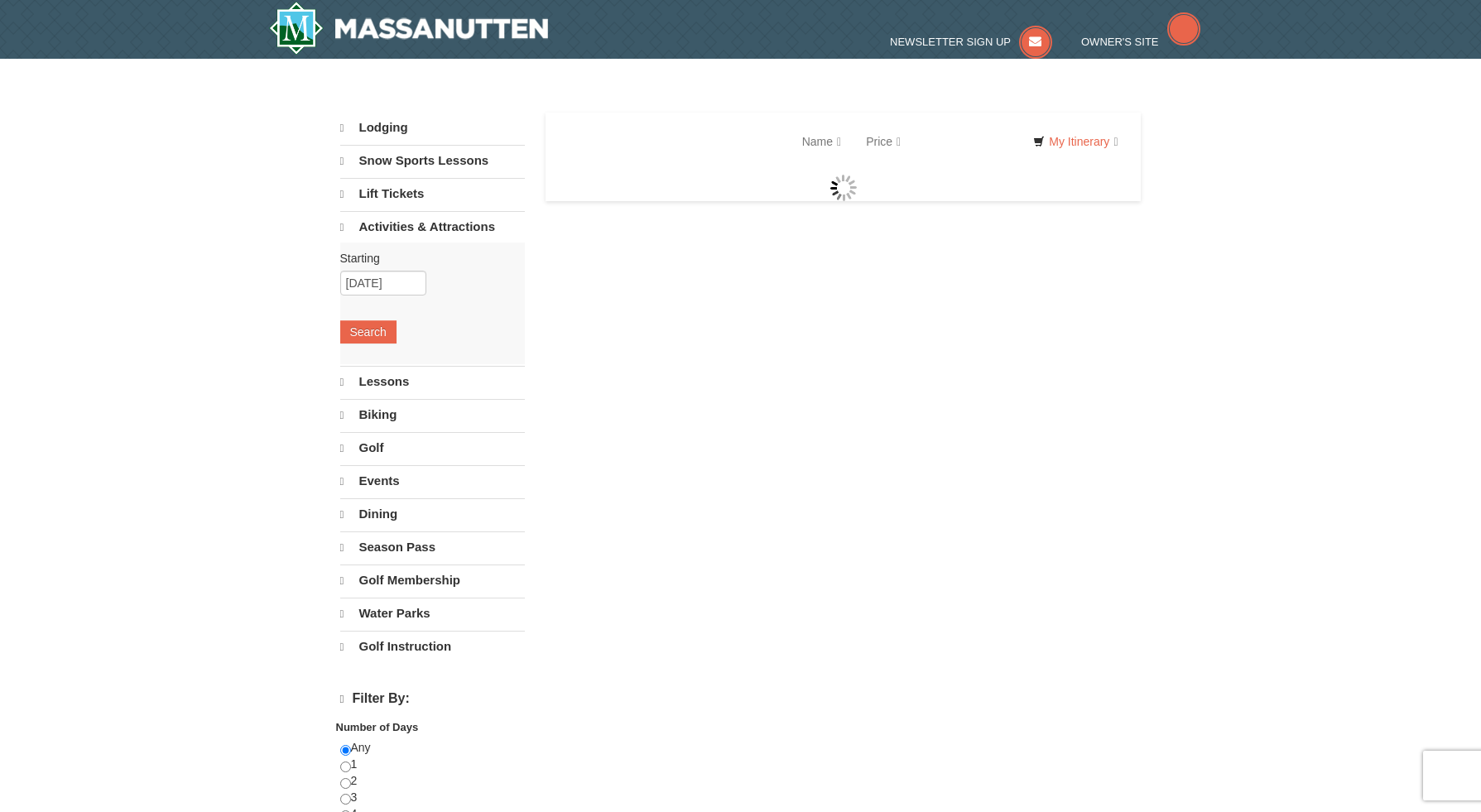
select select "10"
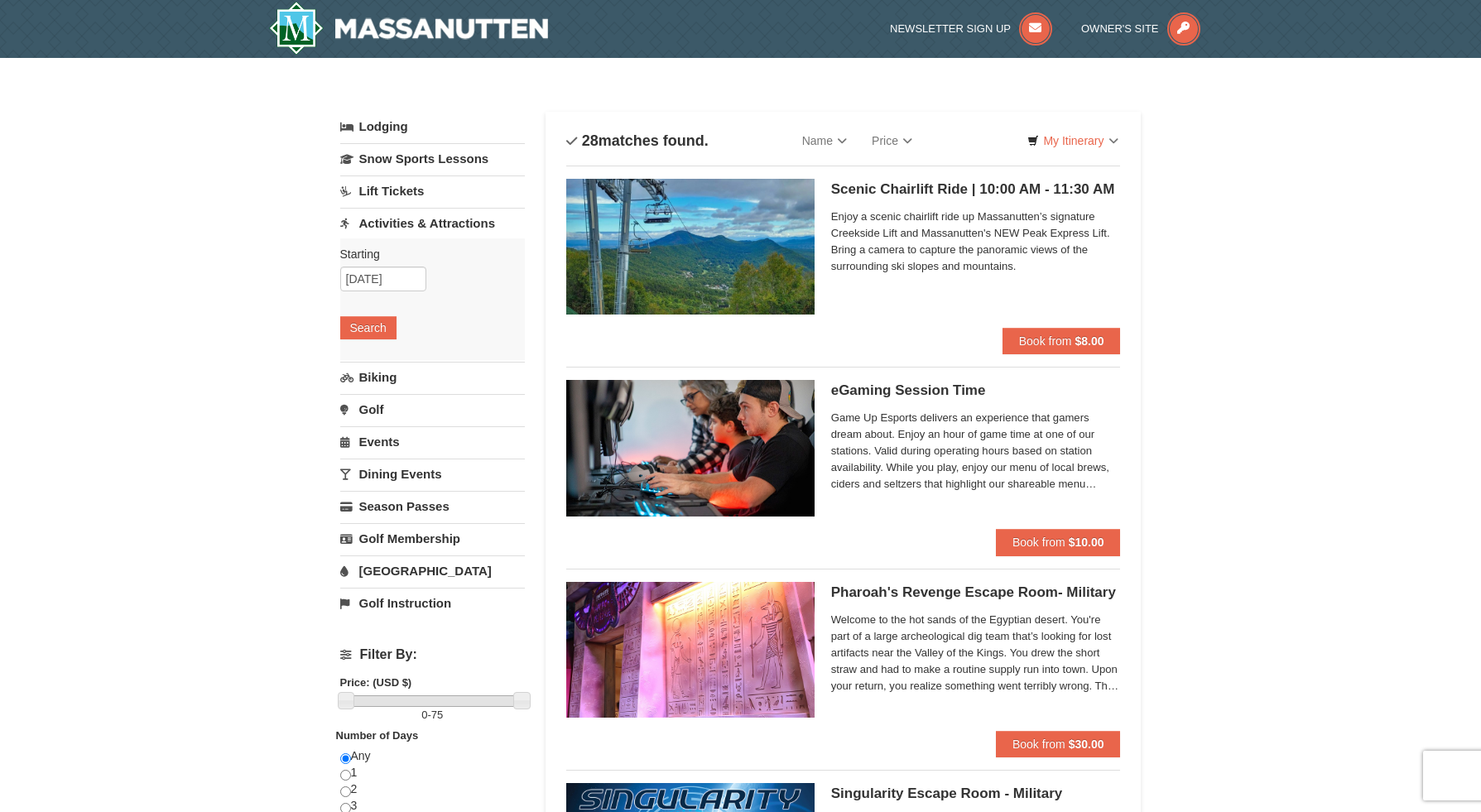
click at [371, 404] on link "Golf" at bounding box center [432, 409] width 185 height 31
click at [372, 384] on button "Search" at bounding box center [368, 392] width 56 height 23
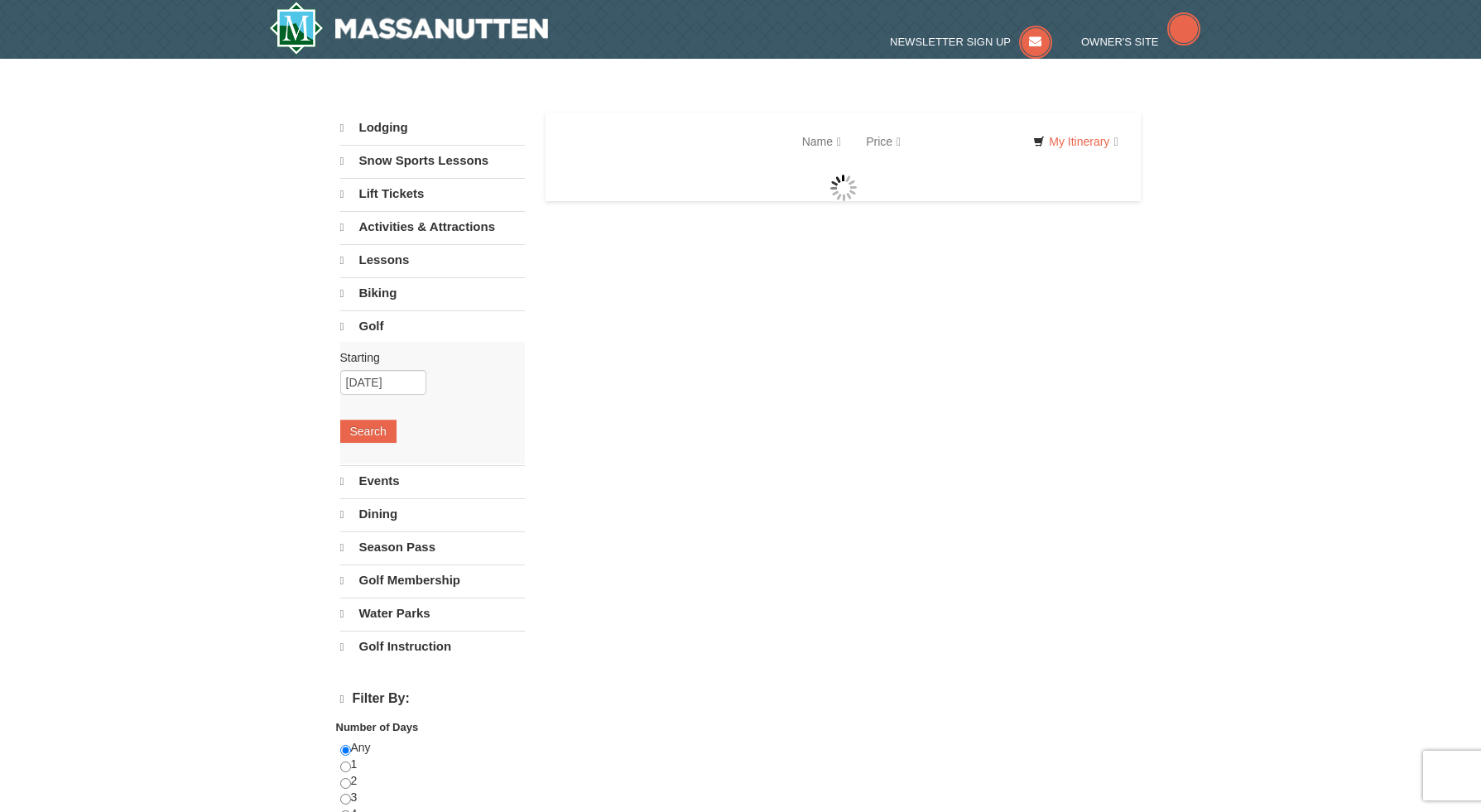
select select "10"
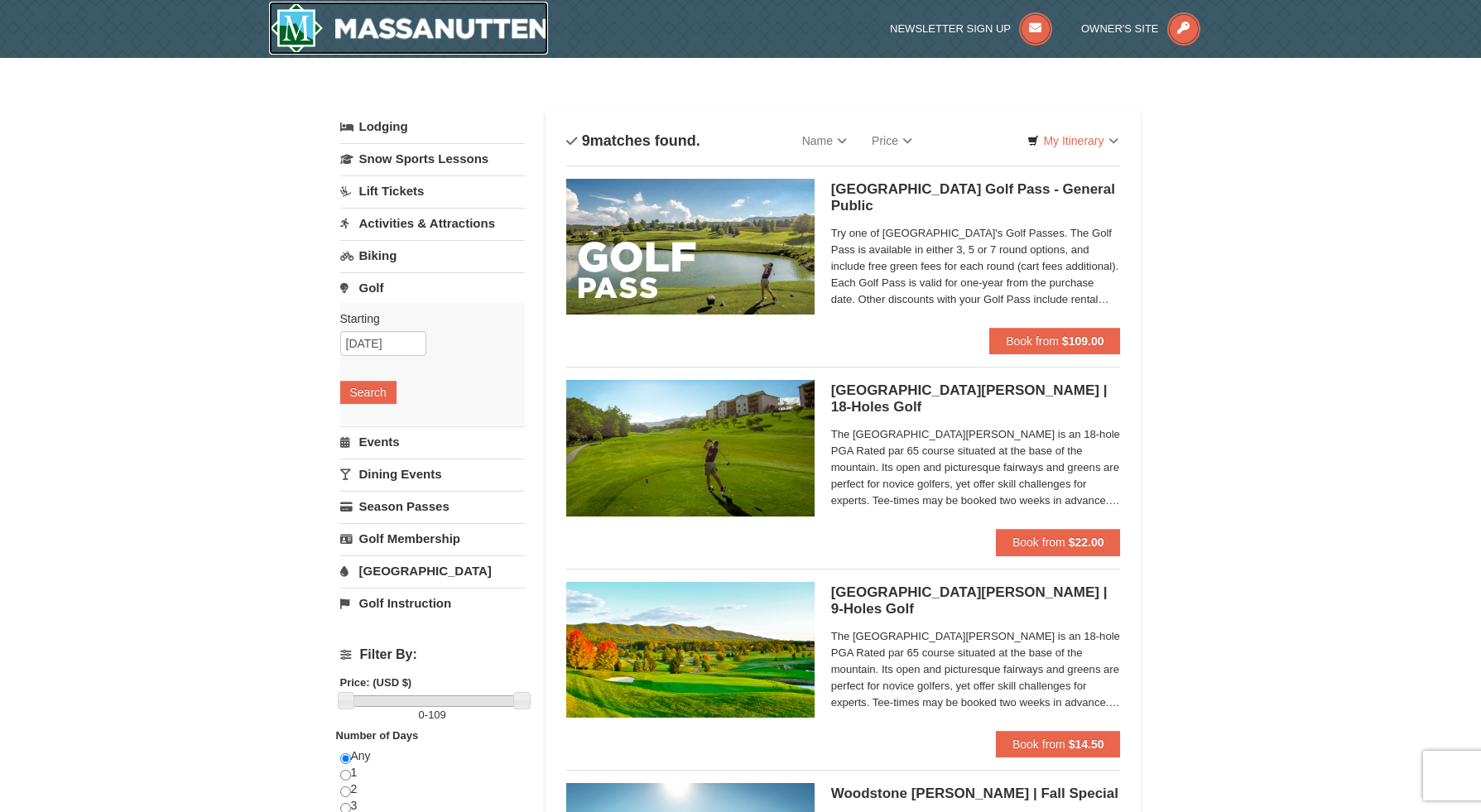
click at [457, 26] on img at bounding box center [408, 28] width 280 height 53
